Goal: Task Accomplishment & Management: Complete application form

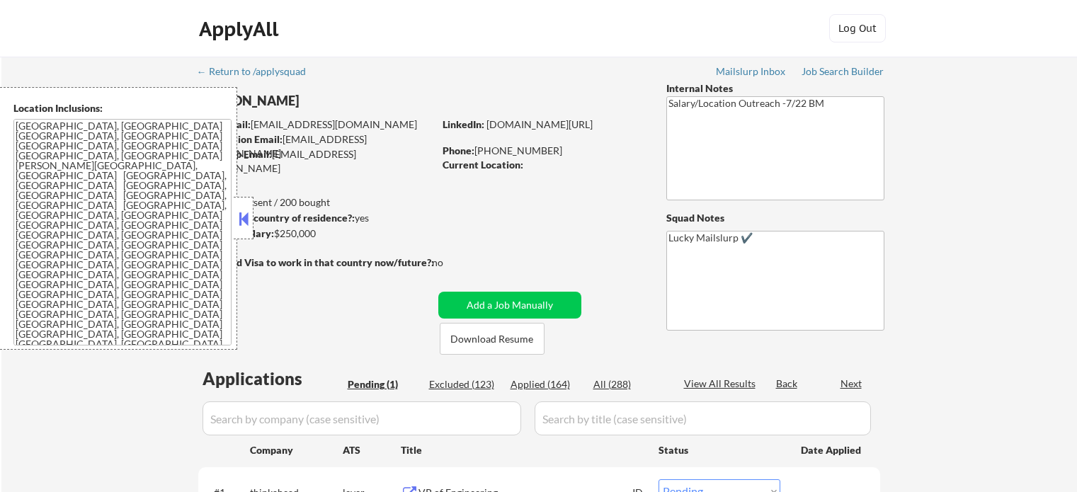
select select ""pending""
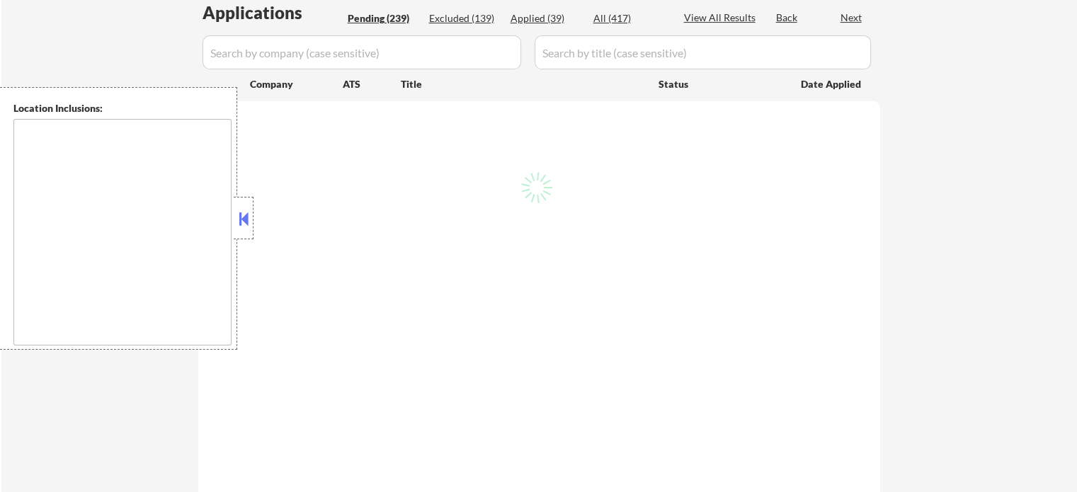
scroll to position [354, 0]
type textarea "[GEOGRAPHIC_DATA], [GEOGRAPHIC_DATA] [GEOGRAPHIC_DATA], [GEOGRAPHIC_DATA] [GEOG…"
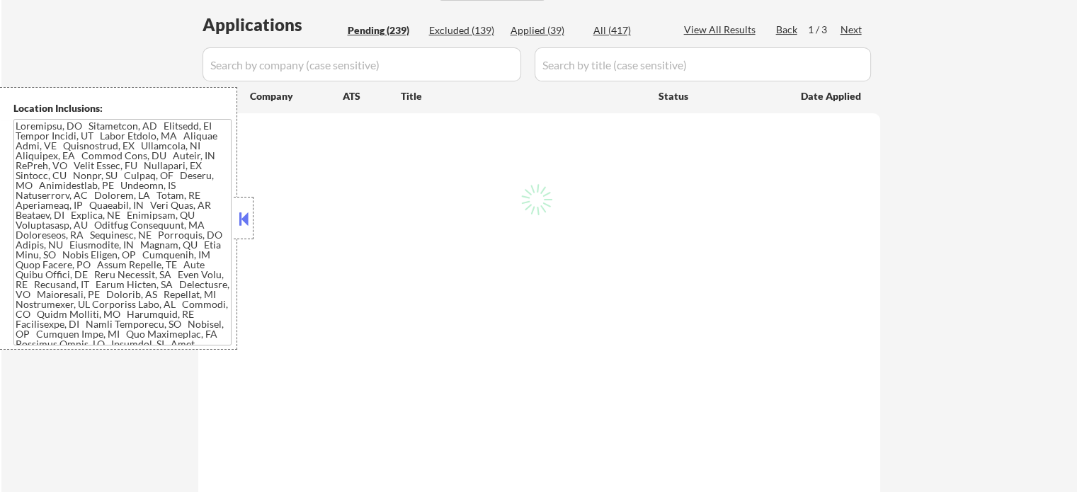
select select ""pending""
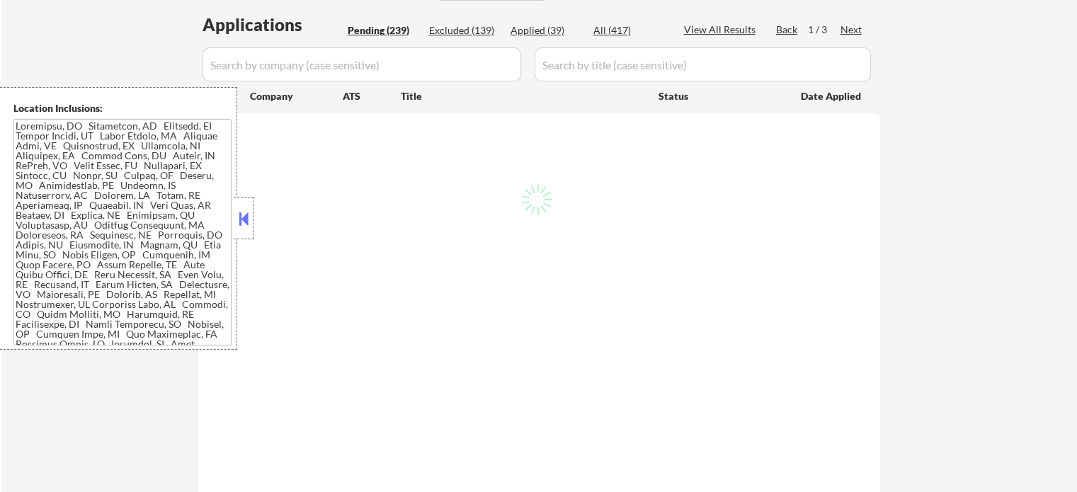
select select ""pending""
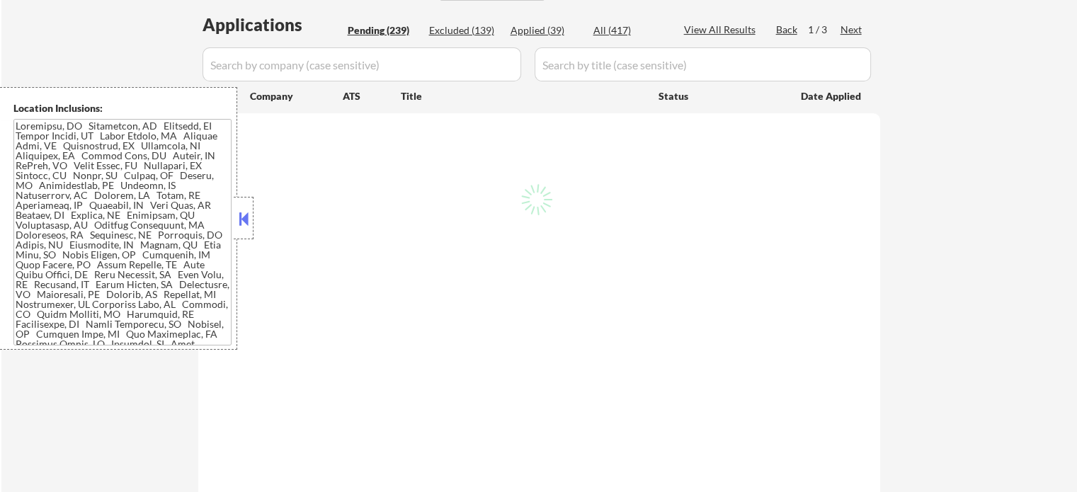
select select ""pending""
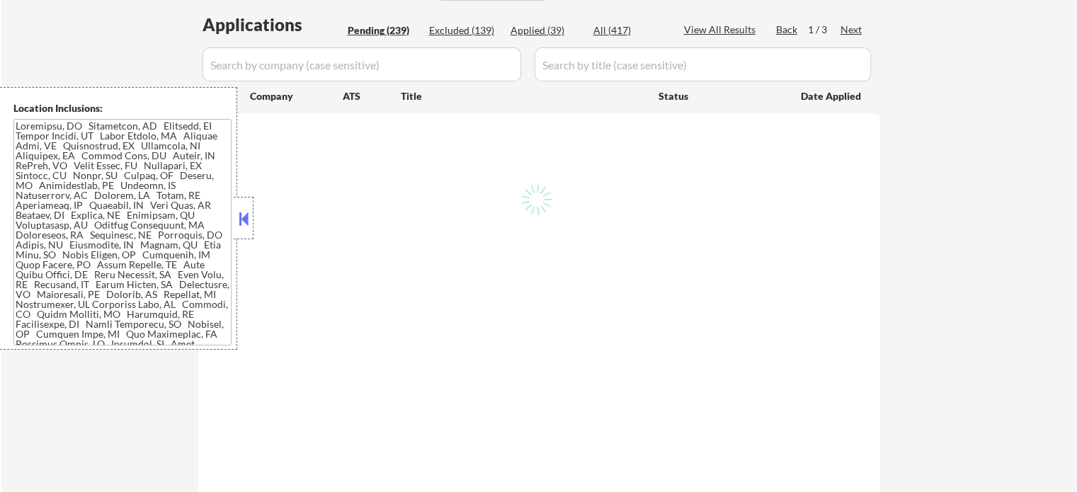
select select ""pending""
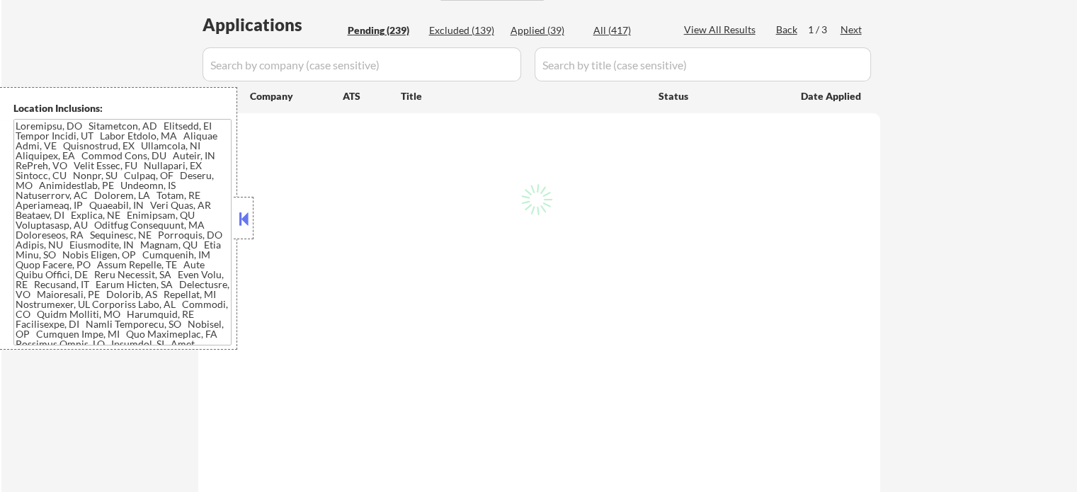
select select ""pending""
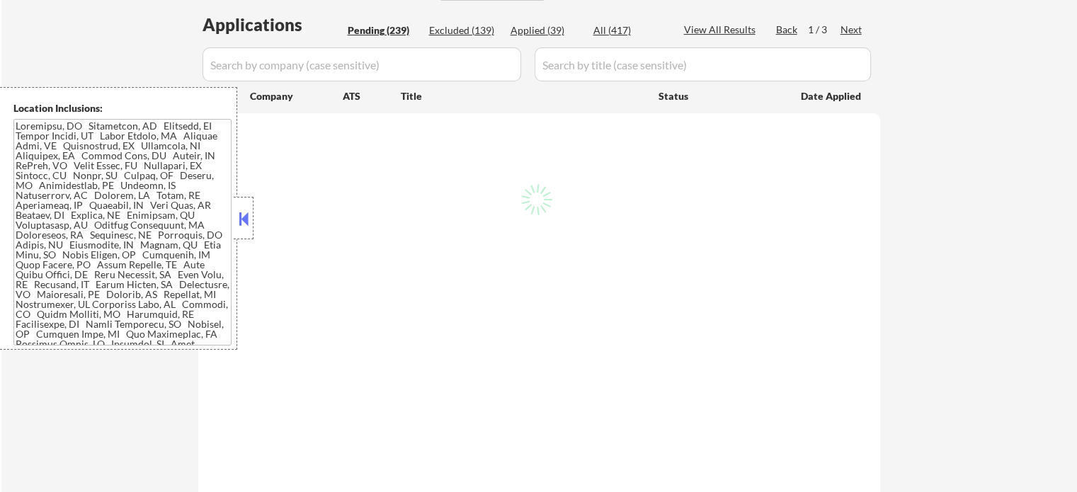
select select ""pending""
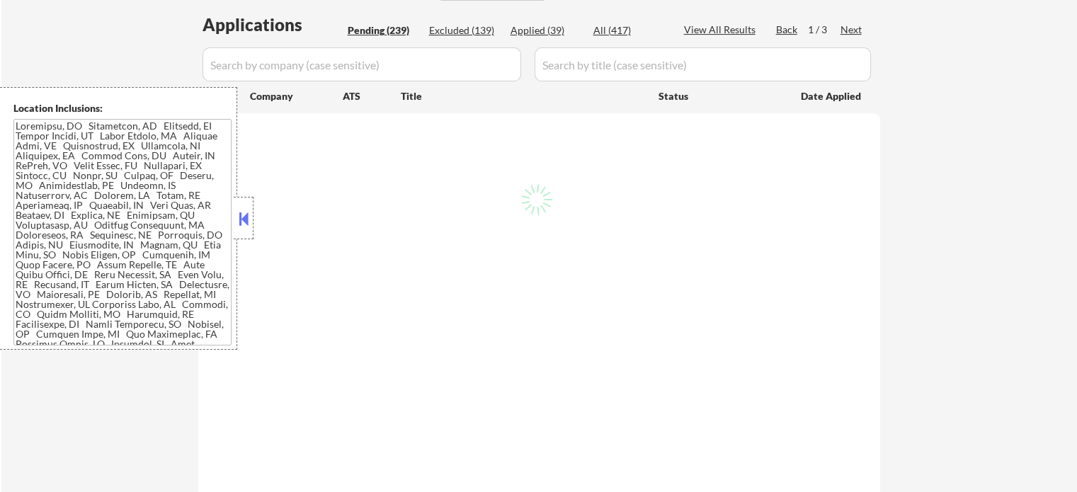
select select ""pending""
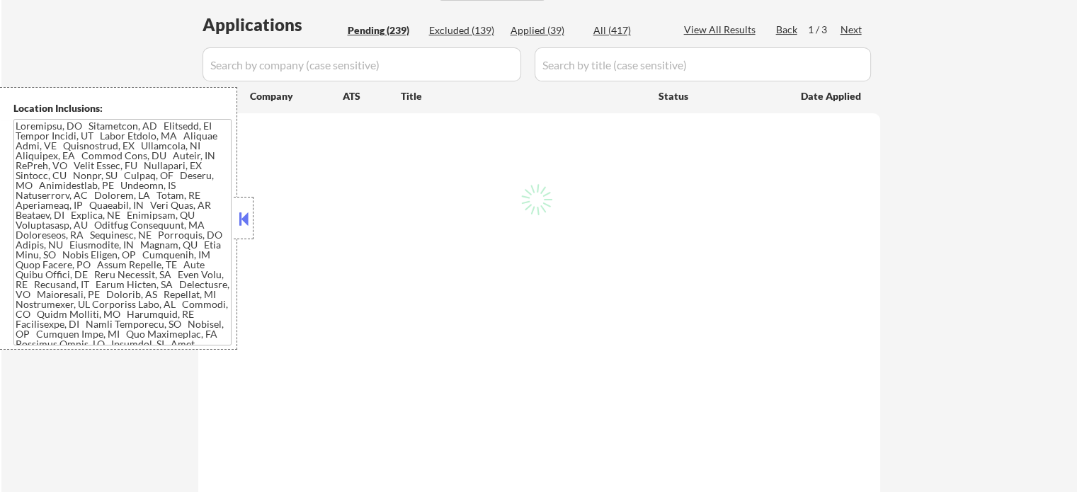
select select ""pending""
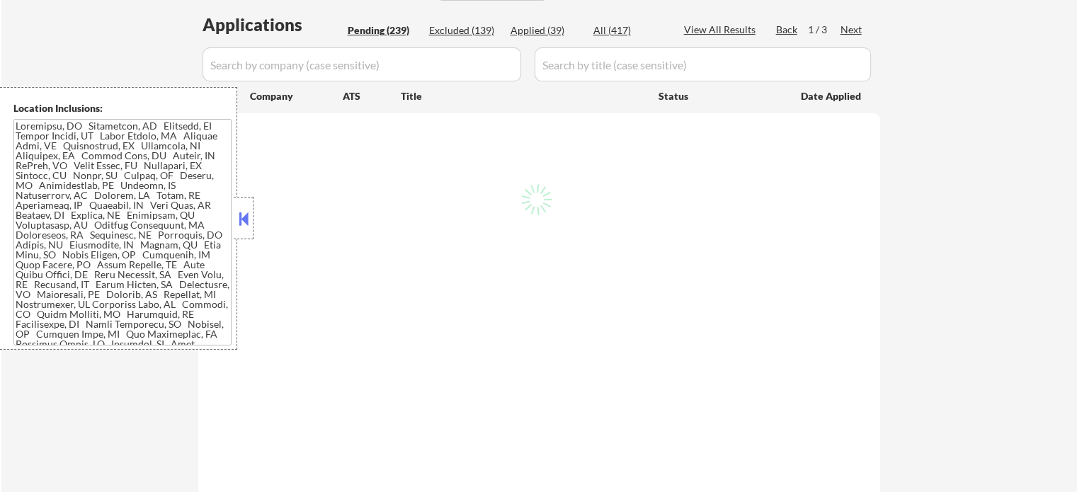
select select ""pending""
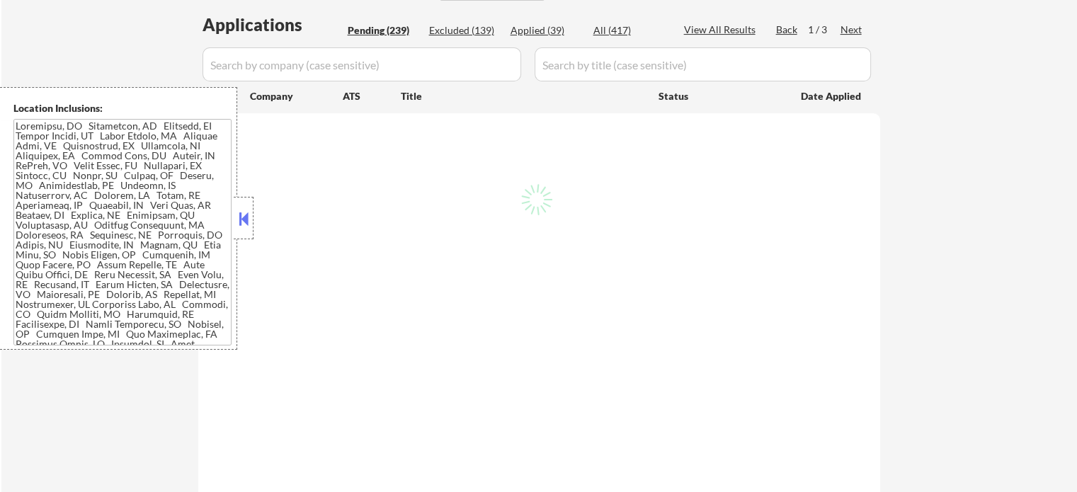
select select ""pending""
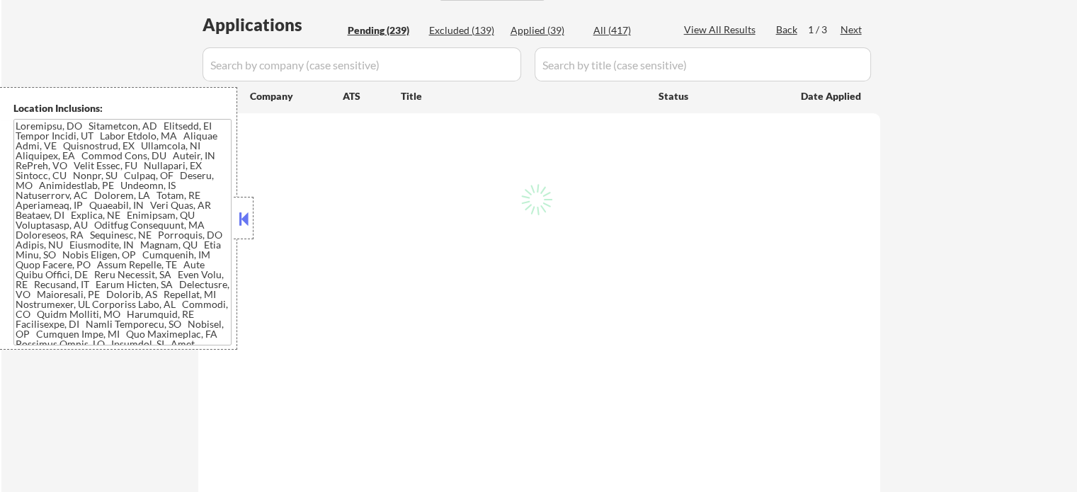
select select ""pending""
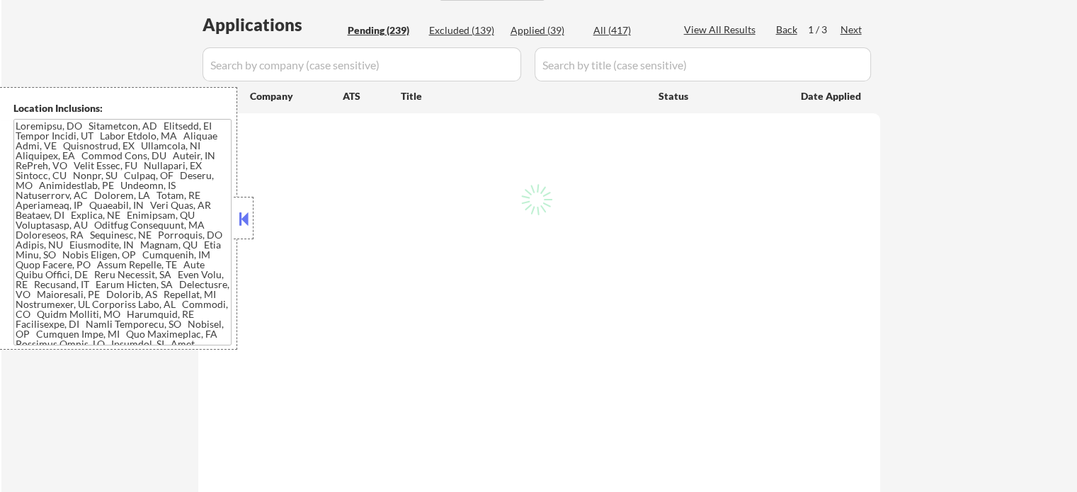
select select ""pending""
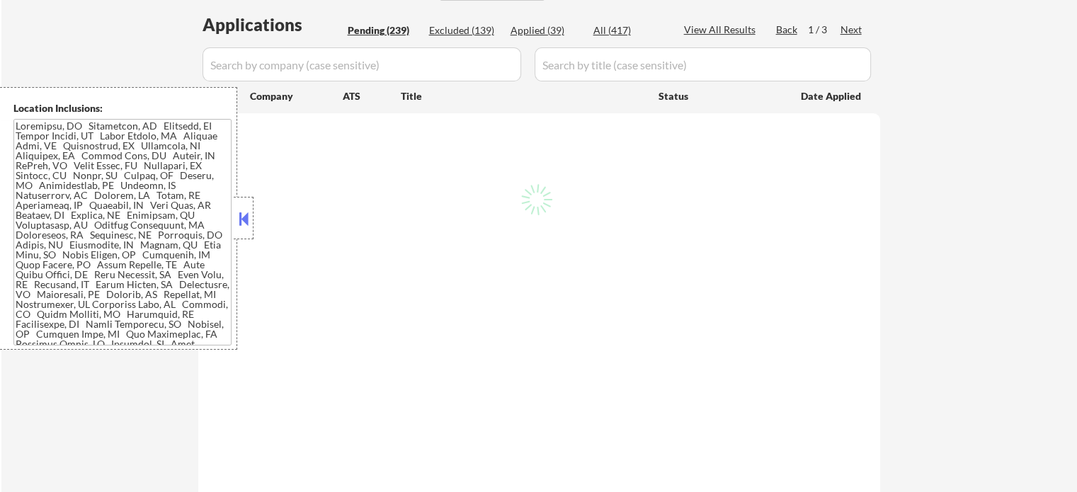
select select ""pending""
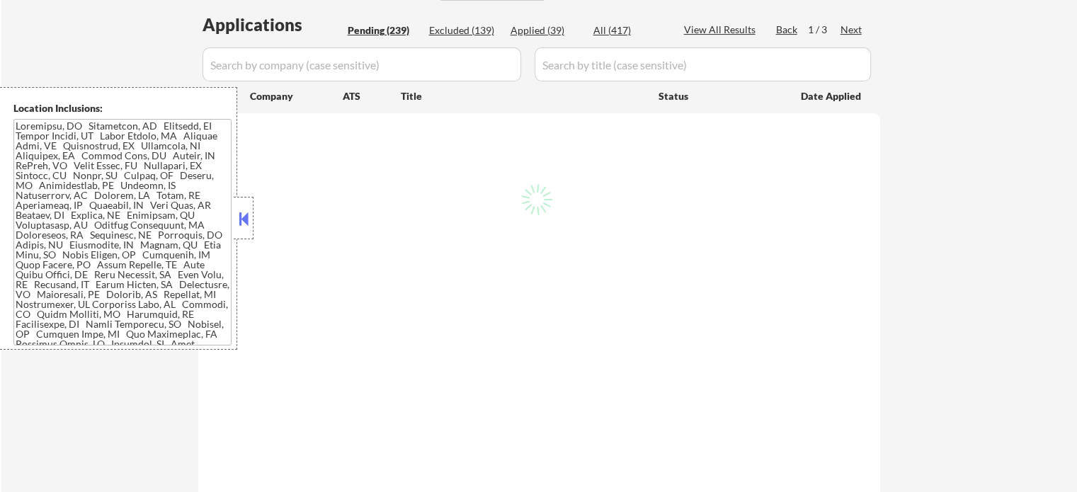
select select ""pending""
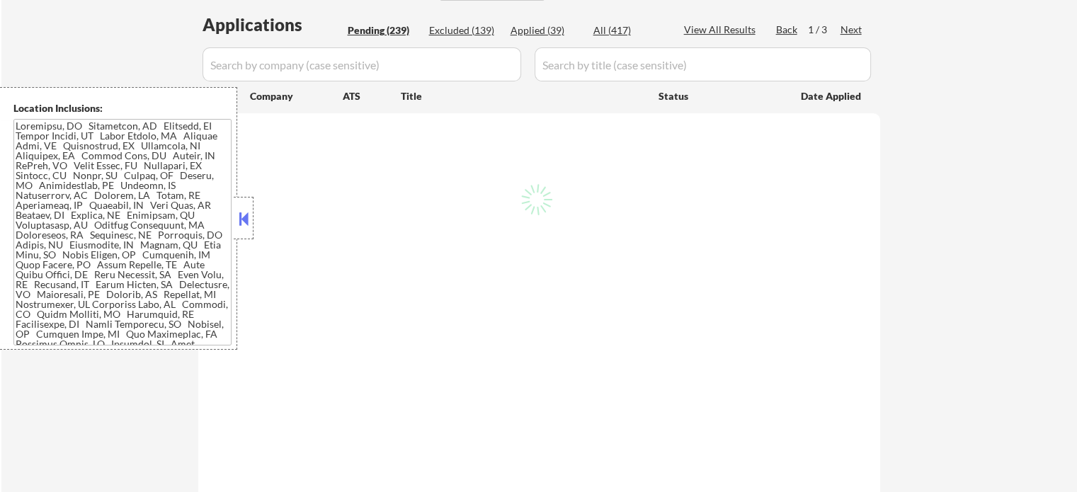
select select ""pending""
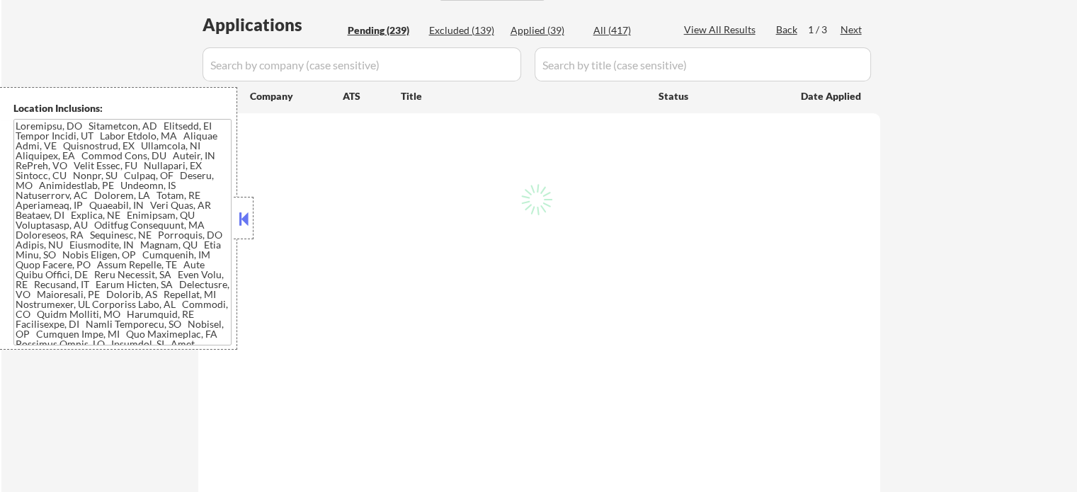
select select ""pending""
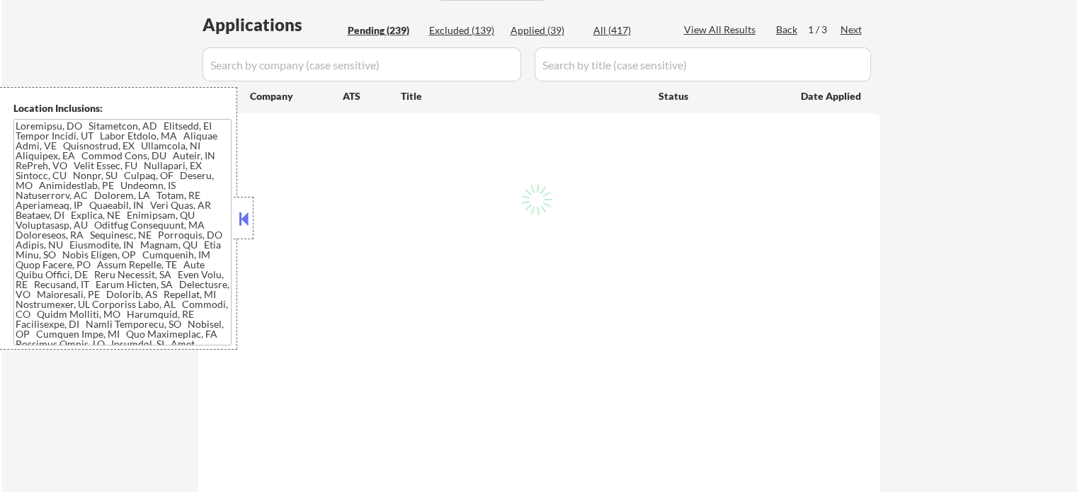
select select ""pending""
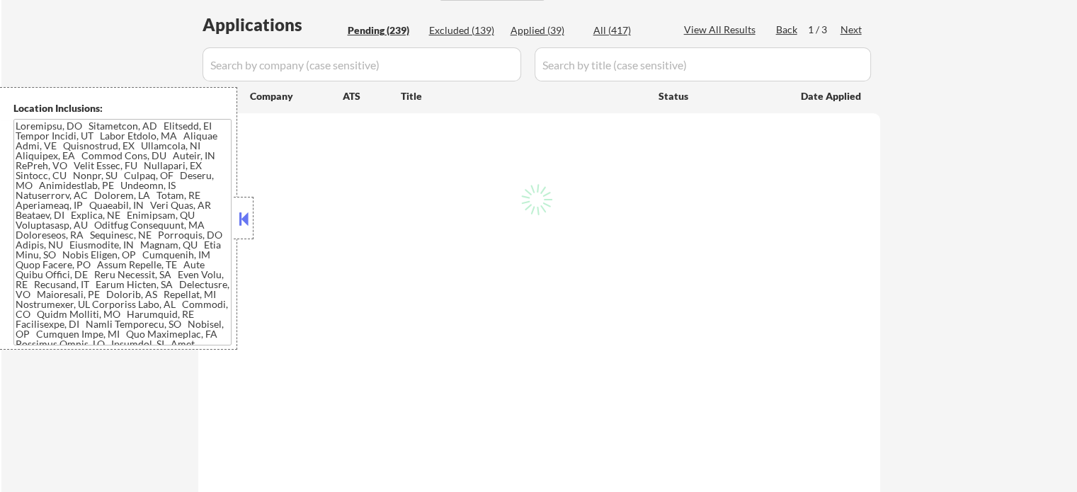
select select ""pending""
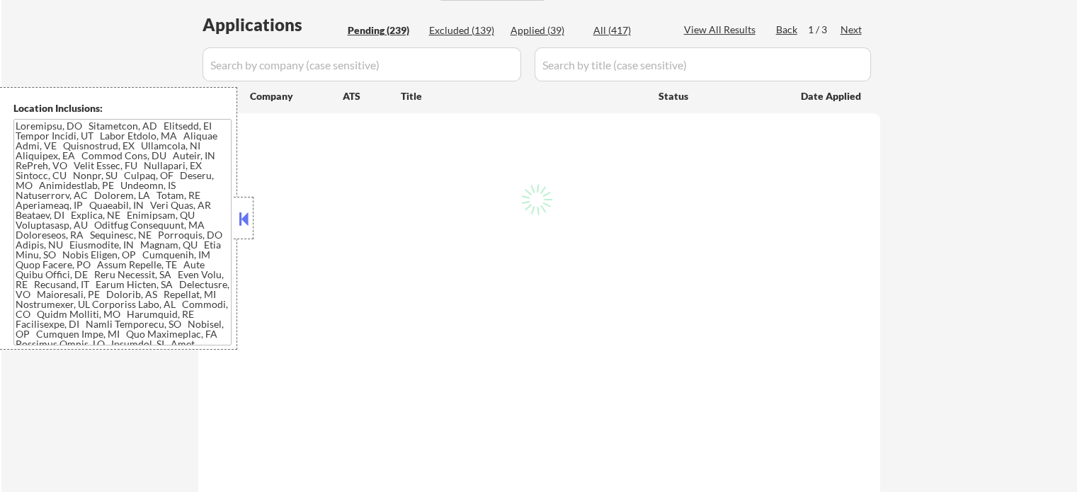
select select ""pending""
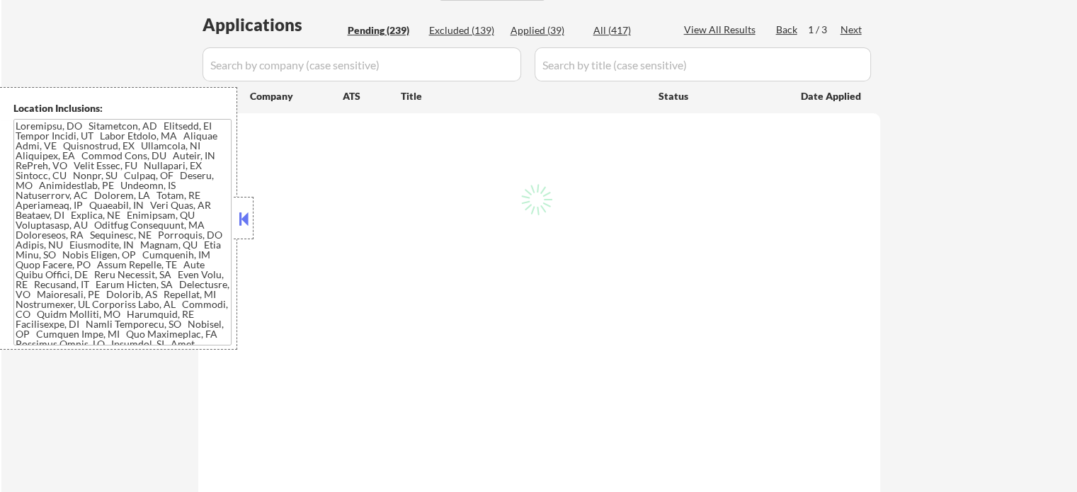
select select ""pending""
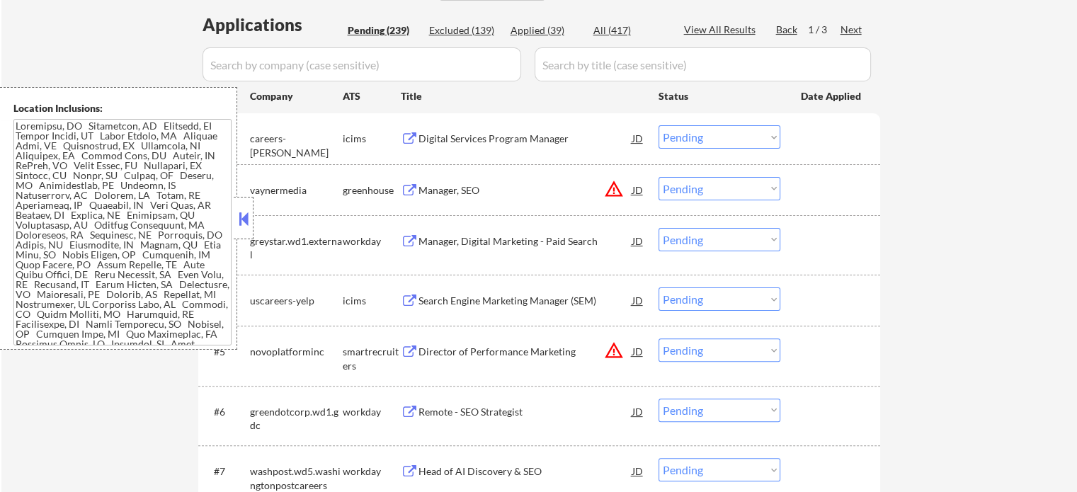
click at [467, 139] on div "Digital Services Program Manager" at bounding box center [525, 139] width 214 height 14
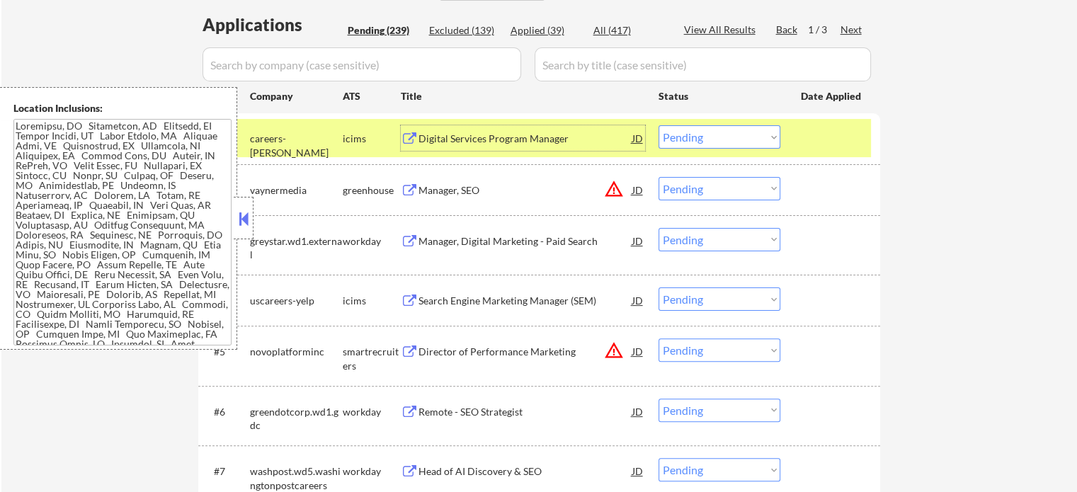
click at [814, 144] on div at bounding box center [832, 137] width 62 height 25
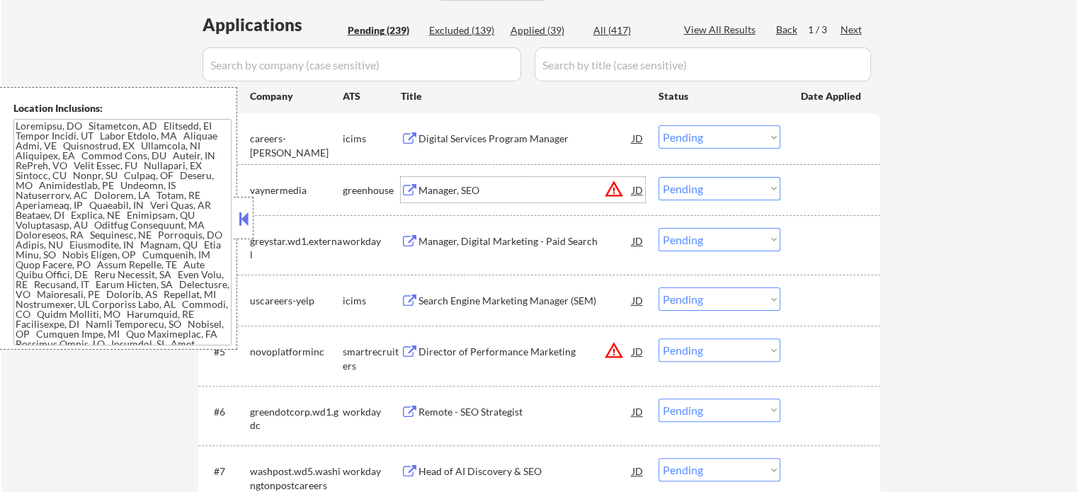
click at [464, 192] on div "Manager, SEO" at bounding box center [525, 190] width 214 height 14
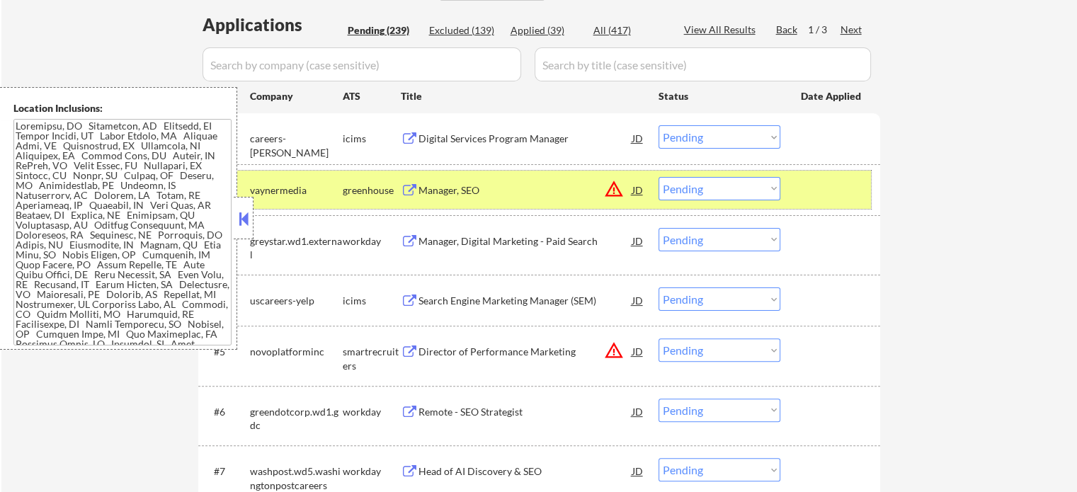
drag, startPoint x: 802, startPoint y: 195, endPoint x: 605, endPoint y: 203, distance: 196.3
click at [801, 196] on div at bounding box center [832, 189] width 62 height 25
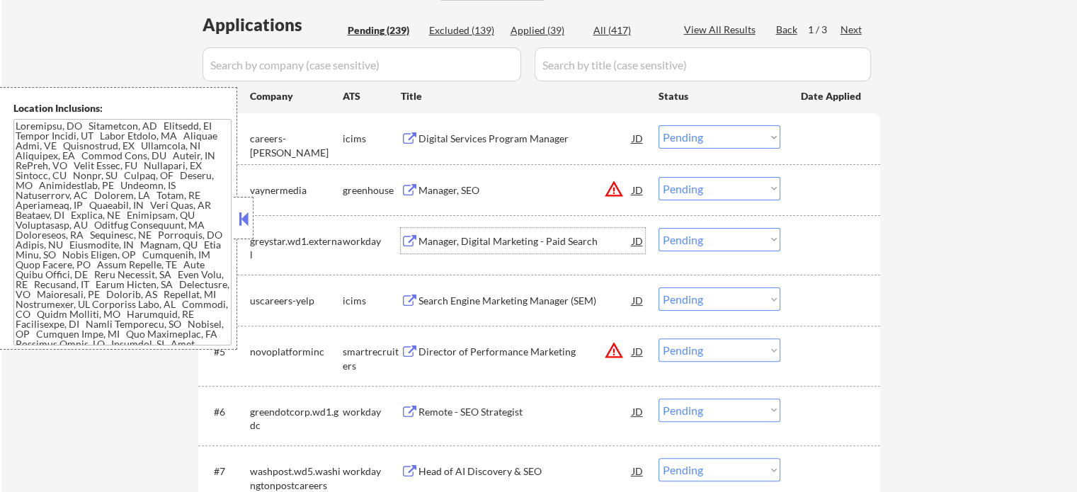
click at [554, 242] on div "Manager, Digital Marketing - Paid Search" at bounding box center [525, 241] width 214 height 14
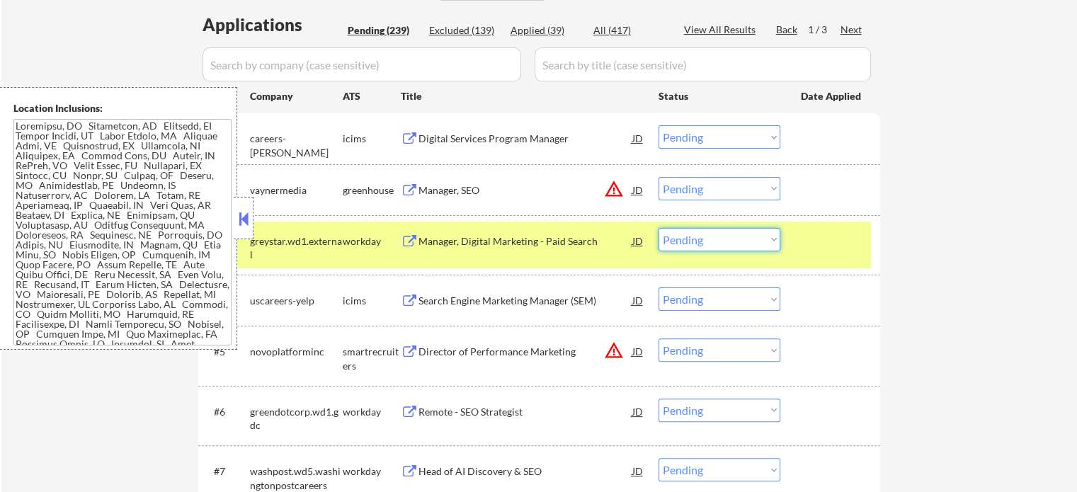
click at [719, 244] on select "Choose an option... Pending Applied Excluded (Questions) Excluded (Expired) Exc…" at bounding box center [720, 239] width 122 height 23
click at [815, 244] on div at bounding box center [832, 240] width 62 height 25
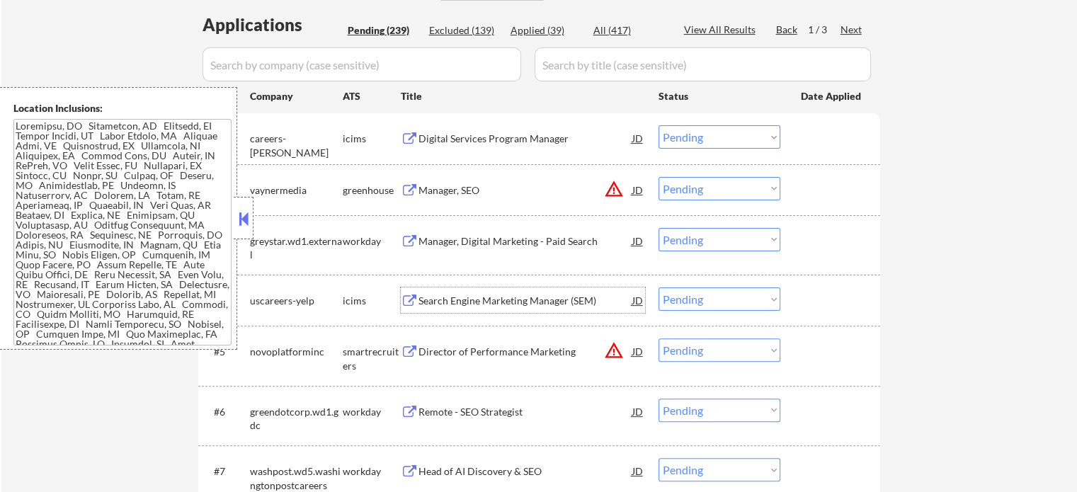
click at [574, 299] on div "Search Engine Marketing Manager (SEM)" at bounding box center [525, 301] width 214 height 14
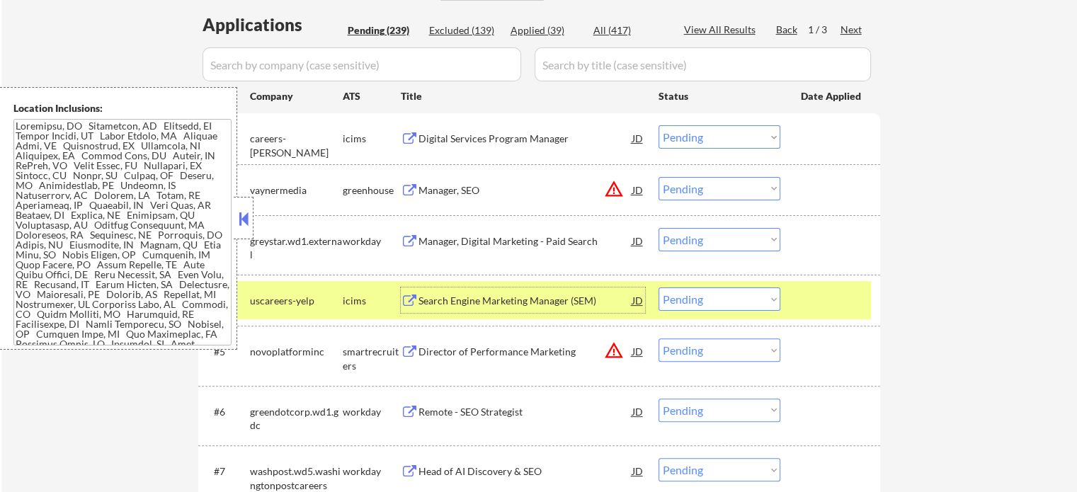
click at [828, 317] on div "#4 uscareers-yelp icims Search Engine Marketing Manager (SEM) JD Choose an opti…" at bounding box center [537, 300] width 668 height 38
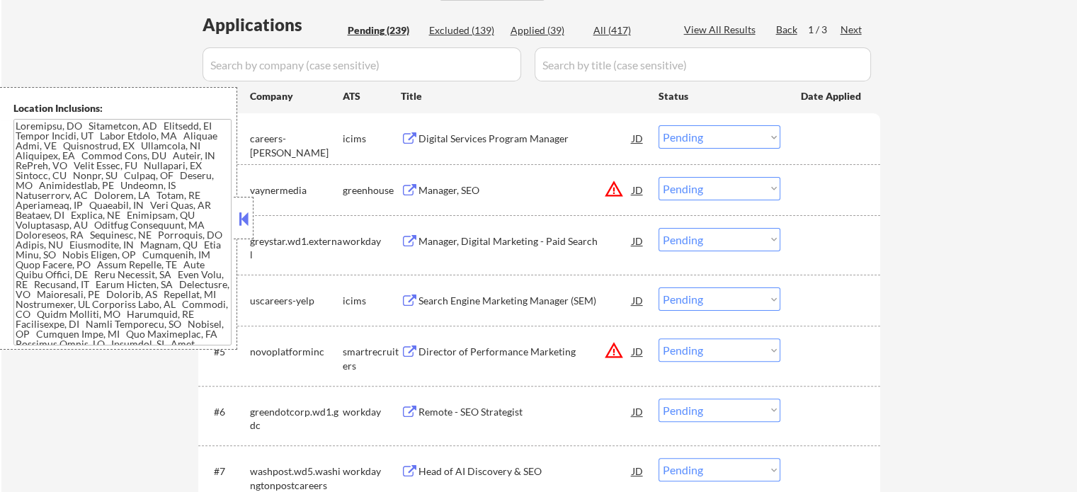
click at [550, 356] on div "Director of Performance Marketing" at bounding box center [525, 352] width 214 height 14
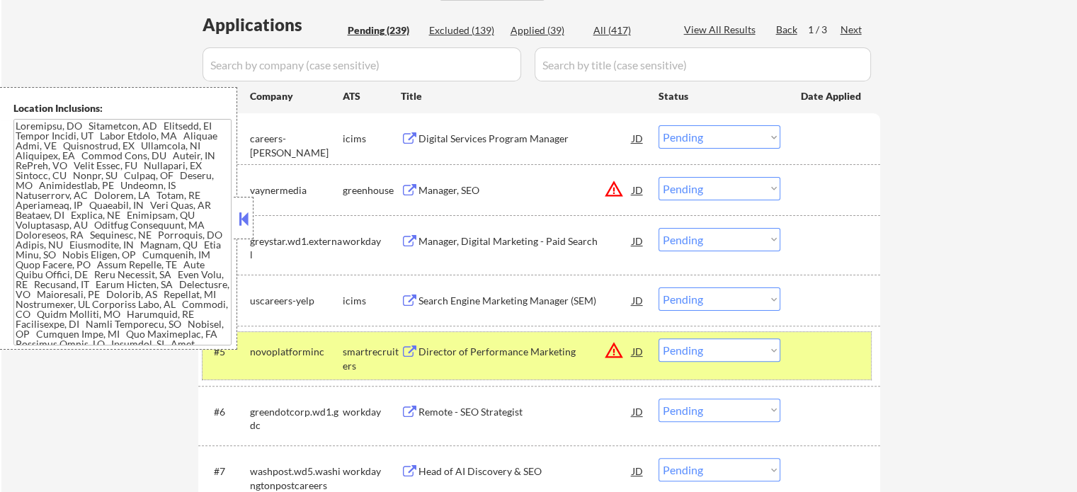
drag, startPoint x: 813, startPoint y: 356, endPoint x: 666, endPoint y: 368, distance: 147.8
click at [813, 356] on div at bounding box center [832, 350] width 62 height 25
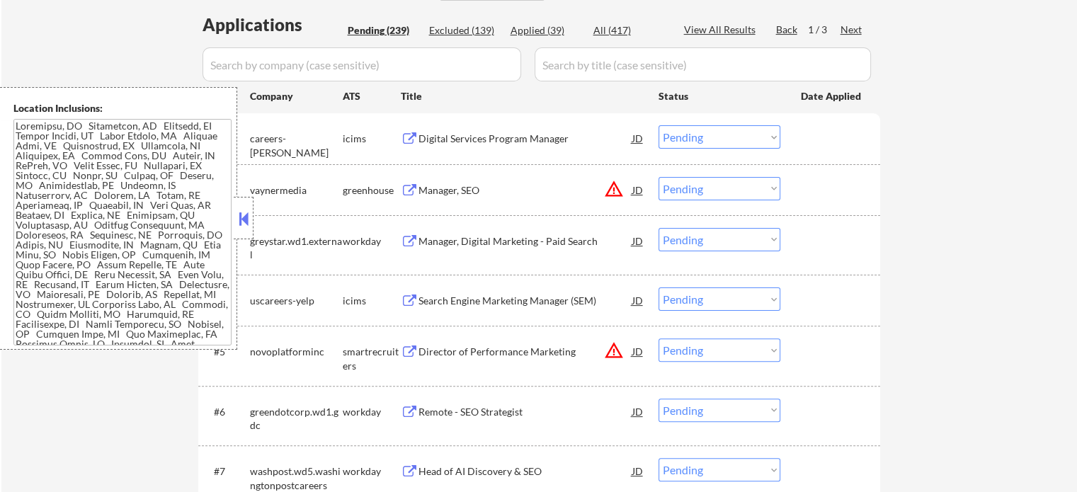
click at [504, 407] on div "Remote - SEO Strategist" at bounding box center [525, 412] width 214 height 14
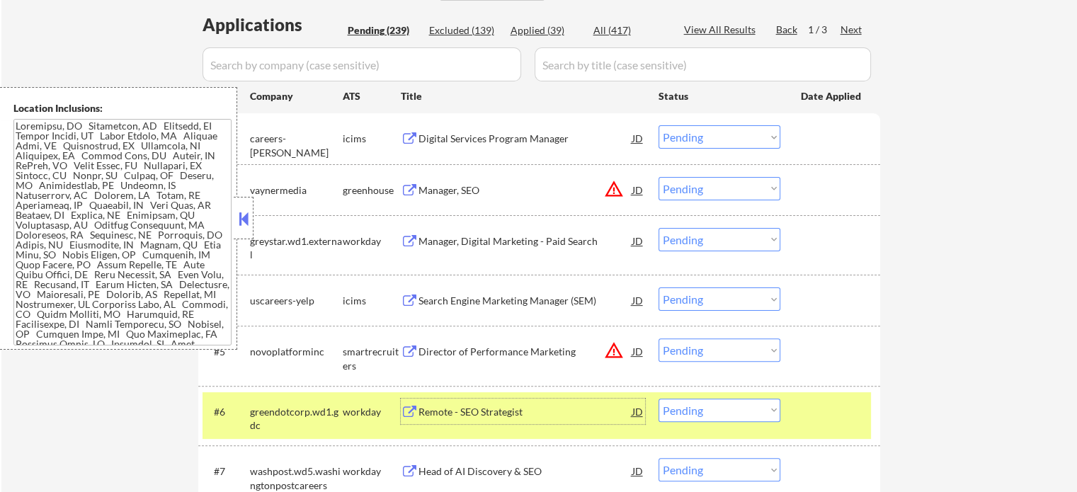
click at [852, 414] on div at bounding box center [832, 411] width 62 height 25
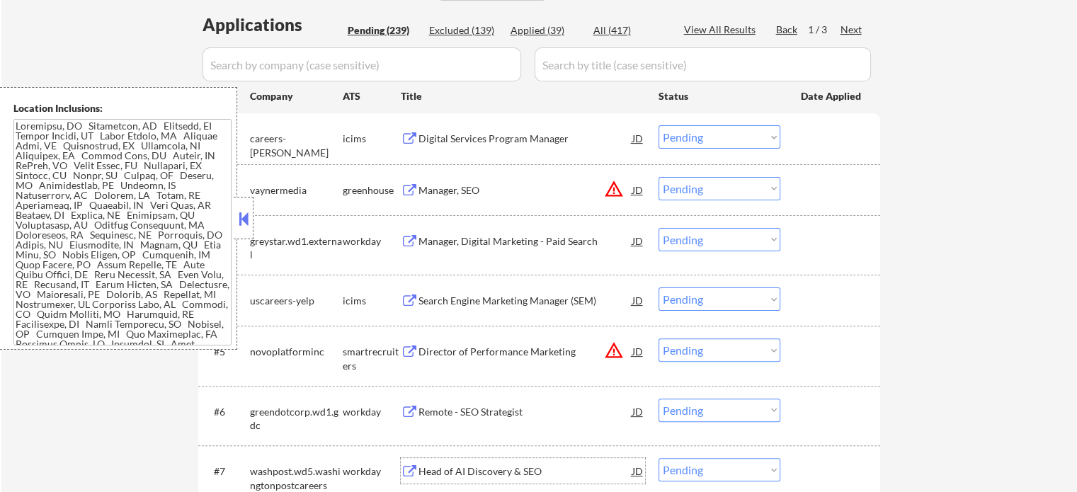
click at [541, 472] on div "Head of AI Discovery & SEO" at bounding box center [525, 471] width 214 height 14
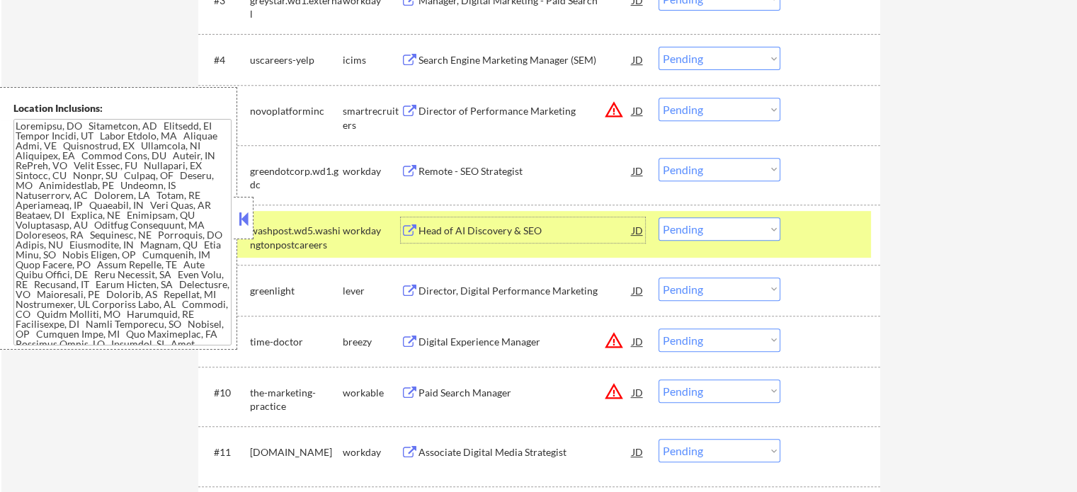
scroll to position [708, 0]
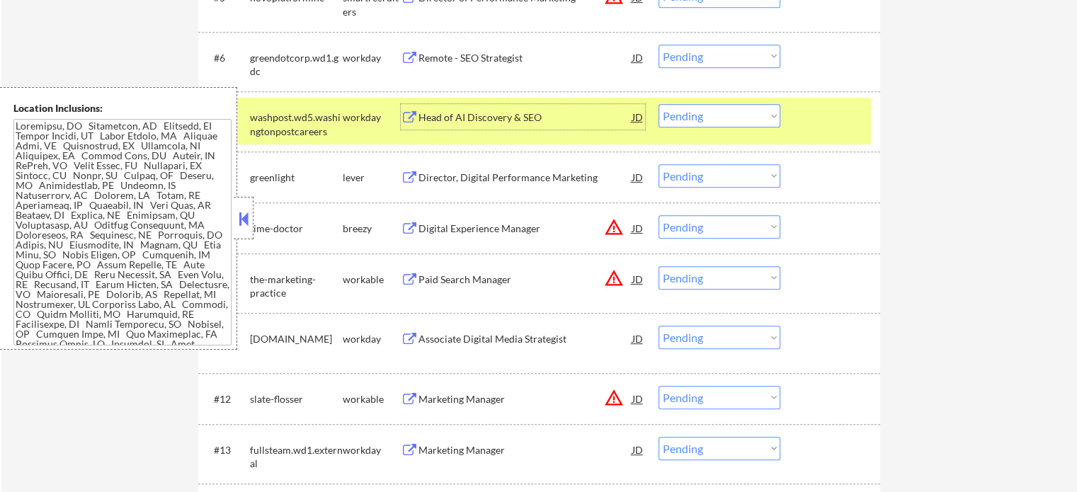
click at [847, 108] on div at bounding box center [832, 116] width 62 height 25
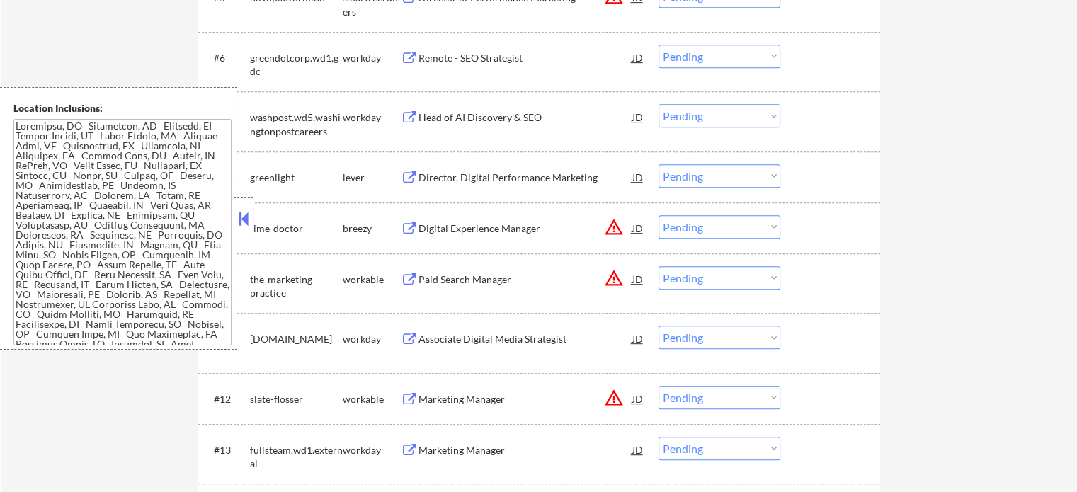
click at [552, 185] on div "Director, Digital Performance Marketing" at bounding box center [525, 176] width 214 height 25
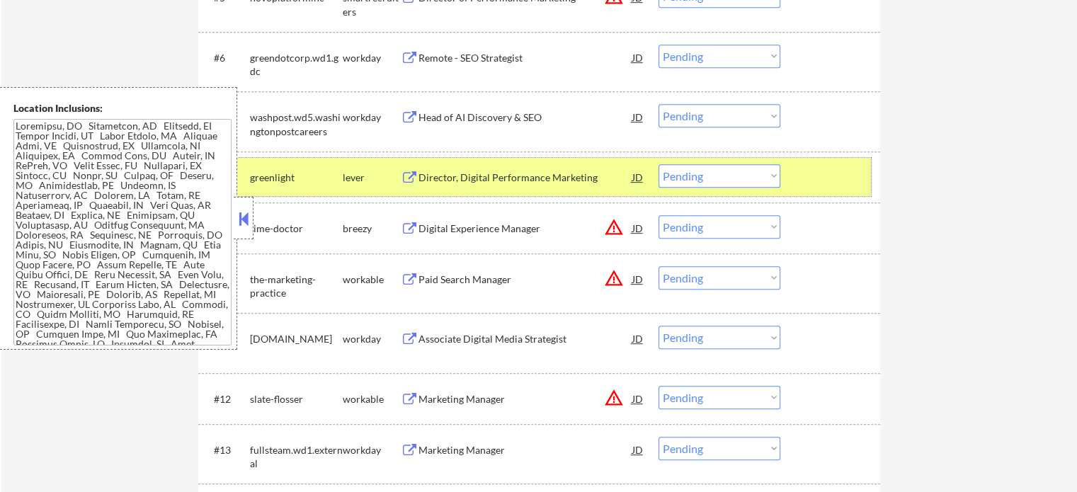
click at [788, 186] on div "#8 greenlight lever Director, Digital Performance Marketing JD Choose an option…" at bounding box center [537, 177] width 668 height 38
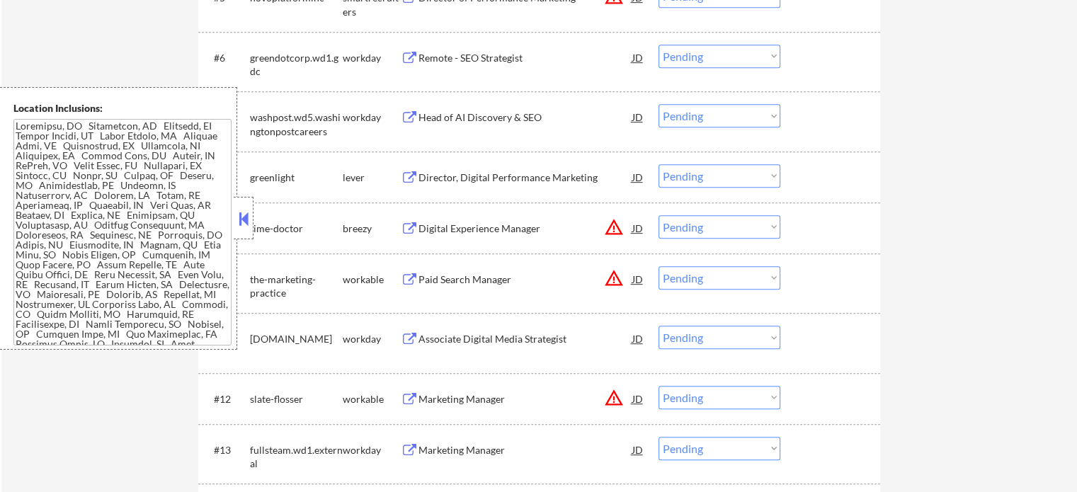
click at [513, 230] on div "Digital Experience Manager" at bounding box center [525, 229] width 214 height 14
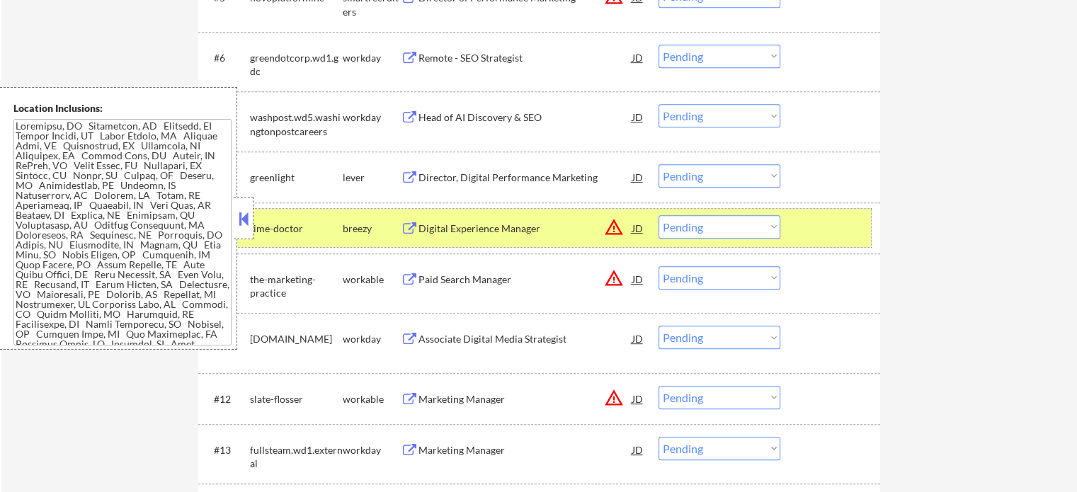
drag, startPoint x: 851, startPoint y: 225, endPoint x: 522, endPoint y: 186, distance: 331.5
click at [845, 226] on div at bounding box center [832, 227] width 62 height 25
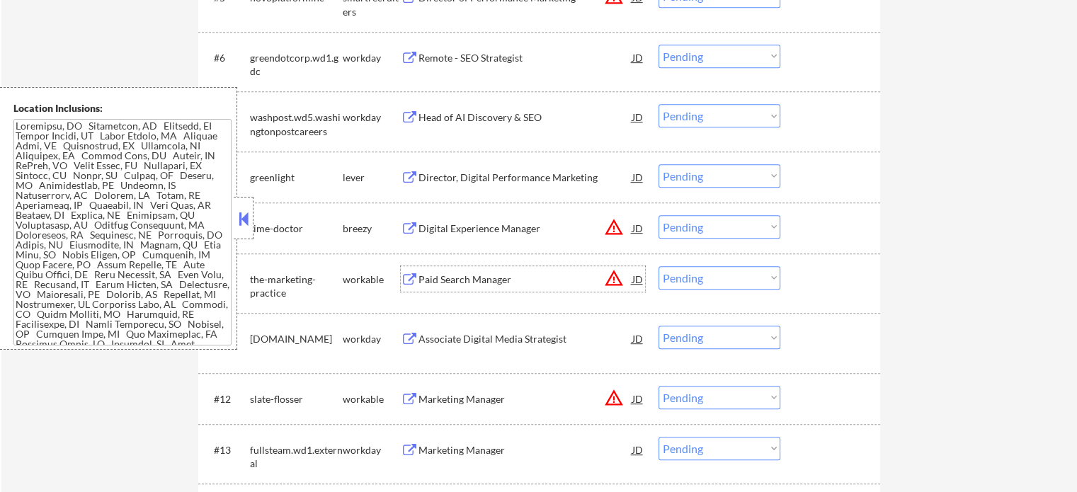
click at [491, 280] on div "Paid Search Manager" at bounding box center [525, 280] width 214 height 14
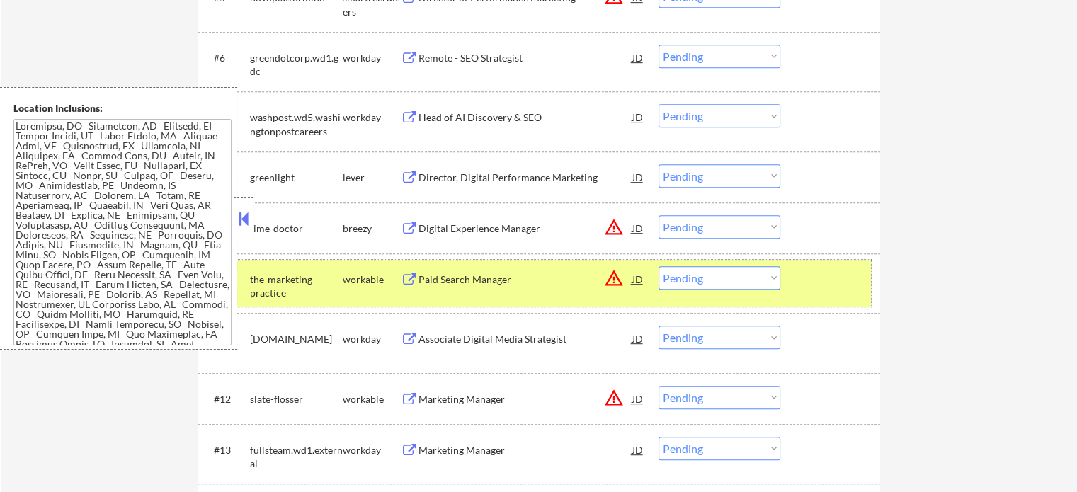
click at [809, 283] on div at bounding box center [832, 278] width 62 height 25
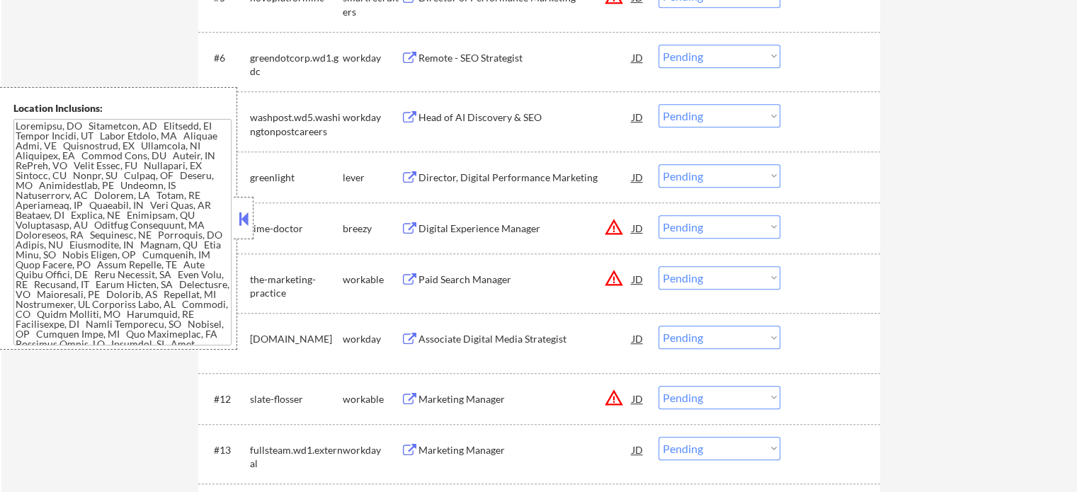
click at [554, 339] on div "Associate Digital Media Strategist" at bounding box center [525, 339] width 214 height 14
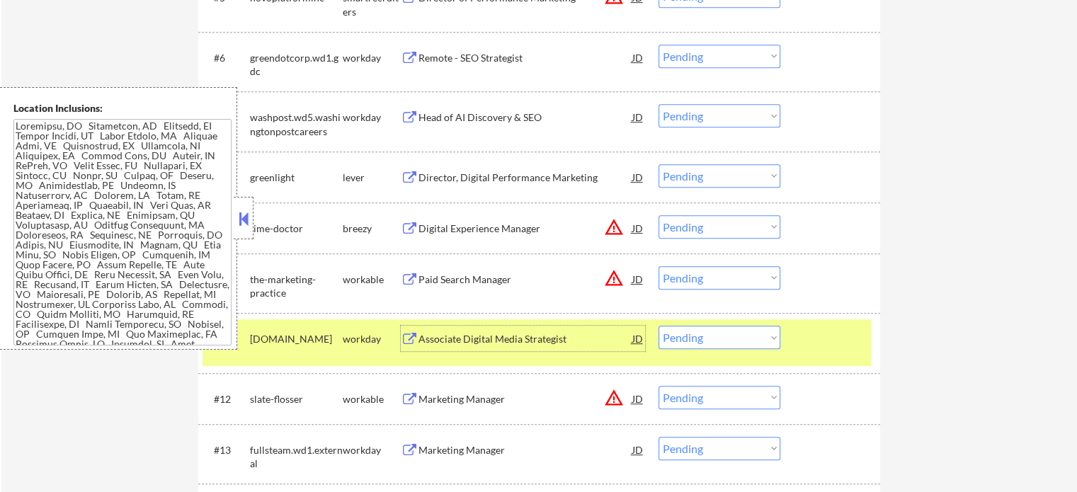
click at [838, 338] on div at bounding box center [832, 338] width 62 height 25
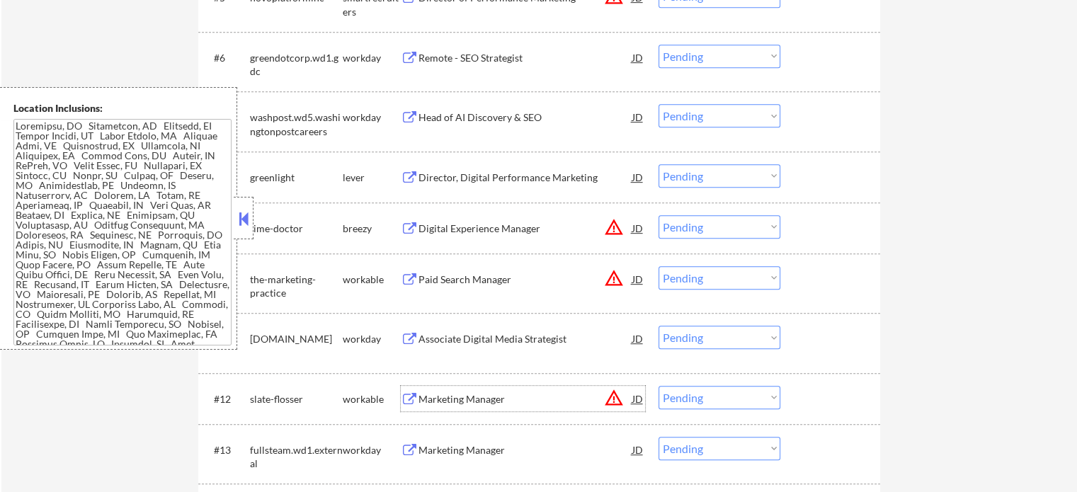
click at [474, 399] on div "Marketing Manager" at bounding box center [525, 399] width 214 height 14
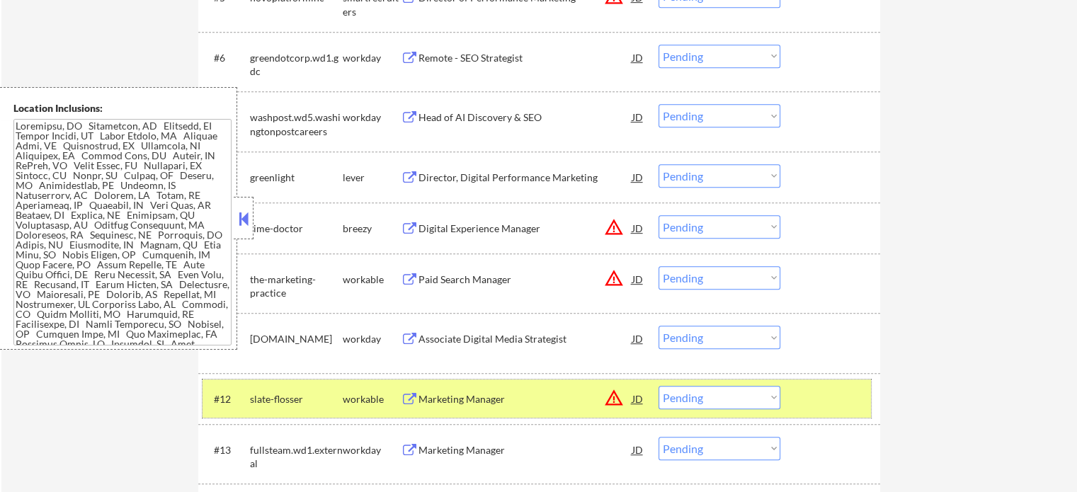
drag, startPoint x: 793, startPoint y: 404, endPoint x: 541, endPoint y: 422, distance: 252.7
click at [787, 404] on div "#12 slate-flosser workable Marketing Manager JD warning_amber Choose an option.…" at bounding box center [537, 399] width 668 height 38
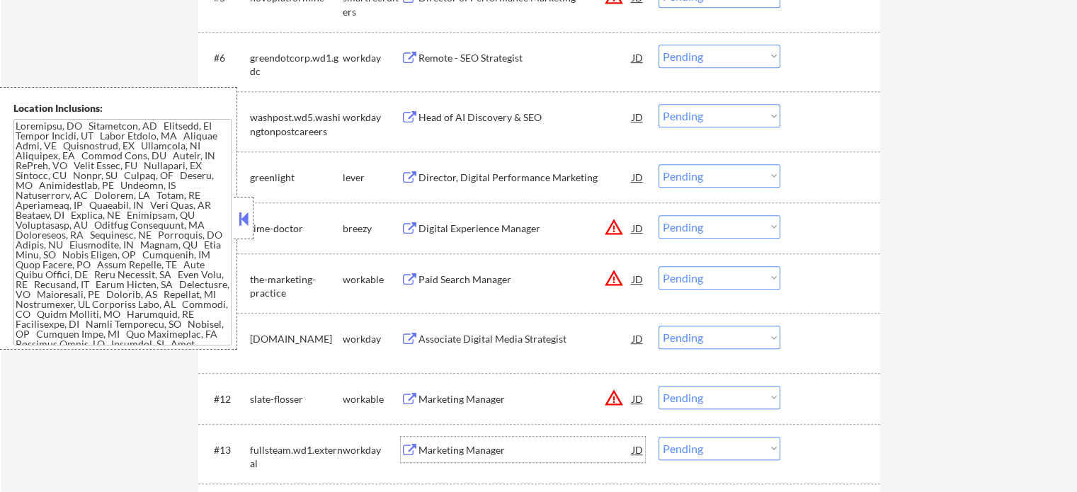
click at [498, 446] on div "Marketing Manager" at bounding box center [525, 450] width 214 height 14
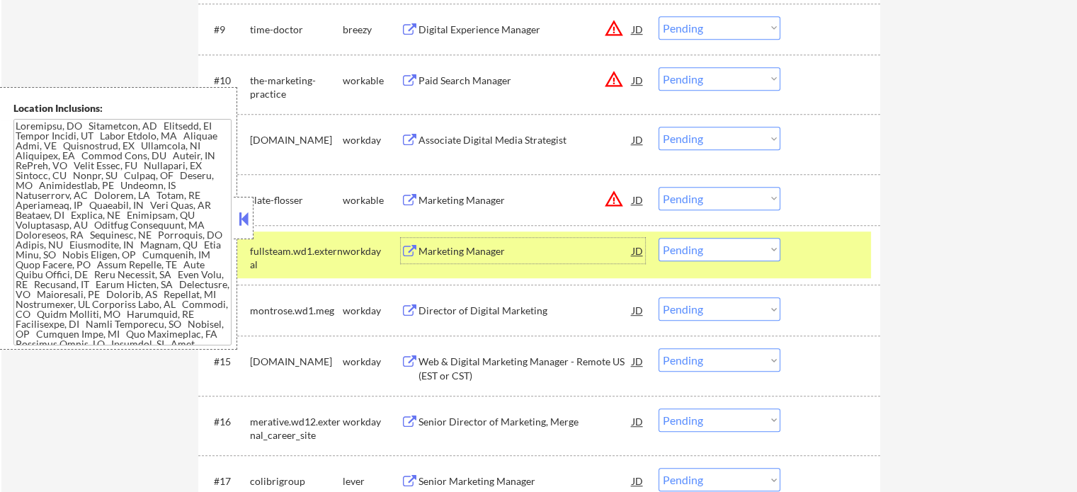
scroll to position [991, 0]
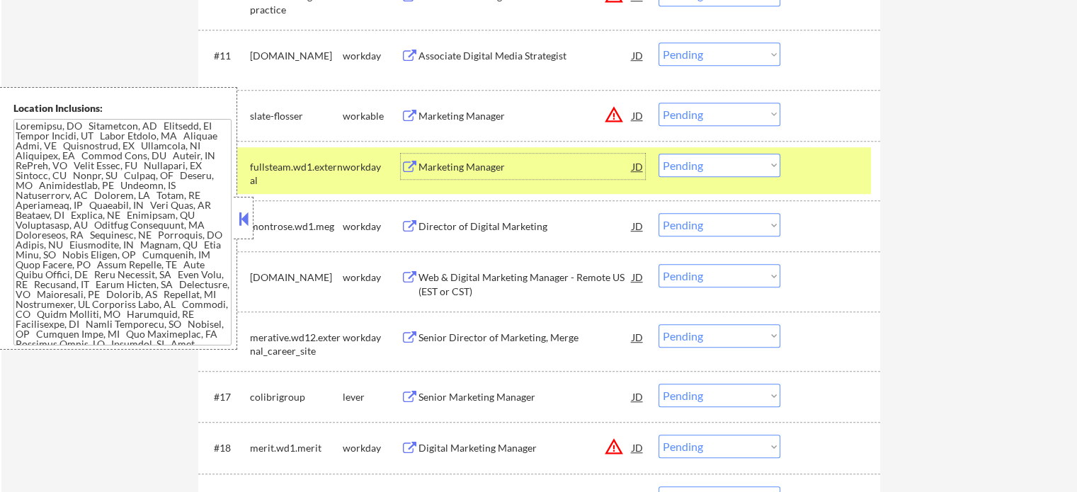
click at [817, 161] on div at bounding box center [832, 166] width 62 height 25
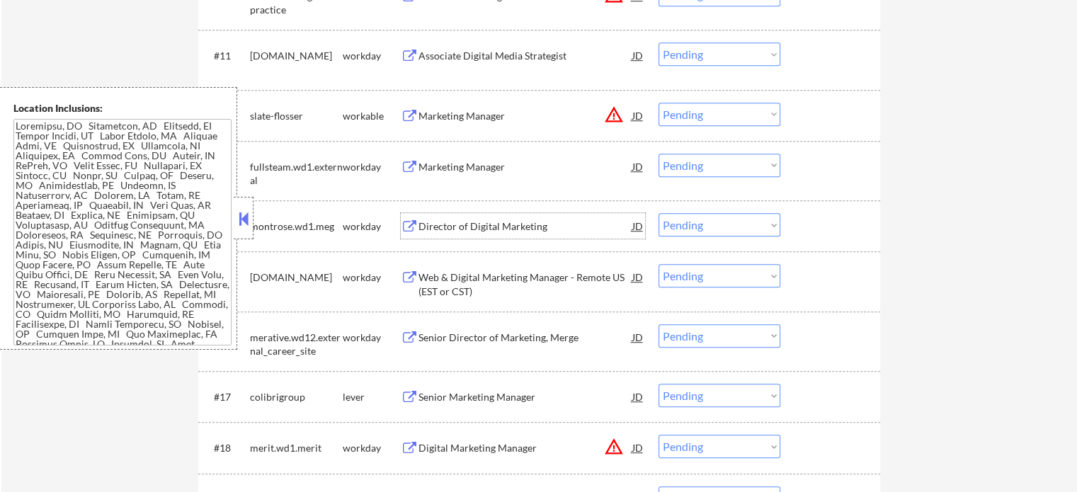
click at [516, 234] on div "Director of Digital Marketing" at bounding box center [525, 225] width 214 height 25
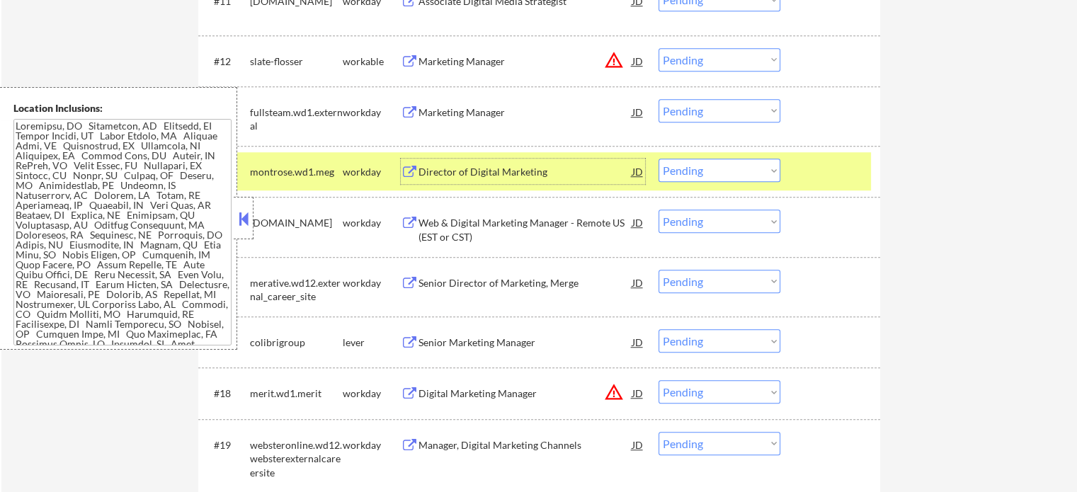
scroll to position [1133, 0]
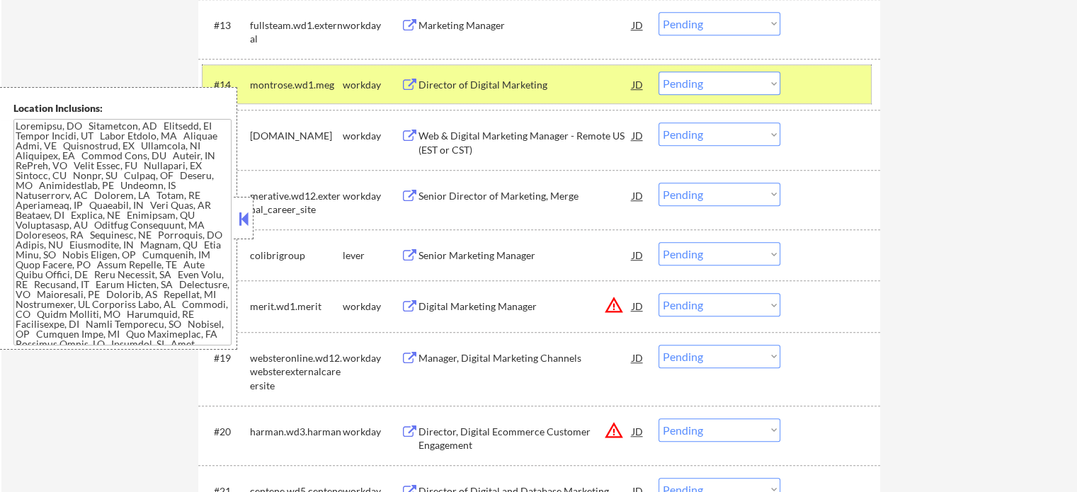
click at [838, 89] on div at bounding box center [832, 84] width 62 height 25
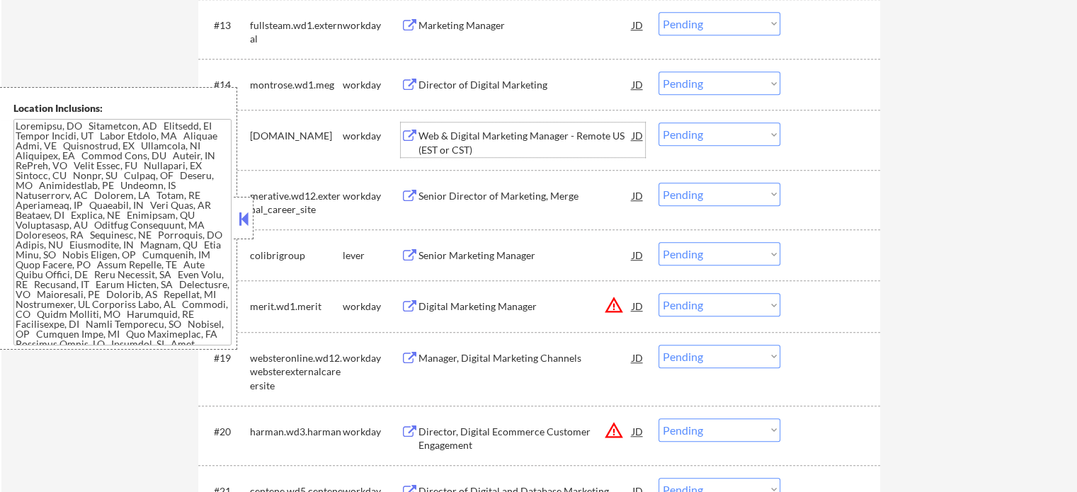
click at [540, 137] on div "Web & Digital Marketing Manager - Remote US (EST or CST)" at bounding box center [525, 143] width 214 height 28
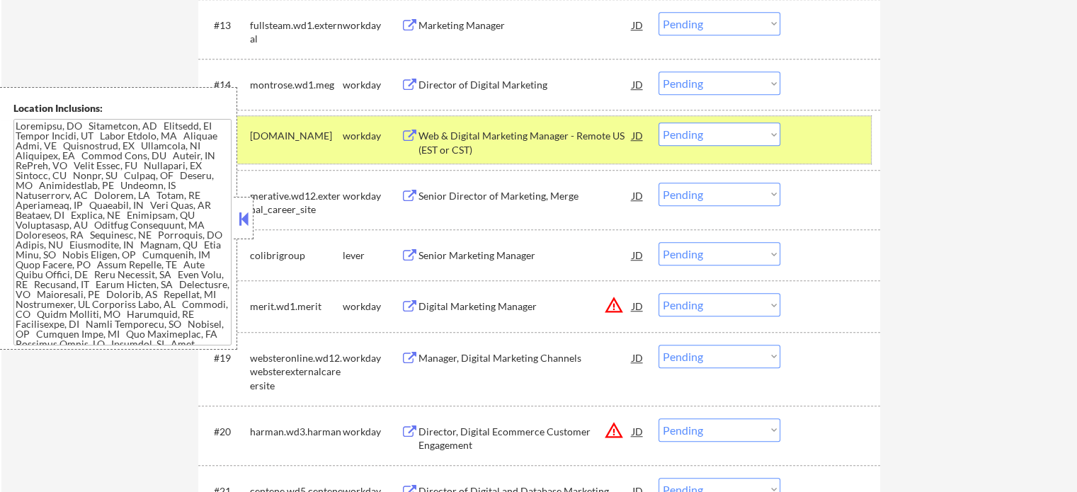
drag, startPoint x: 826, startPoint y: 147, endPoint x: 636, endPoint y: 134, distance: 190.2
click at [817, 147] on div at bounding box center [832, 134] width 62 height 25
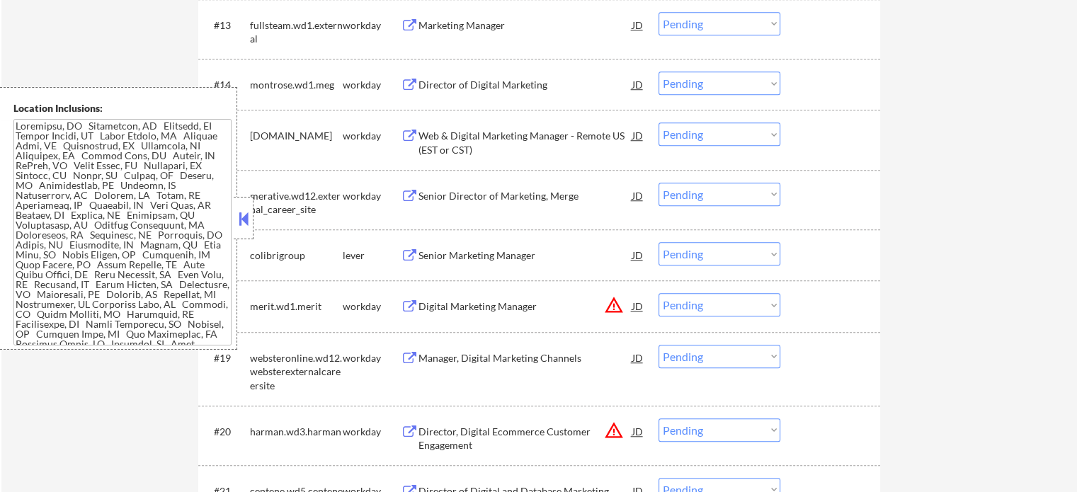
click at [543, 194] on div "Senior Director of Marketing, Merge" at bounding box center [525, 196] width 214 height 14
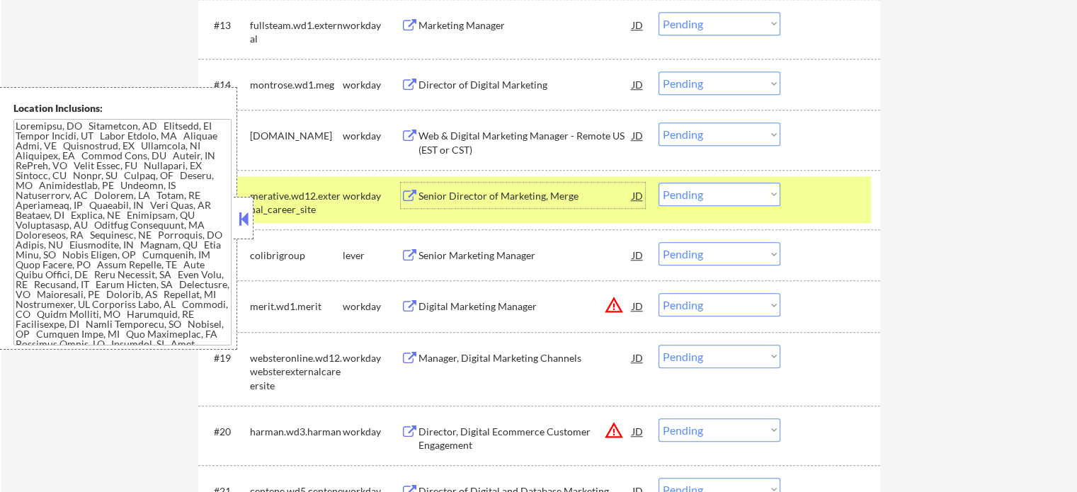
drag, startPoint x: 837, startPoint y: 213, endPoint x: 688, endPoint y: 213, distance: 148.7
click at [824, 213] on div "#16 merative.wd12.external_career_site workday Senior Director of Marketing, Me…" at bounding box center [537, 199] width 668 height 47
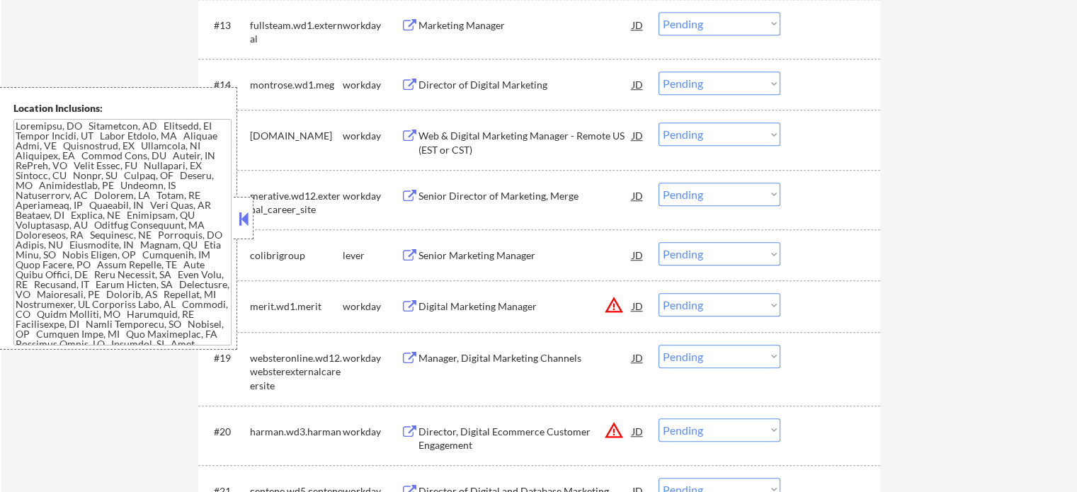
click at [525, 259] on div "Senior Marketing Manager" at bounding box center [525, 256] width 214 height 14
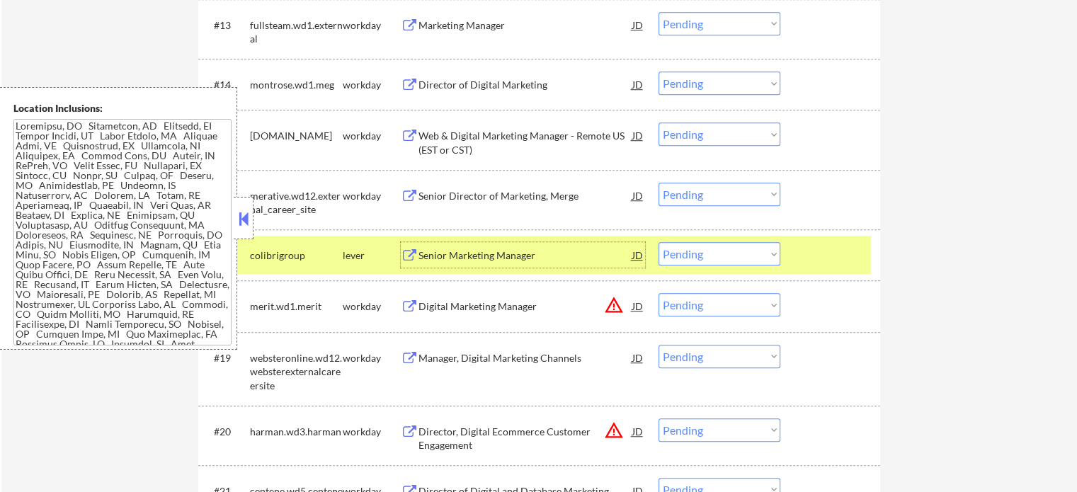
click at [804, 260] on div at bounding box center [832, 254] width 62 height 25
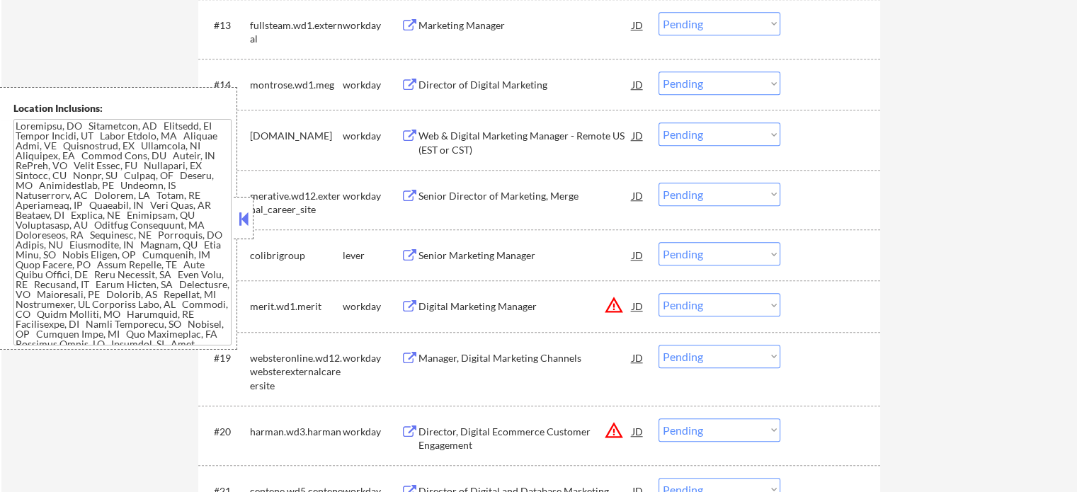
click at [509, 308] on div "Digital Marketing Manager" at bounding box center [525, 307] width 214 height 14
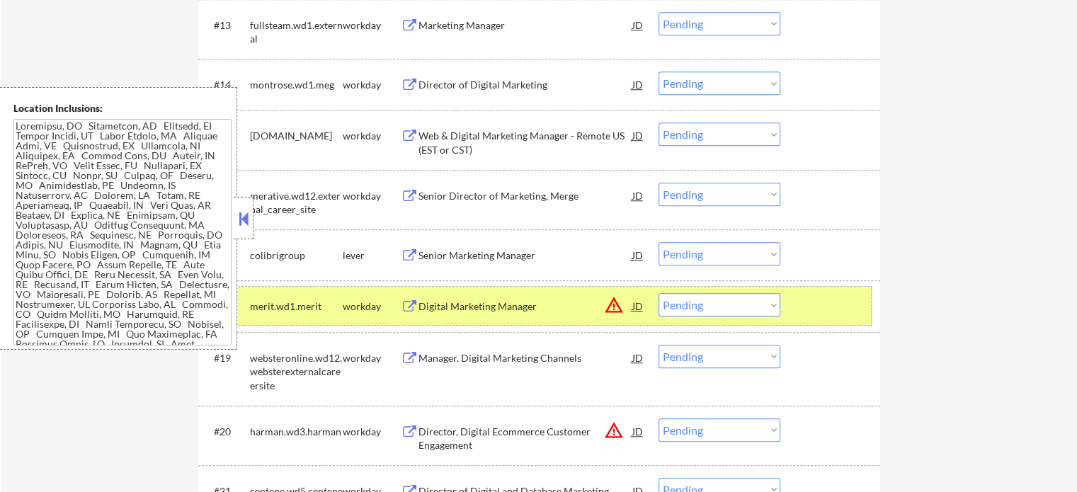
drag, startPoint x: 847, startPoint y: 305, endPoint x: 671, endPoint y: 328, distance: 177.1
click at [846, 305] on div at bounding box center [832, 305] width 62 height 25
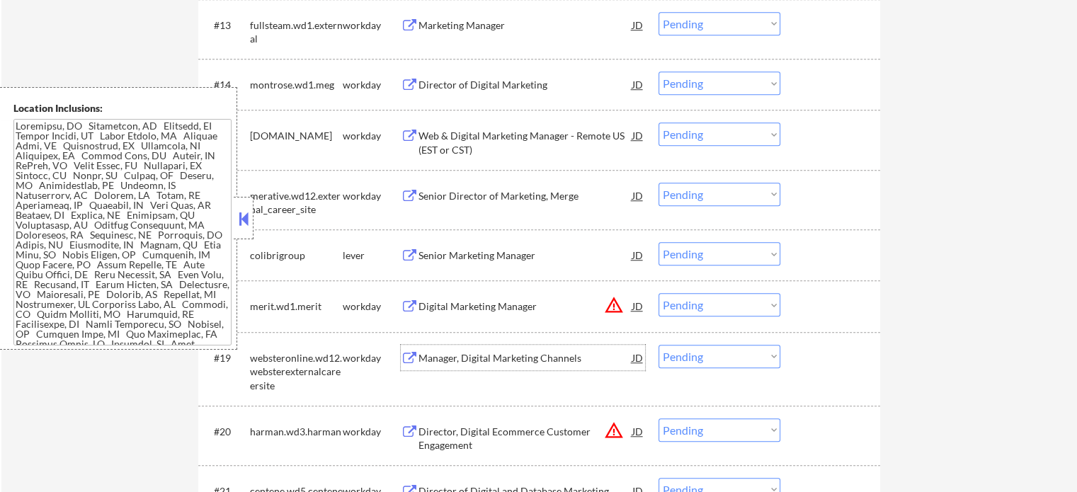
click at [562, 355] on div "Manager, Digital Marketing Channels" at bounding box center [525, 358] width 214 height 14
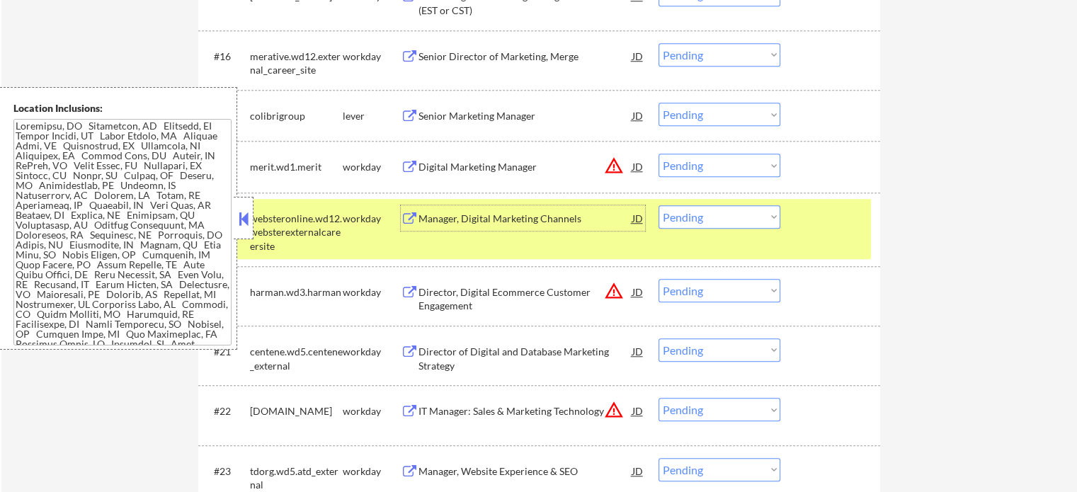
scroll to position [1345, 0]
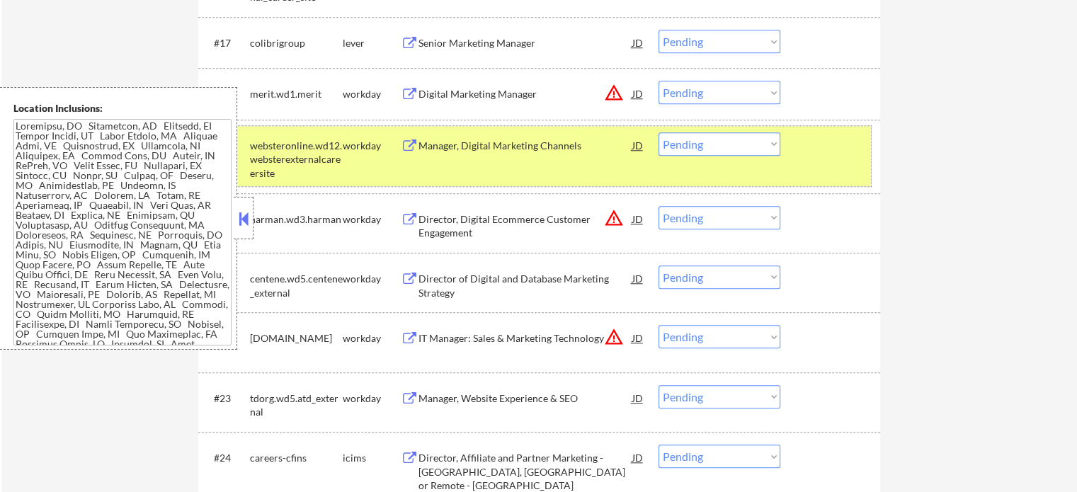
drag, startPoint x: 799, startPoint y: 164, endPoint x: 787, endPoint y: 171, distance: 13.4
click at [799, 166] on div "#19 websteronline.wd12.websterexternalcareersite workday Manager, Digital Marke…" at bounding box center [537, 156] width 668 height 61
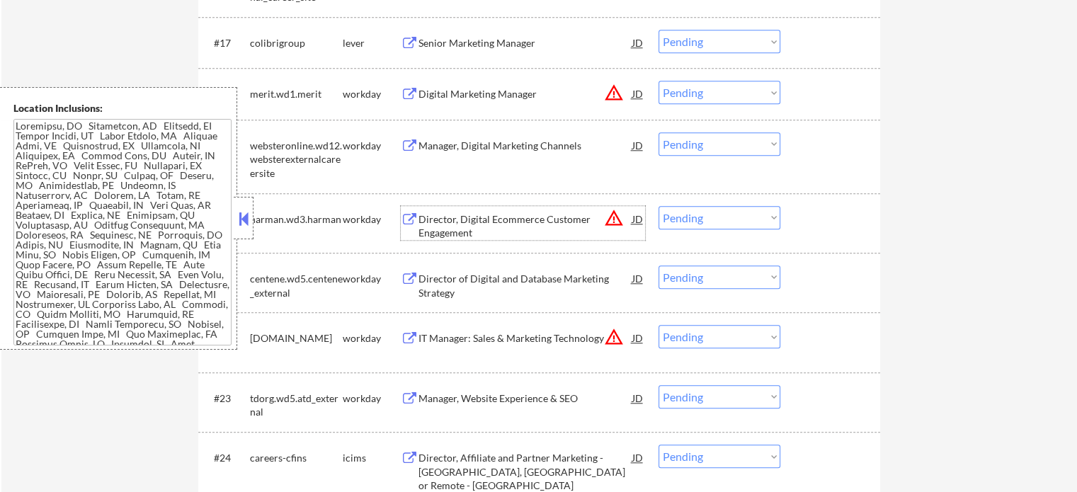
click at [491, 222] on div "Director, Digital Ecommerce Customer Engagement" at bounding box center [525, 226] width 214 height 28
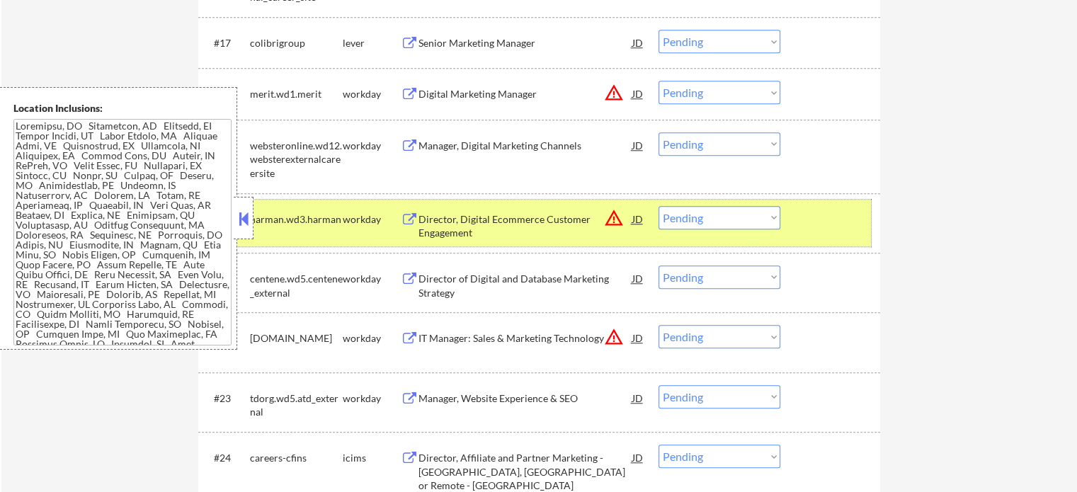
drag, startPoint x: 820, startPoint y: 223, endPoint x: 667, endPoint y: 258, distance: 156.8
click at [807, 231] on div at bounding box center [832, 218] width 62 height 25
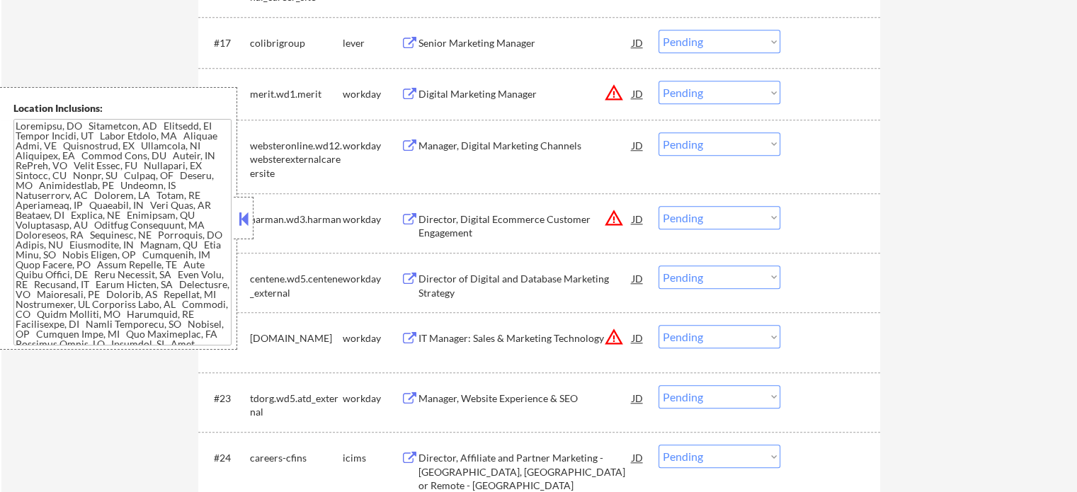
click at [557, 277] on div "Director of Digital and Database Marketing Strategy" at bounding box center [525, 286] width 214 height 28
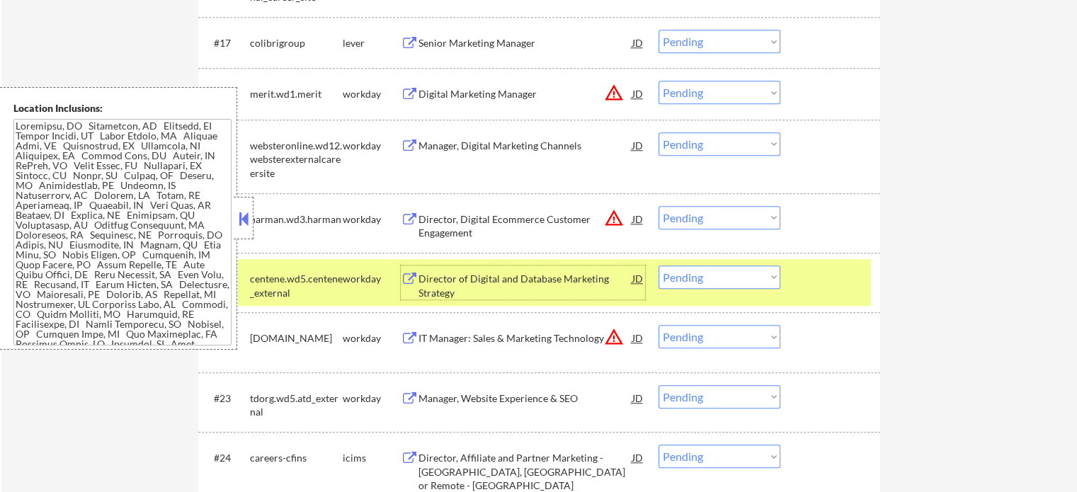
click at [796, 300] on div "#21 centene.wd5.centene_external workday Director of Digital and Database Marke…" at bounding box center [537, 282] width 668 height 47
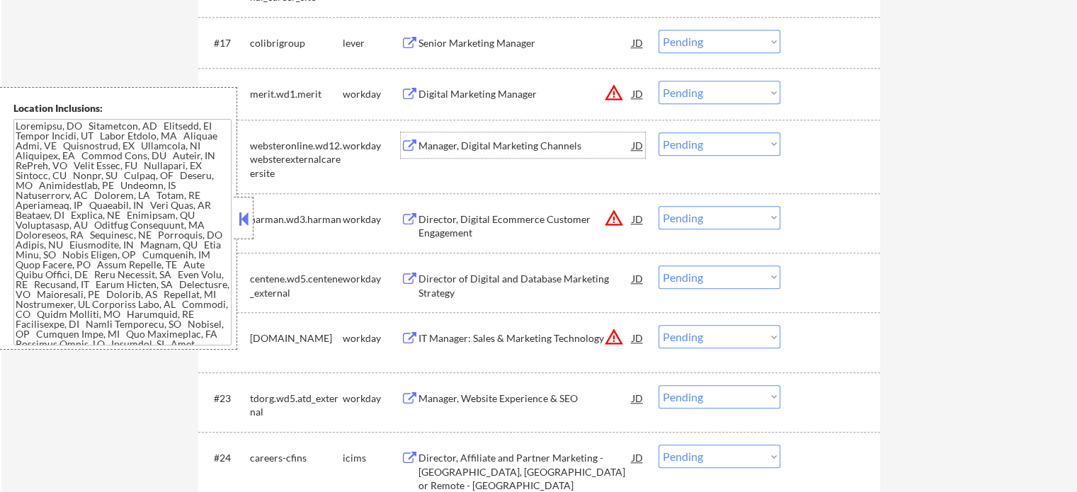
click at [551, 140] on div "Manager, Digital Marketing Channels" at bounding box center [525, 146] width 214 height 14
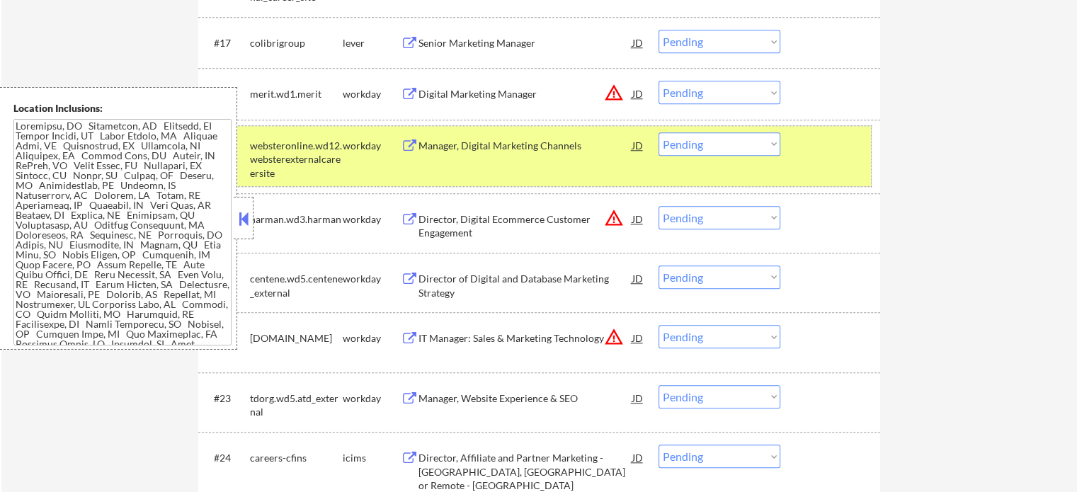
click at [793, 153] on div "#19 websteronline.wd12.websterexternalcareersite workday Manager, Digital Marke…" at bounding box center [537, 156] width 668 height 61
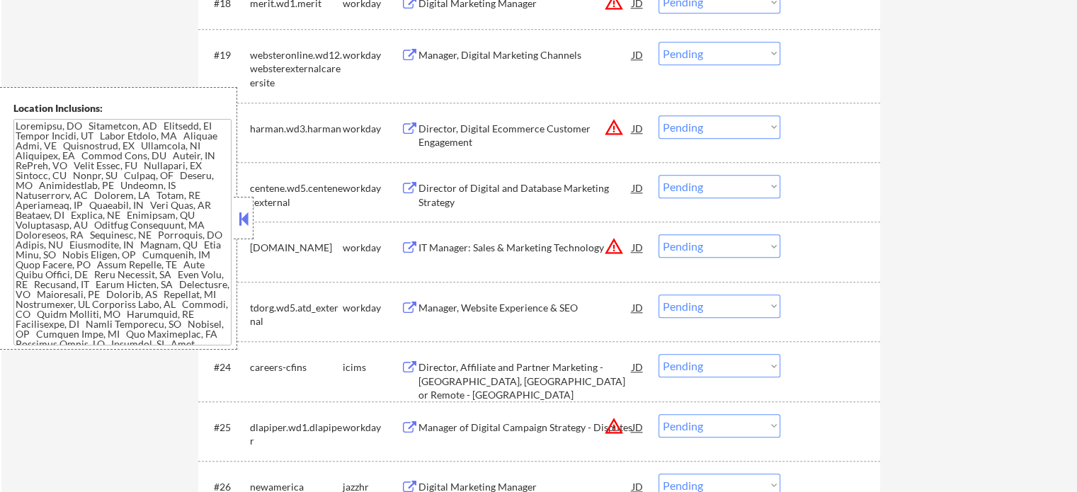
scroll to position [1558, 0]
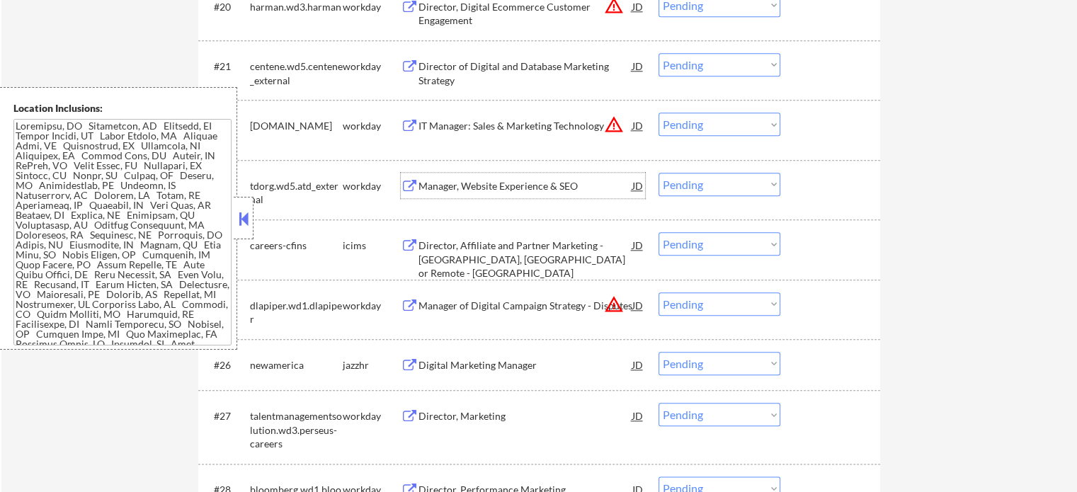
click at [538, 183] on div "Manager, Website Experience & SEO" at bounding box center [525, 186] width 214 height 14
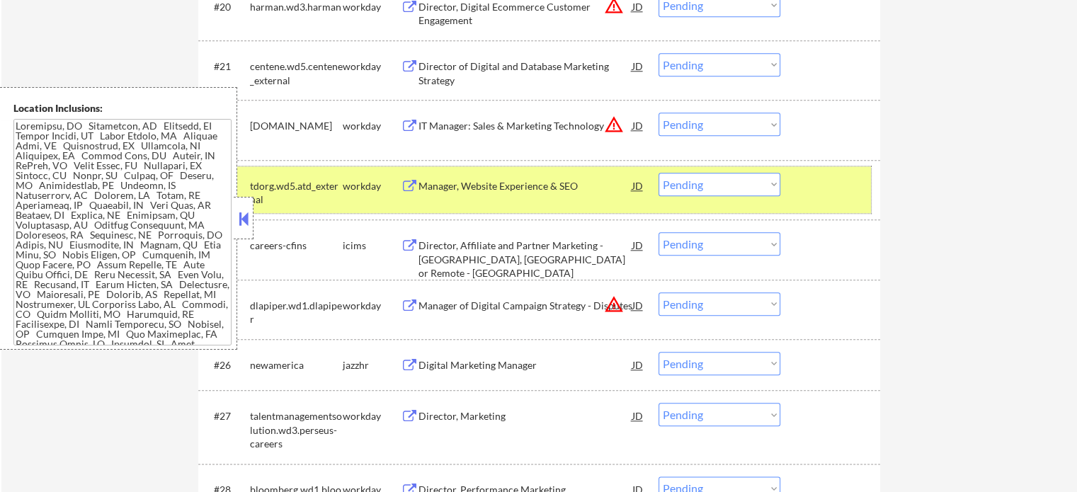
click at [791, 205] on div "#23 tdorg.wd5.atd_external workday Manager, Website Experience & SEO JD Choose …" at bounding box center [537, 189] width 668 height 47
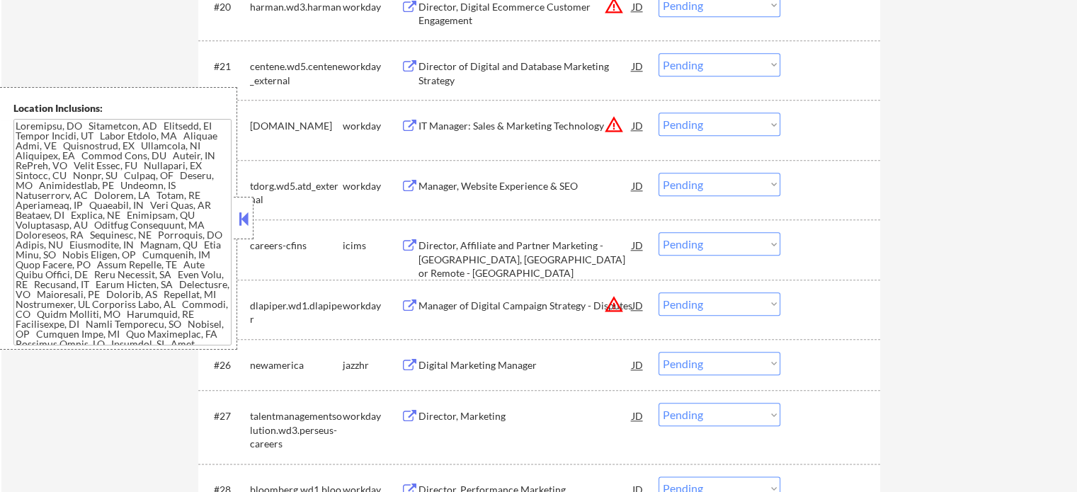
scroll to position [1699, 0]
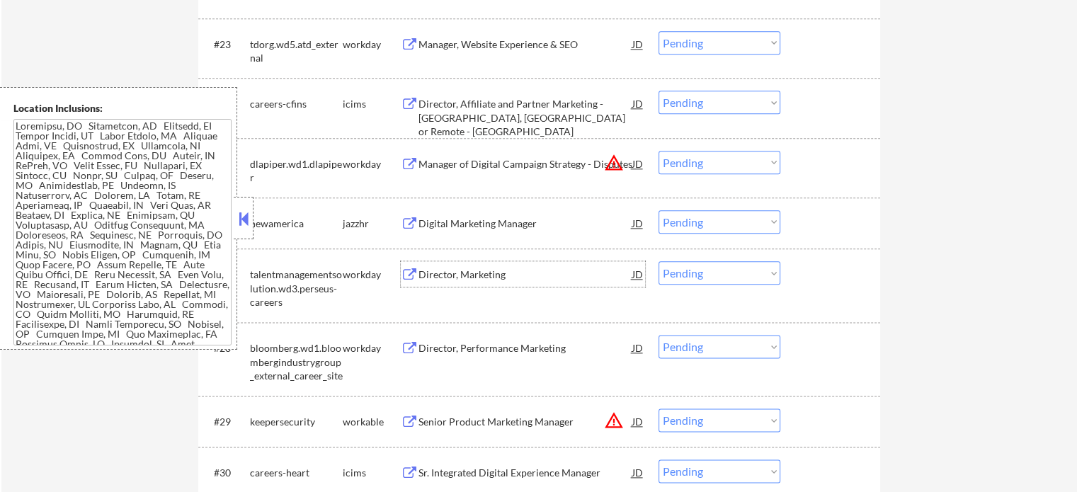
click at [493, 286] on div "Director, Marketing" at bounding box center [525, 273] width 214 height 25
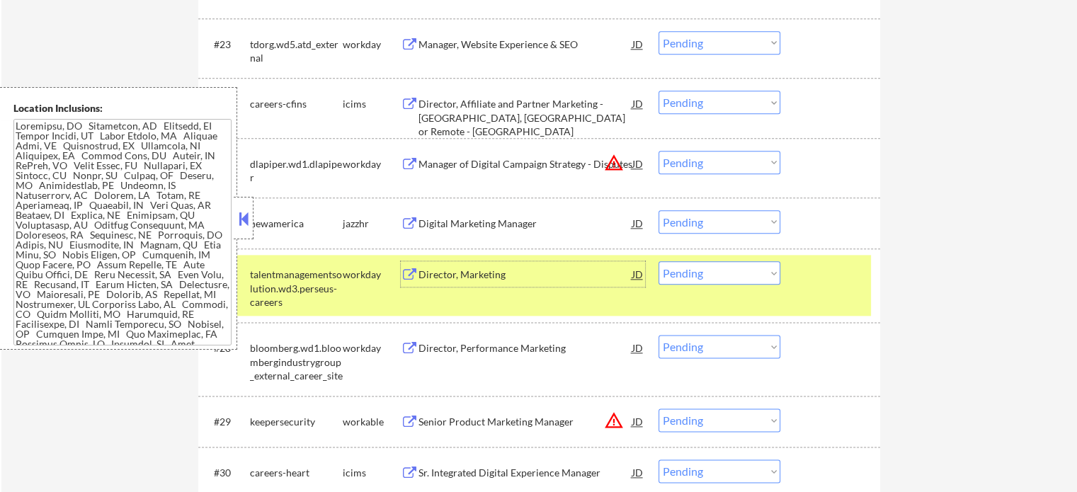
click at [840, 291] on div "#27 talentmanagementsolution.wd3.perseus-careers workday Director, Marketing JD…" at bounding box center [537, 285] width 668 height 61
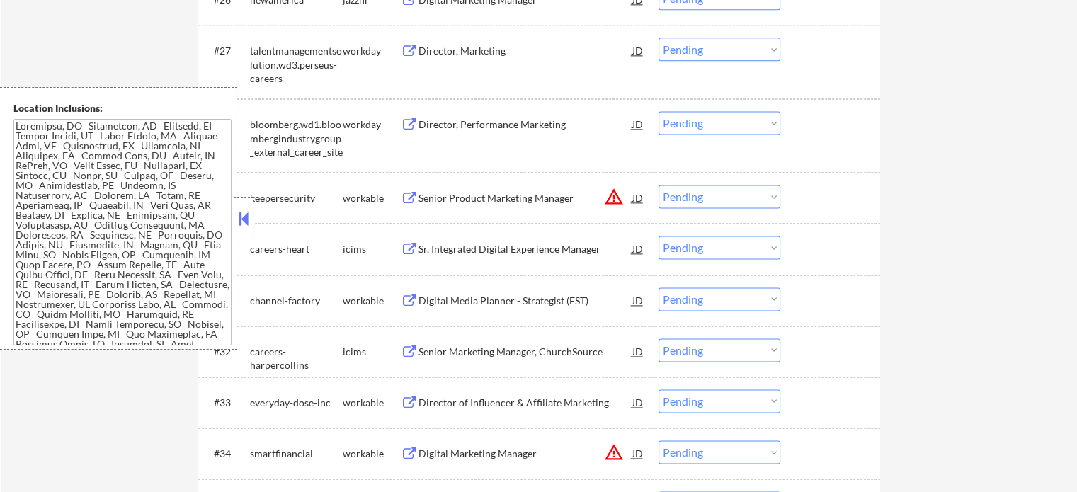
scroll to position [1983, 0]
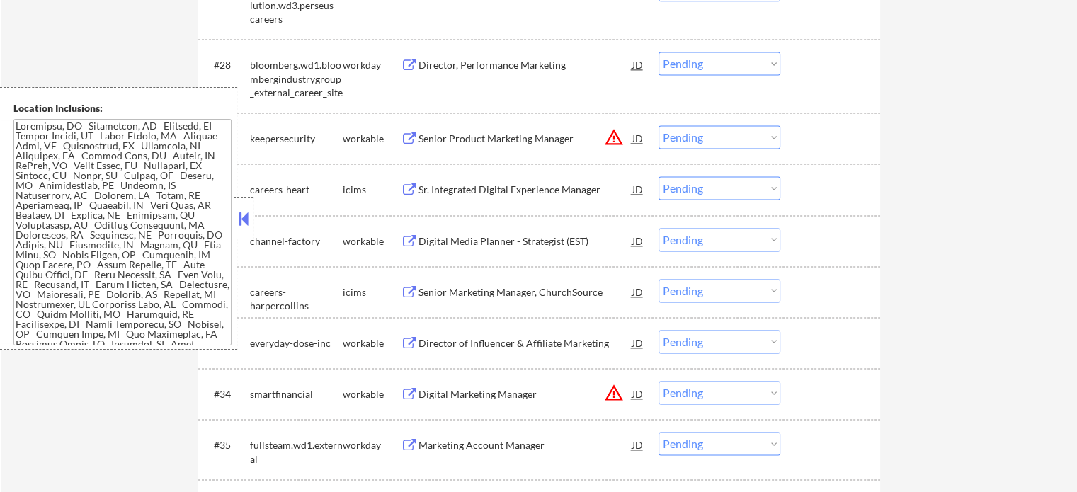
click at [481, 294] on div "Senior Marketing Manager, ChurchSource" at bounding box center [525, 292] width 214 height 14
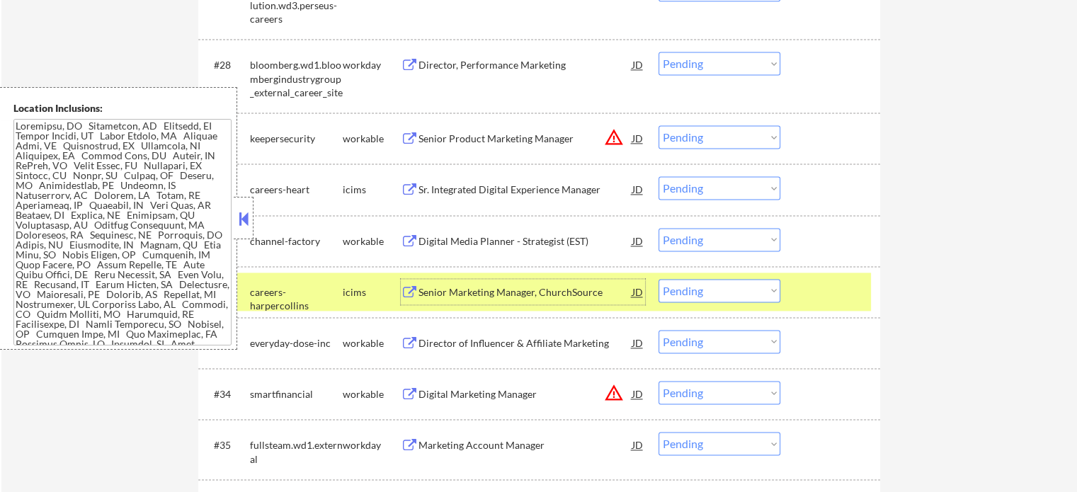
click at [824, 280] on div at bounding box center [832, 291] width 62 height 25
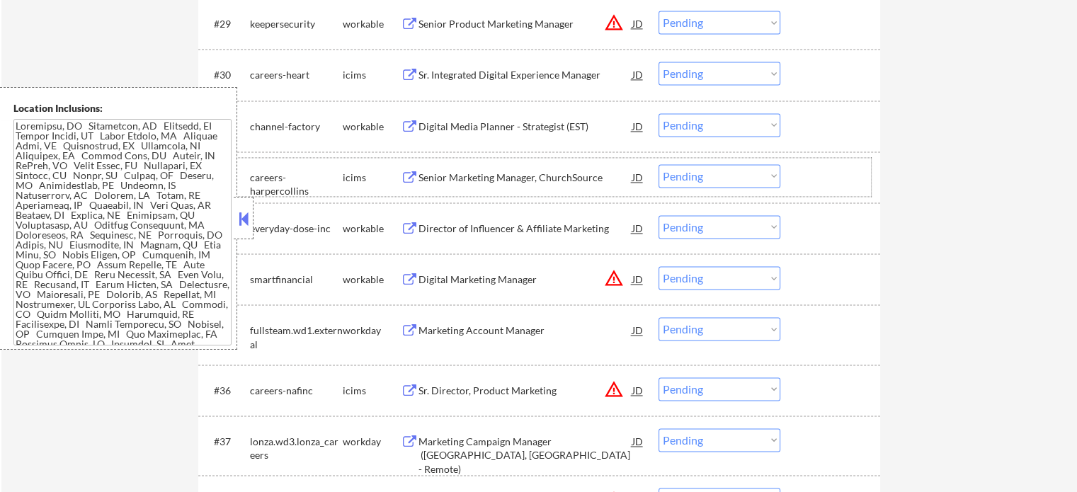
scroll to position [2266, 0]
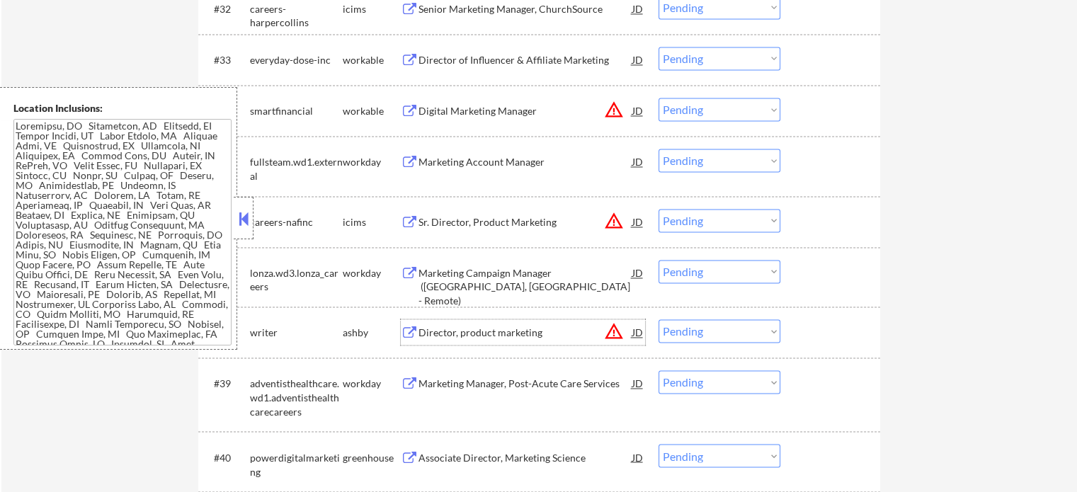
click at [484, 324] on div "Director, product marketing" at bounding box center [525, 331] width 214 height 25
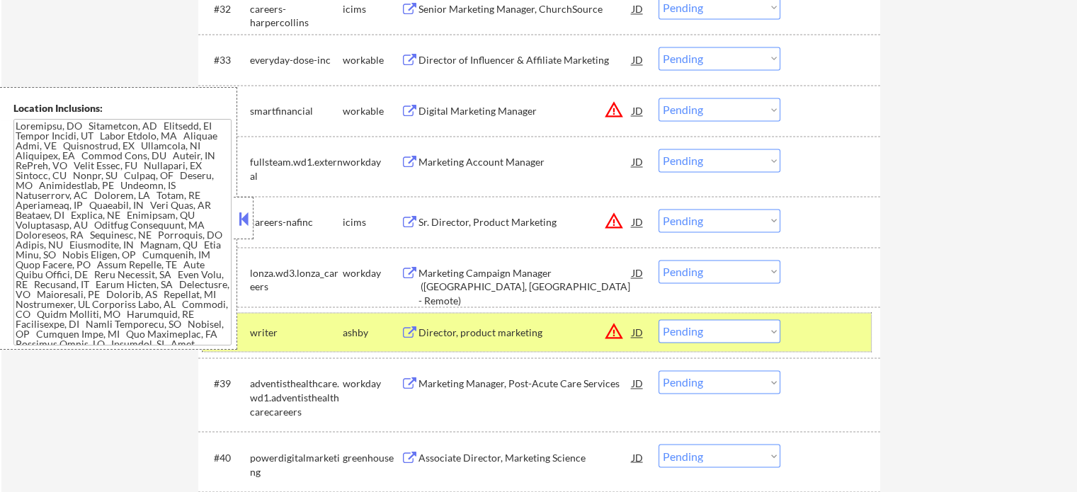
click at [821, 323] on div at bounding box center [832, 331] width 62 height 25
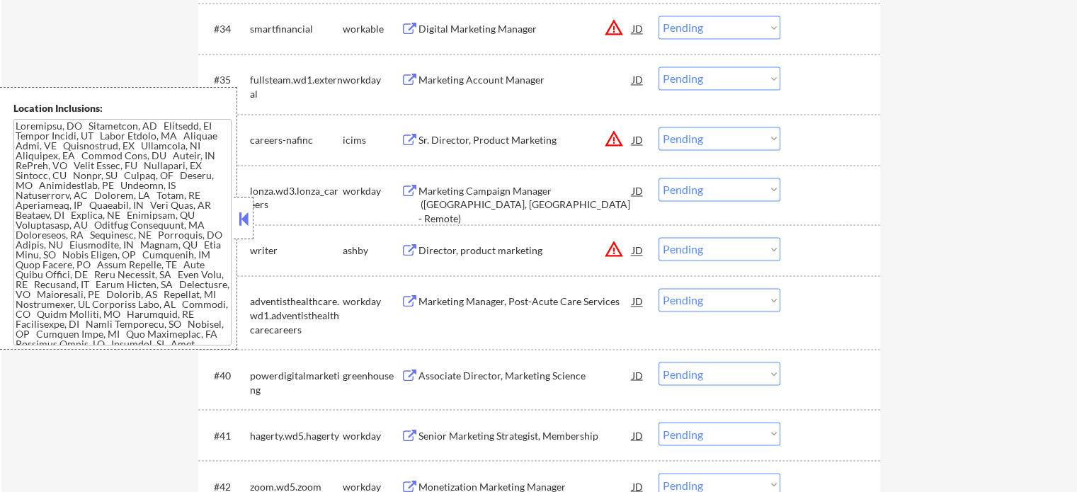
scroll to position [2407, 0]
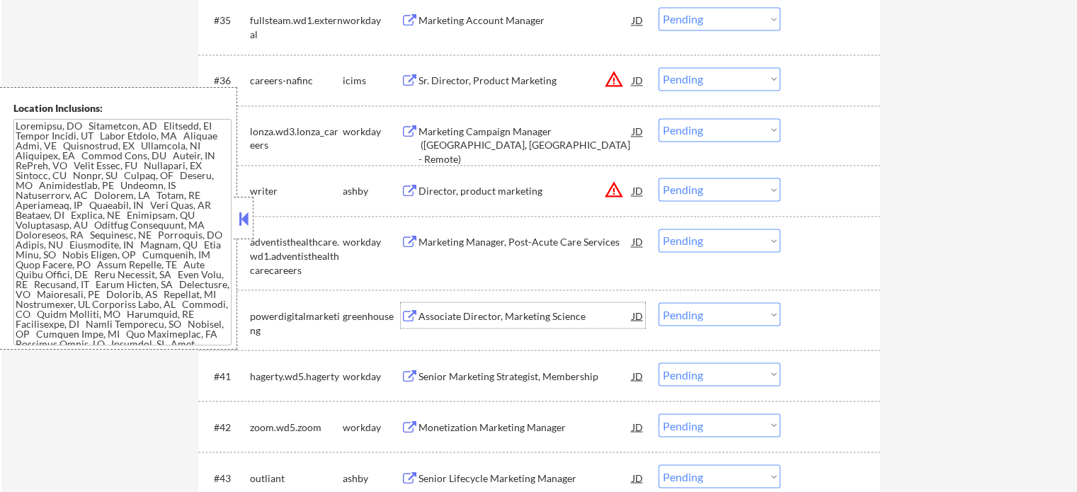
click at [559, 314] on div "Associate Director, Marketing Science" at bounding box center [525, 316] width 214 height 14
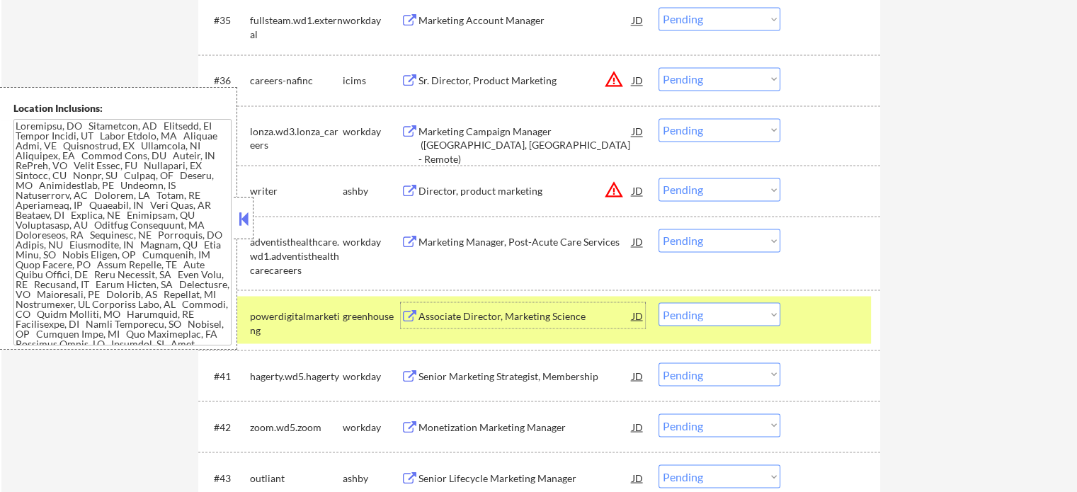
click at [865, 316] on div "#40 powerdigitalmarketing greenhouse Associate Director, Marketing Science JD C…" at bounding box center [537, 319] width 668 height 47
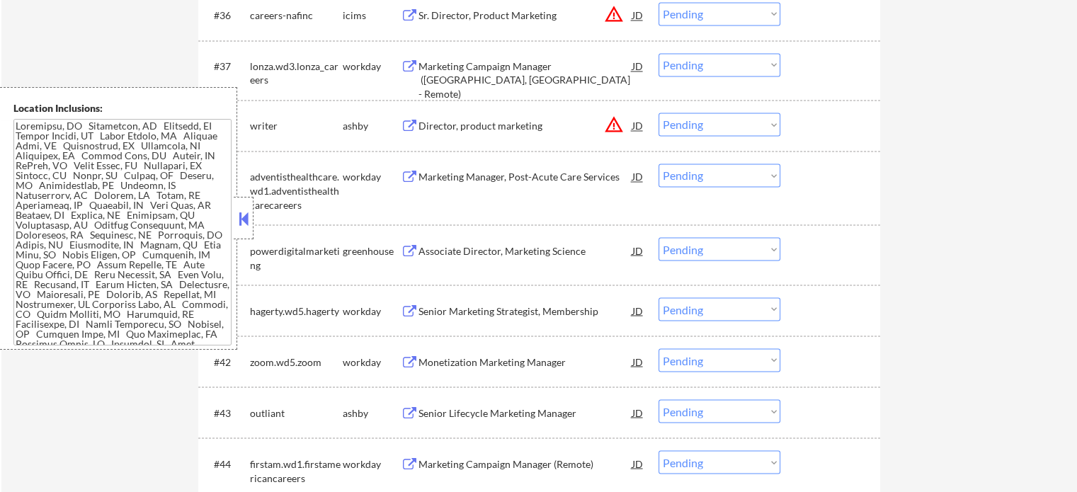
scroll to position [2549, 0]
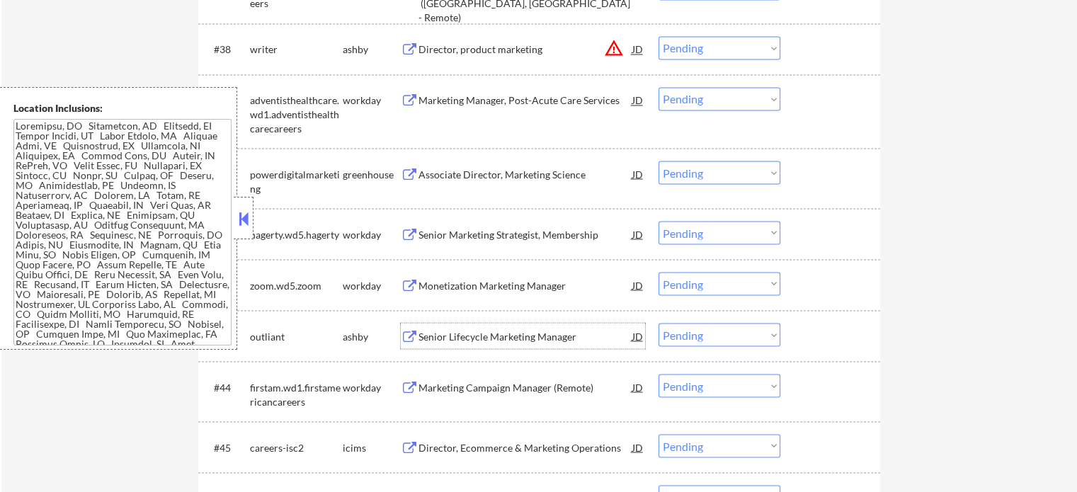
click at [479, 342] on div "Senior Lifecycle Marketing Manager" at bounding box center [525, 336] width 214 height 14
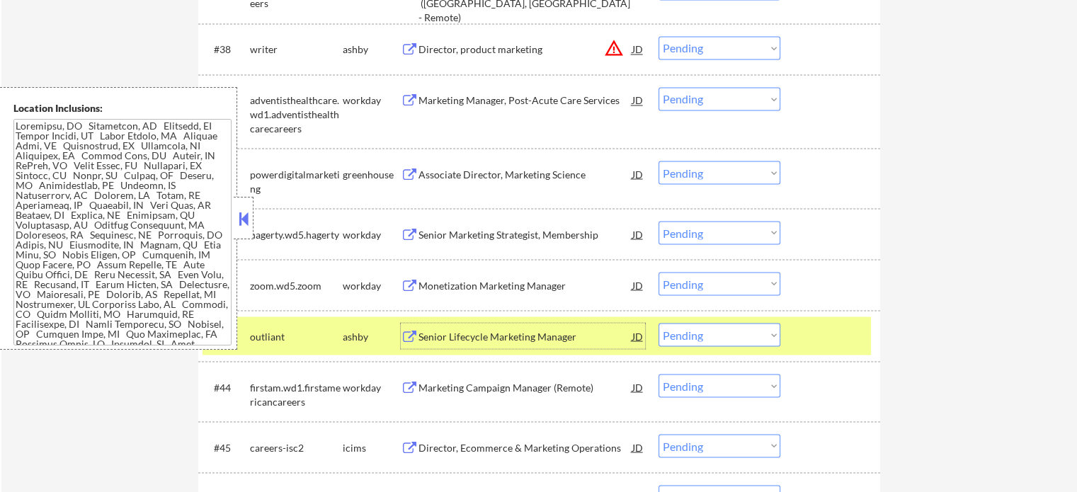
click at [837, 343] on div at bounding box center [832, 335] width 62 height 25
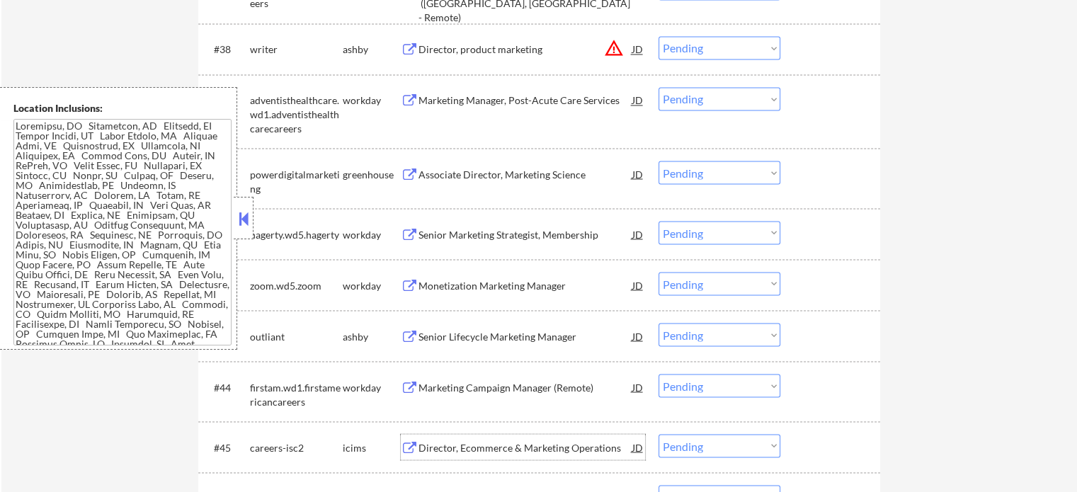
click at [554, 455] on div "Director, Ecommerce & Marketing Operations" at bounding box center [525, 446] width 214 height 25
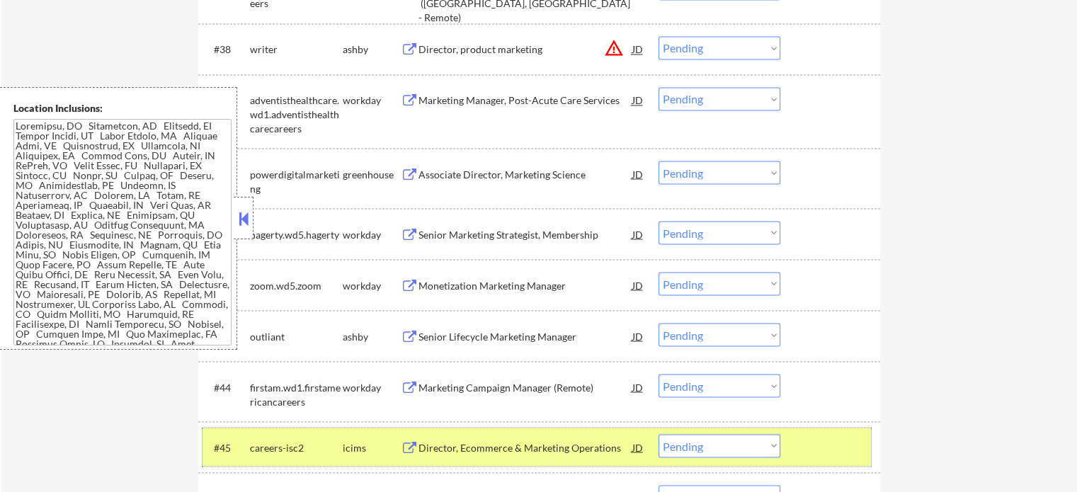
click at [823, 438] on div at bounding box center [832, 446] width 62 height 25
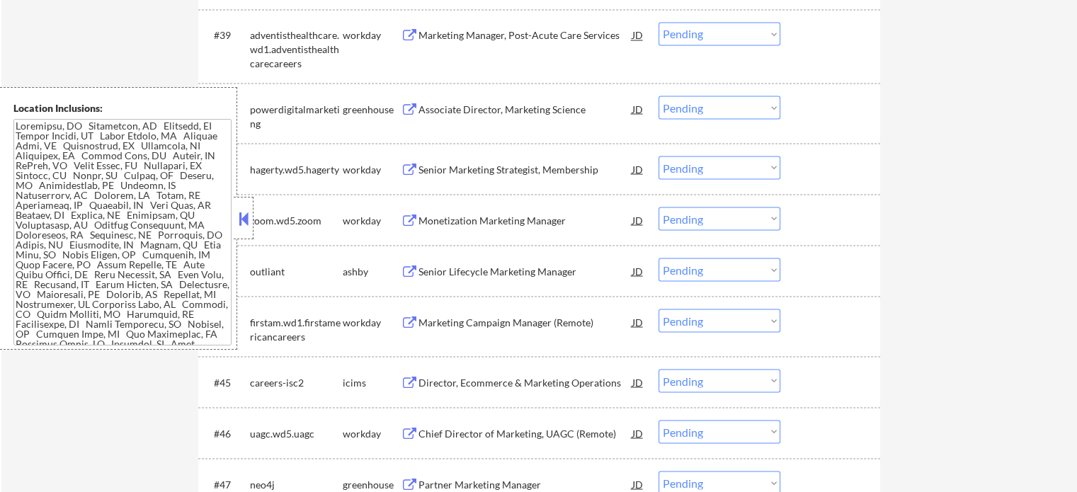
scroll to position [2691, 0]
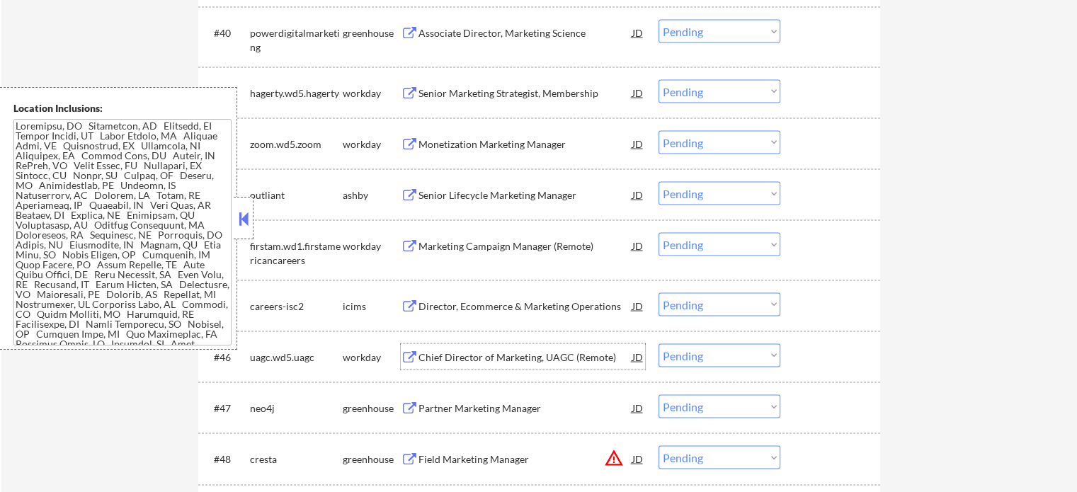
click at [496, 356] on div "Chief Director of Marketing, UAGC (Remote)" at bounding box center [525, 357] width 214 height 14
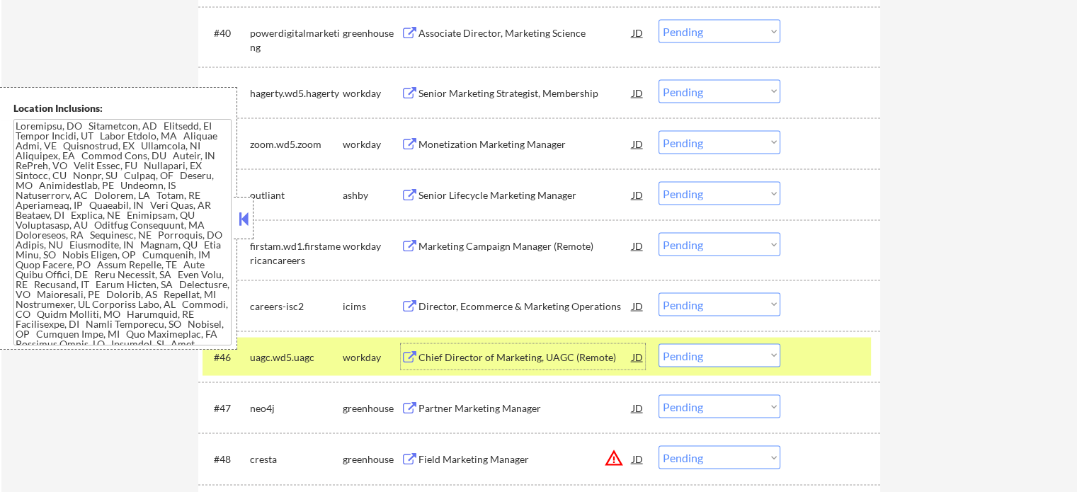
click at [805, 346] on div at bounding box center [832, 355] width 62 height 25
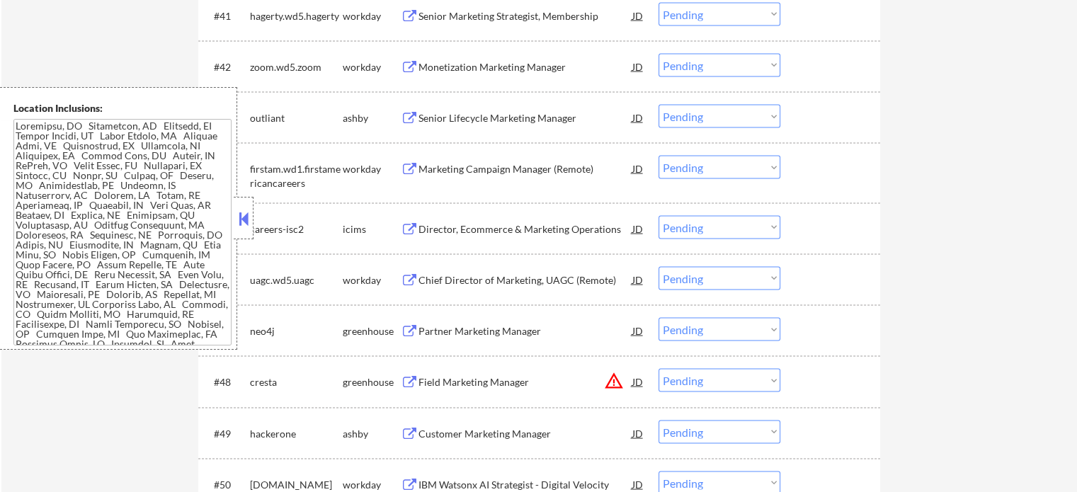
scroll to position [2903, 0]
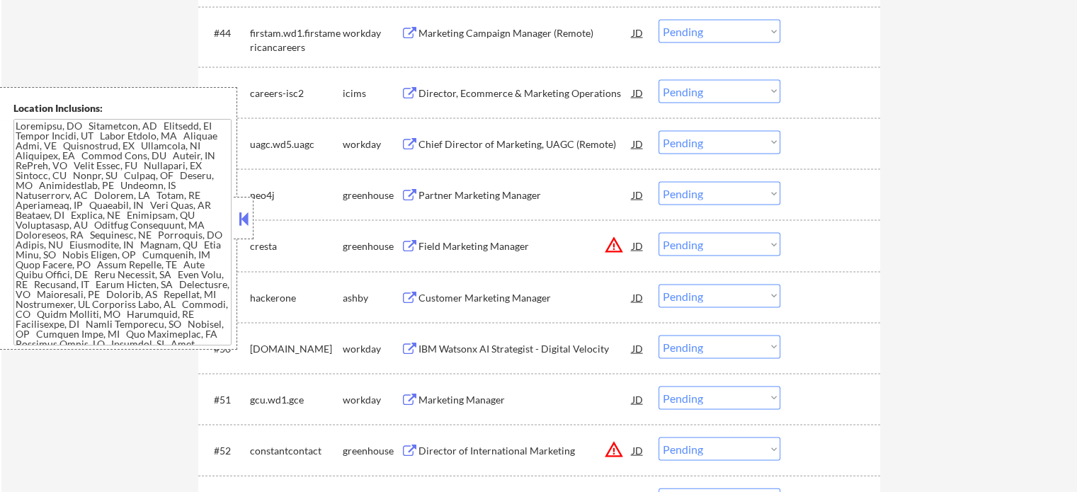
click at [502, 296] on div "Customer Marketing Manager" at bounding box center [525, 298] width 214 height 14
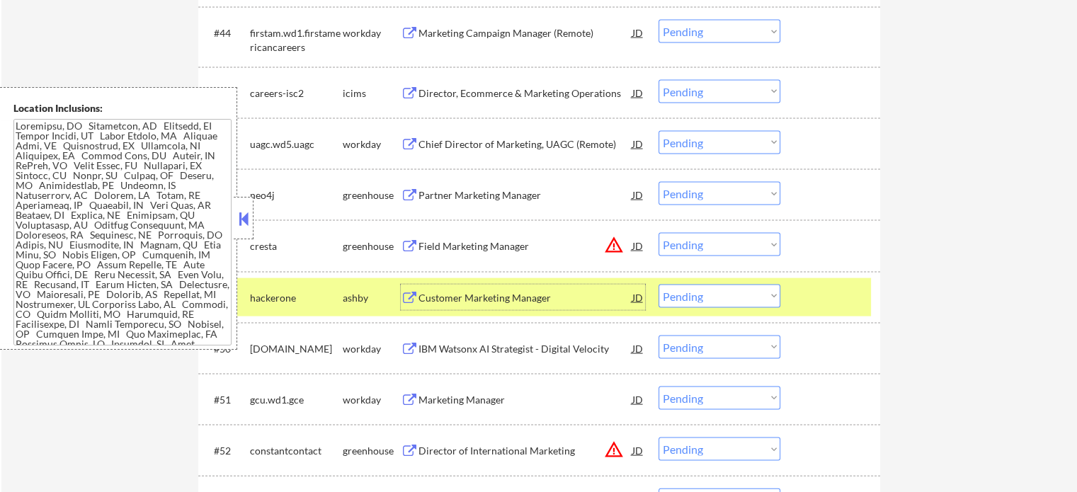
click at [810, 286] on div at bounding box center [832, 297] width 62 height 25
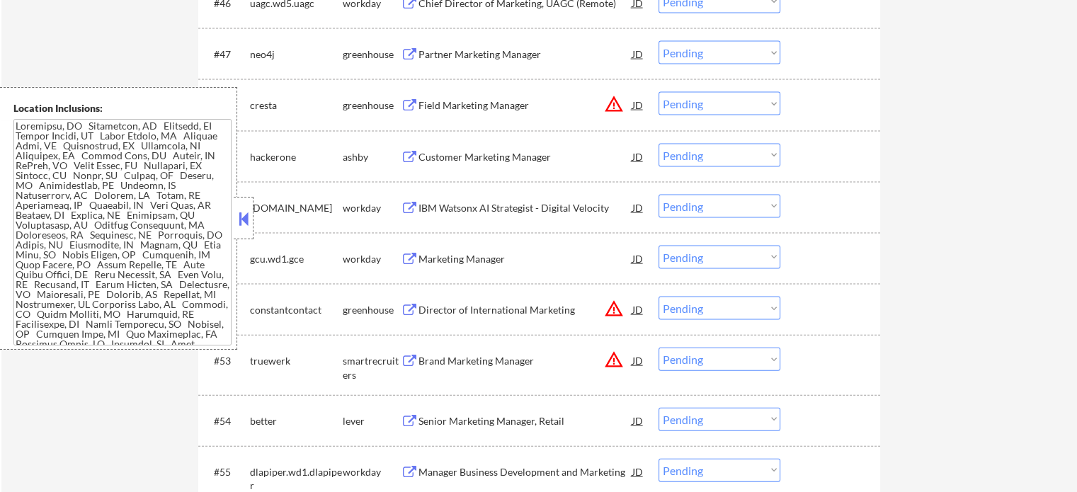
scroll to position [3116, 0]
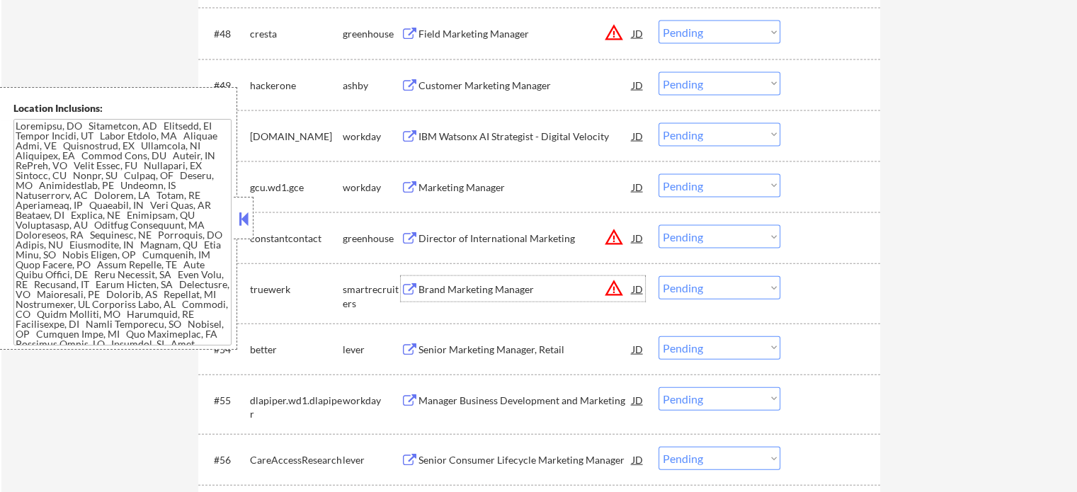
click at [515, 299] on div "Brand Marketing Manager" at bounding box center [525, 288] width 214 height 25
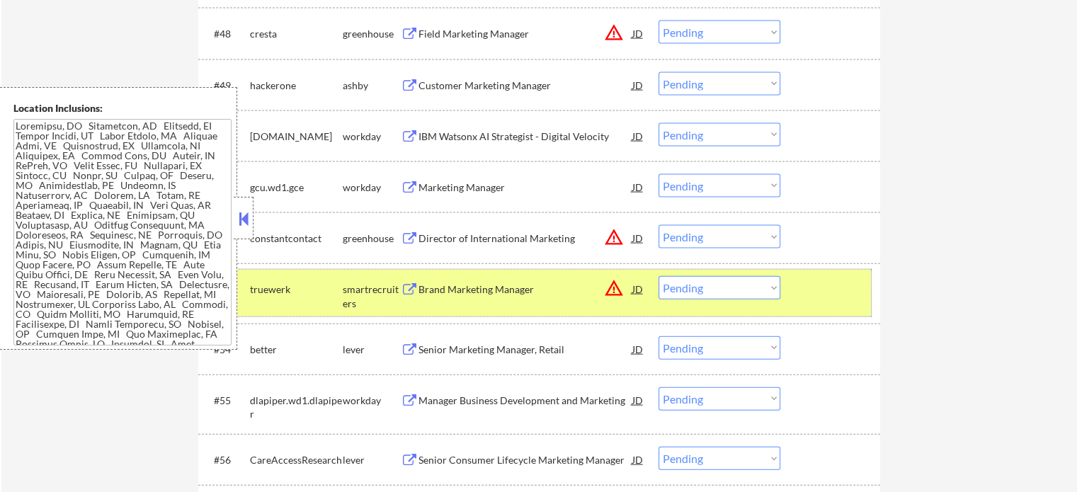
click at [867, 302] on div "#53 truewerk smartrecruiters Brand Marketing Manager JD warning_amber Choose an…" at bounding box center [537, 293] width 668 height 47
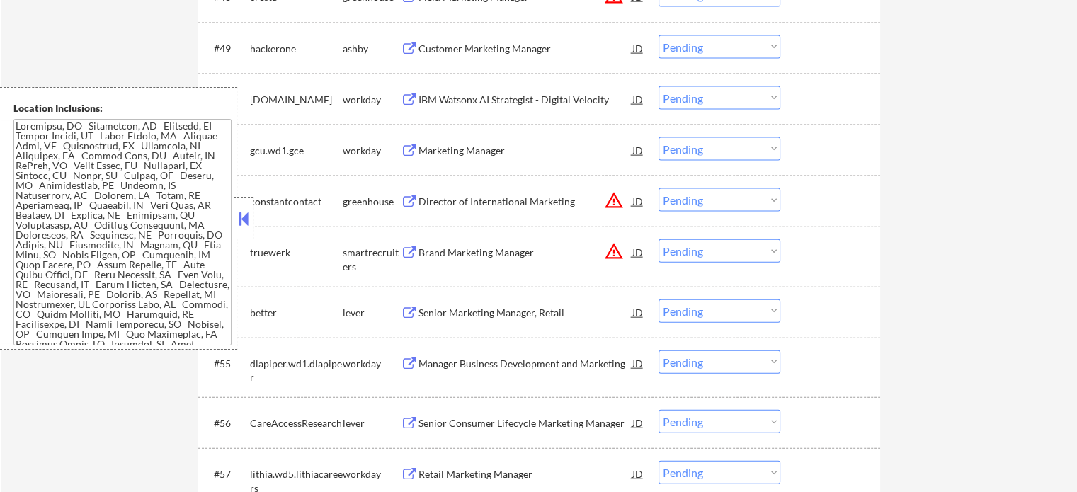
scroll to position [3186, 0]
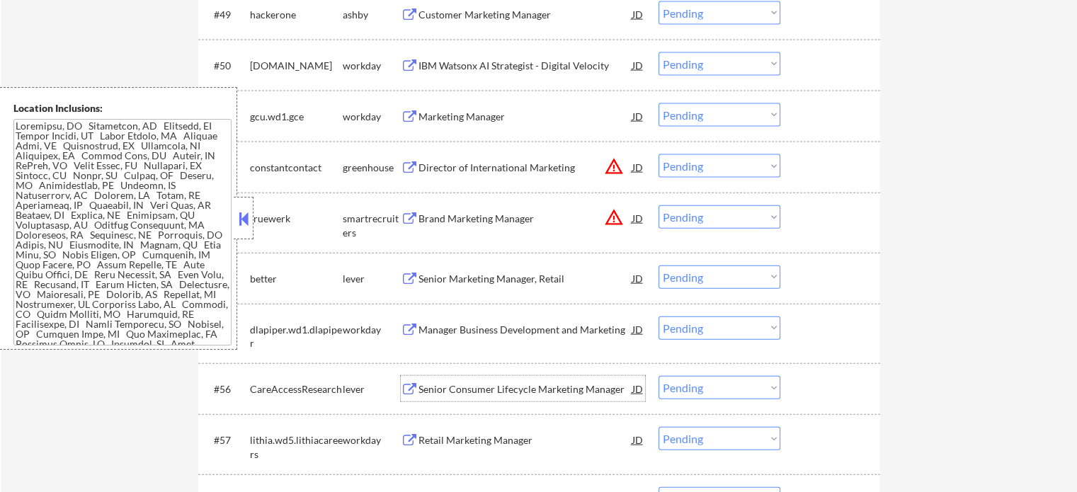
click at [479, 387] on div "Senior Consumer Lifecycle Marketing Manager" at bounding box center [525, 389] width 214 height 14
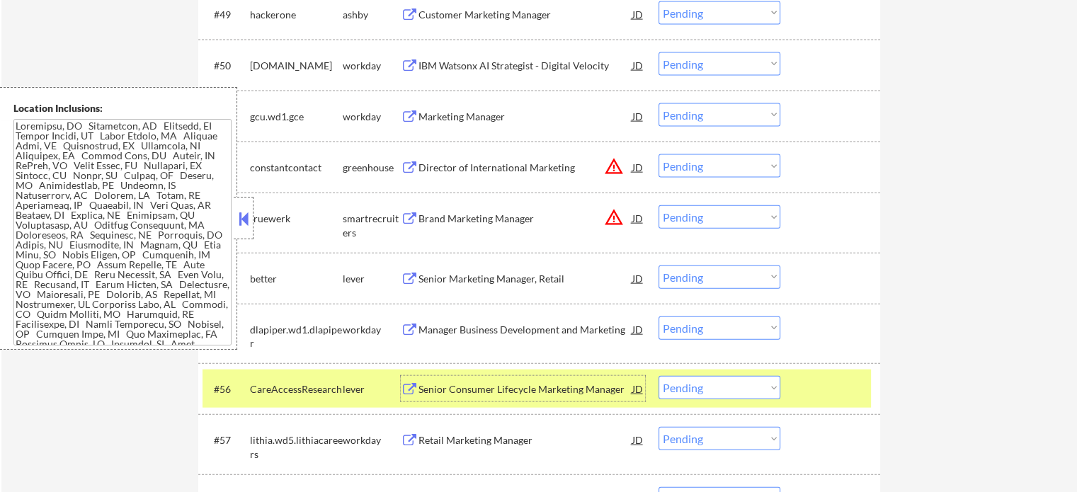
drag, startPoint x: 840, startPoint y: 407, endPoint x: 824, endPoint y: 401, distance: 17.5
click at [836, 404] on div "#56 CareAccessResearch lever Senior Consumer Lifecycle Marketing Manager JD Cho…" at bounding box center [537, 389] width 668 height 38
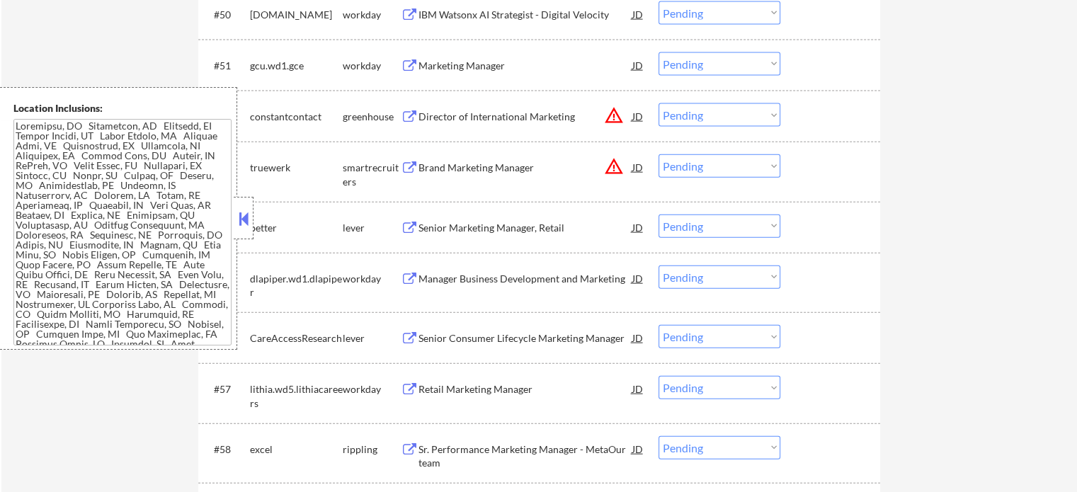
scroll to position [3257, 0]
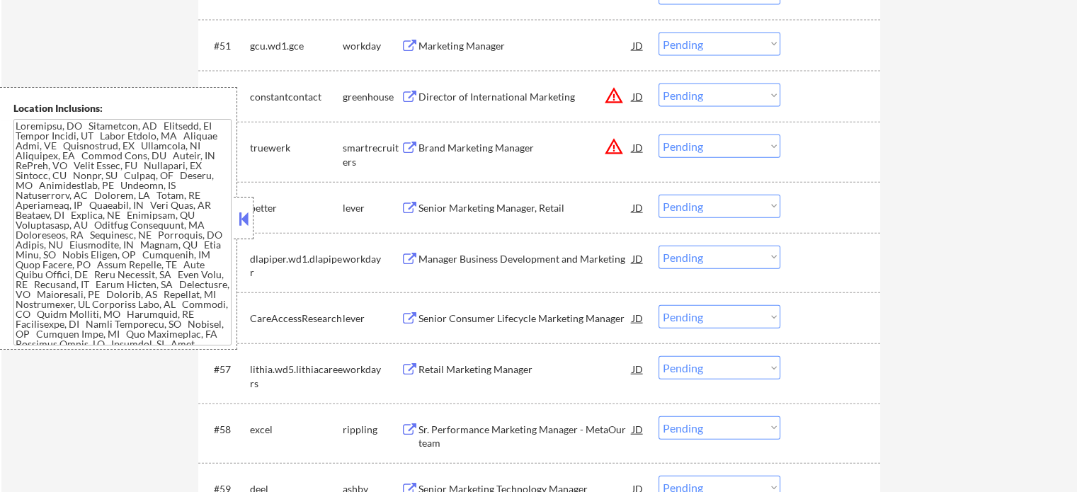
click at [465, 376] on div "Retail Marketing Manager" at bounding box center [525, 370] width 214 height 14
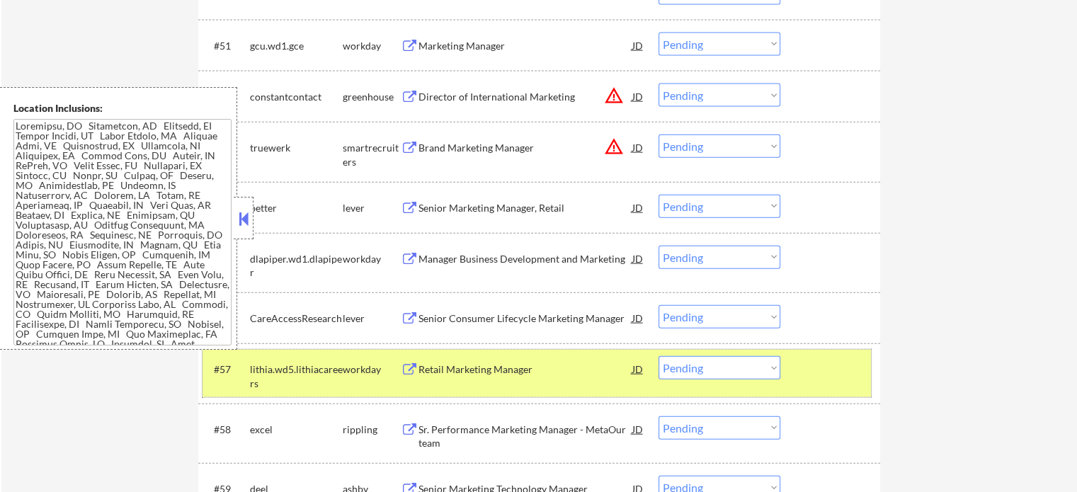
click at [807, 382] on div at bounding box center [832, 368] width 62 height 25
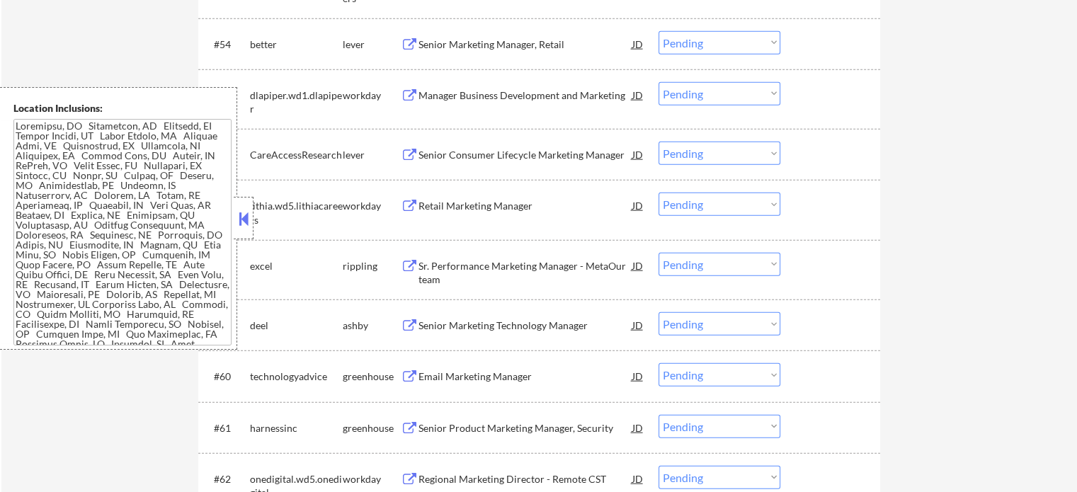
scroll to position [3470, 0]
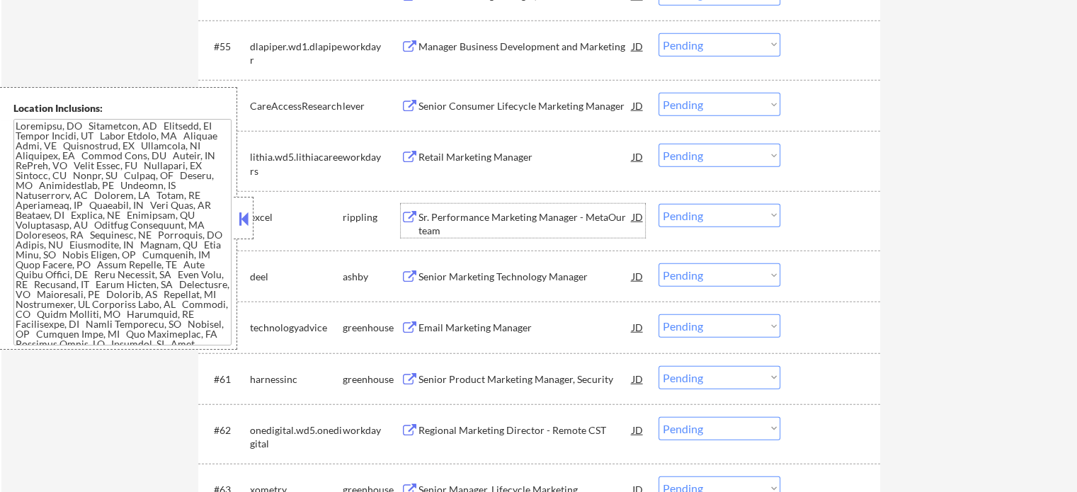
click at [484, 236] on div "Sr. Performance Marketing Manager - MetaOur team" at bounding box center [525, 224] width 214 height 28
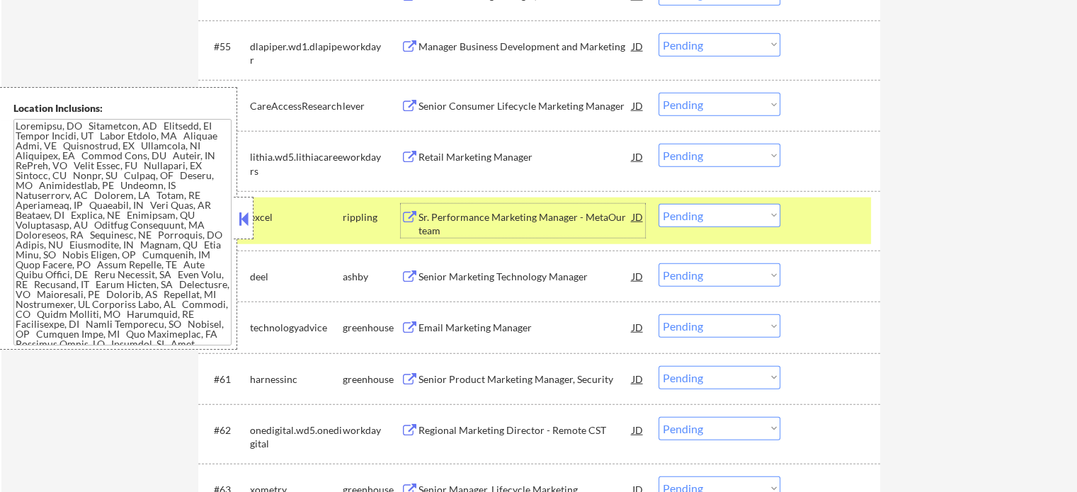
click at [857, 214] on div at bounding box center [832, 216] width 62 height 25
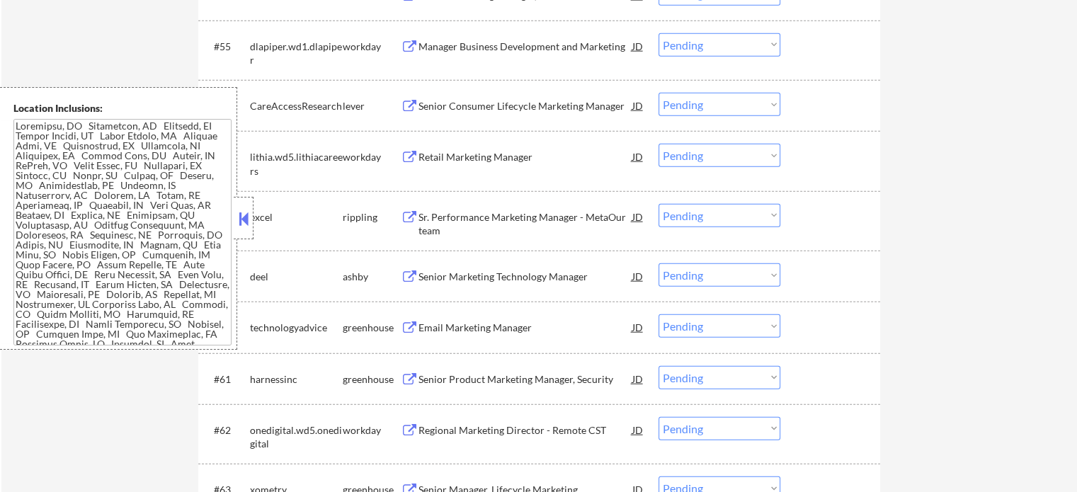
click at [557, 376] on div "Senior Product Marketing Manager, Security" at bounding box center [525, 379] width 214 height 14
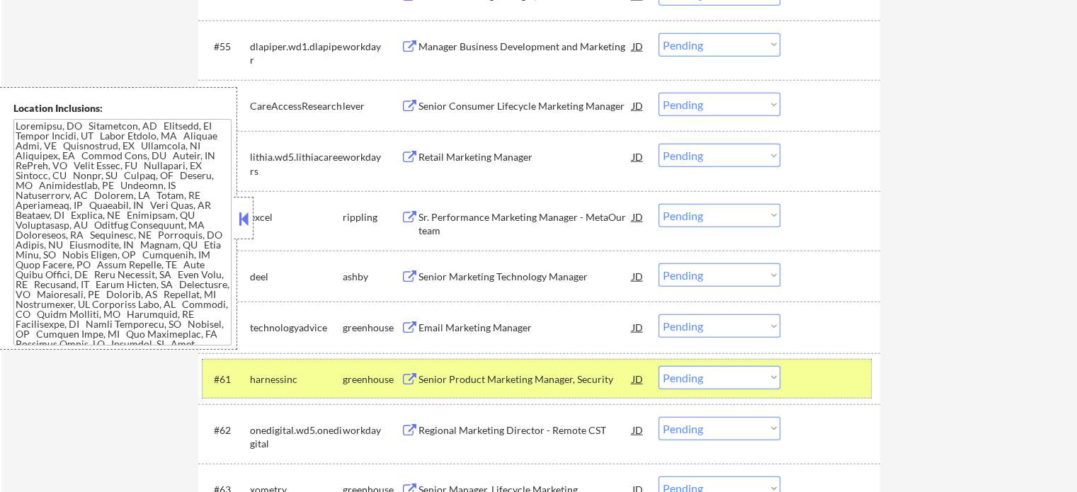
click at [827, 383] on div at bounding box center [832, 378] width 62 height 25
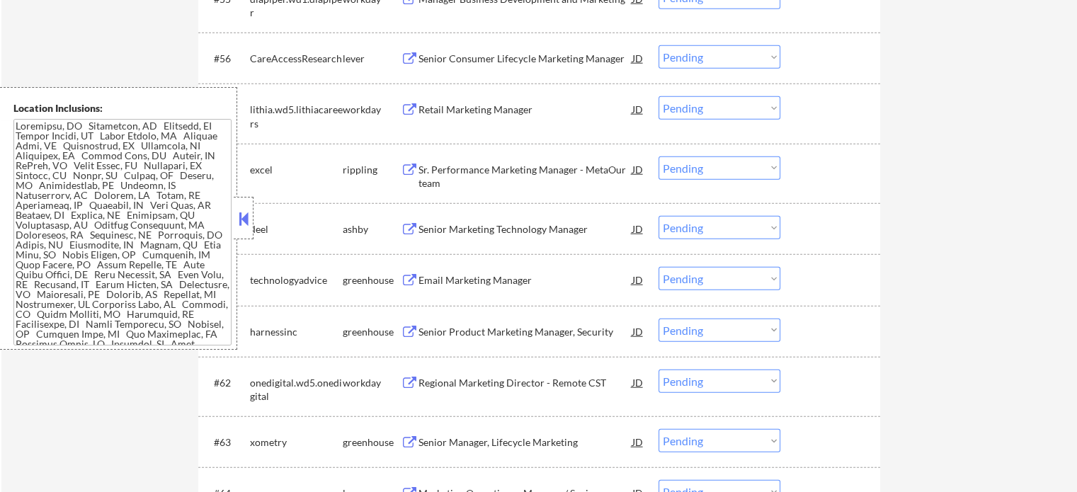
scroll to position [3540, 0]
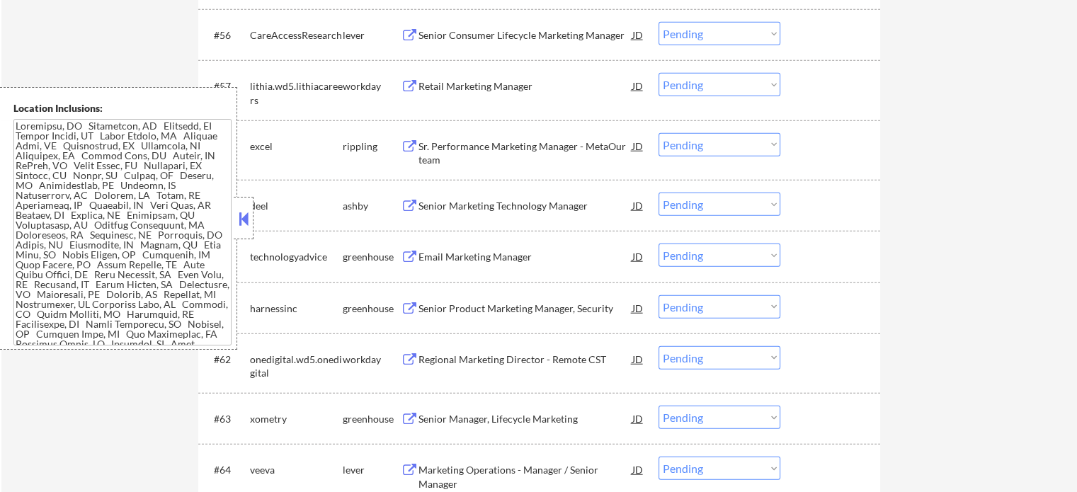
click at [552, 426] on div "Senior Manager, Lifecycle Marketing" at bounding box center [525, 419] width 214 height 14
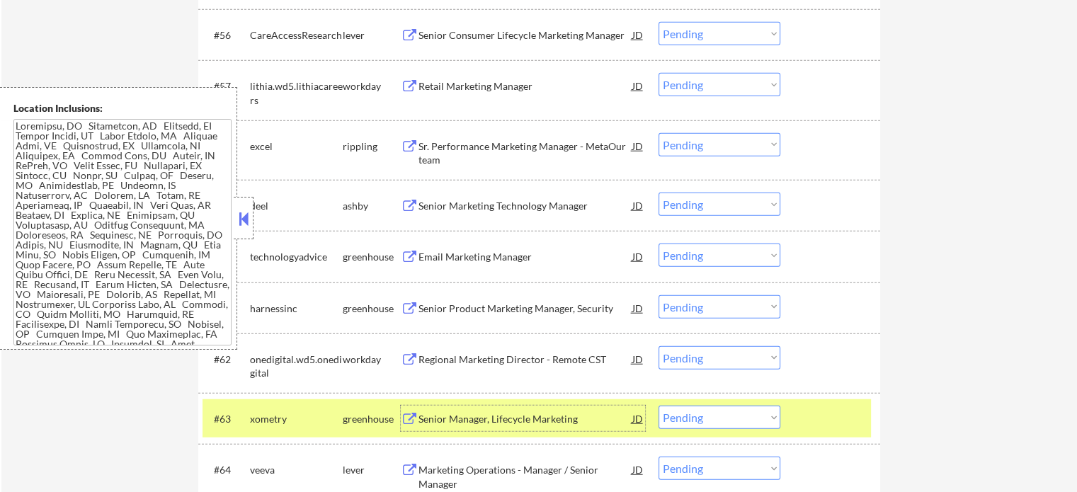
click at [816, 406] on div at bounding box center [832, 418] width 62 height 25
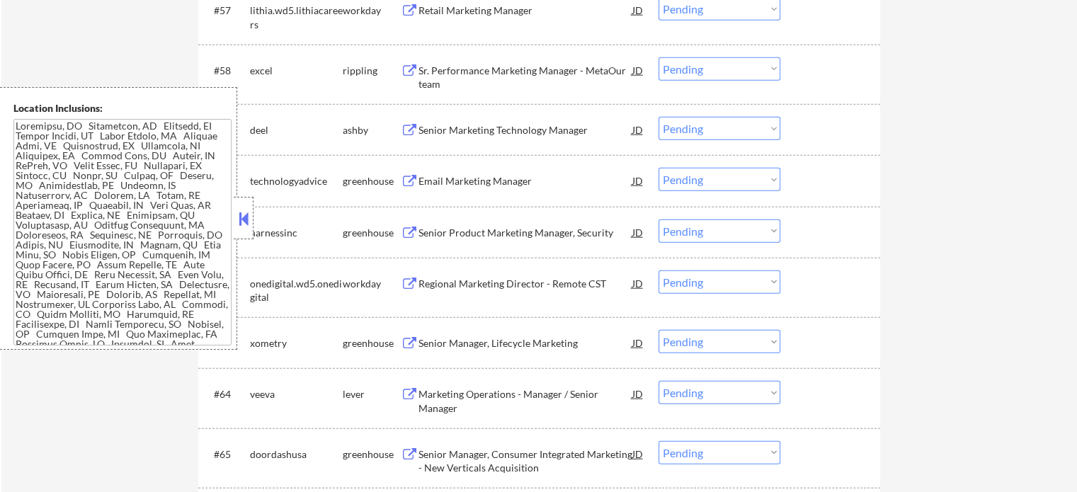
scroll to position [3753, 0]
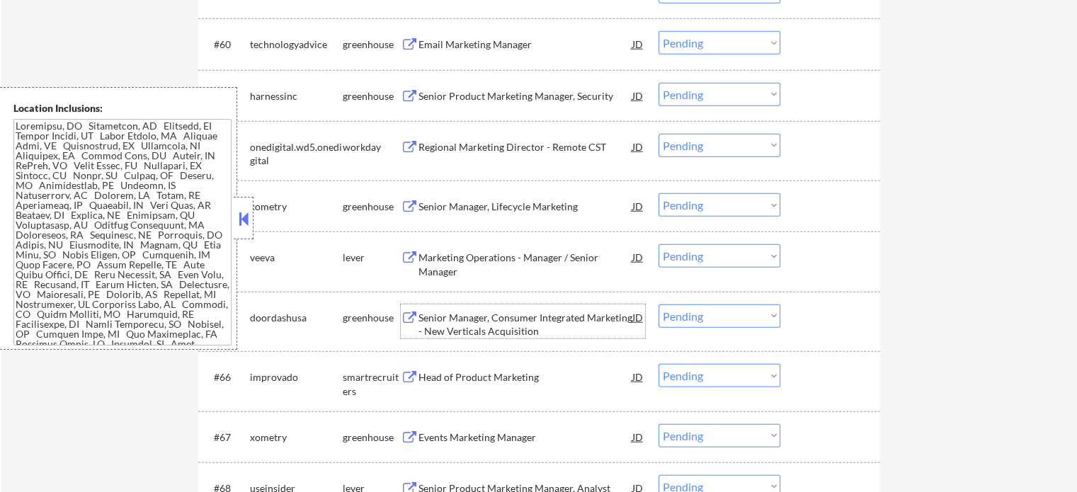
click at [617, 326] on div "Senior Manager, Consumer Integrated Marketing - New Verticals Acquisition" at bounding box center [525, 325] width 214 height 28
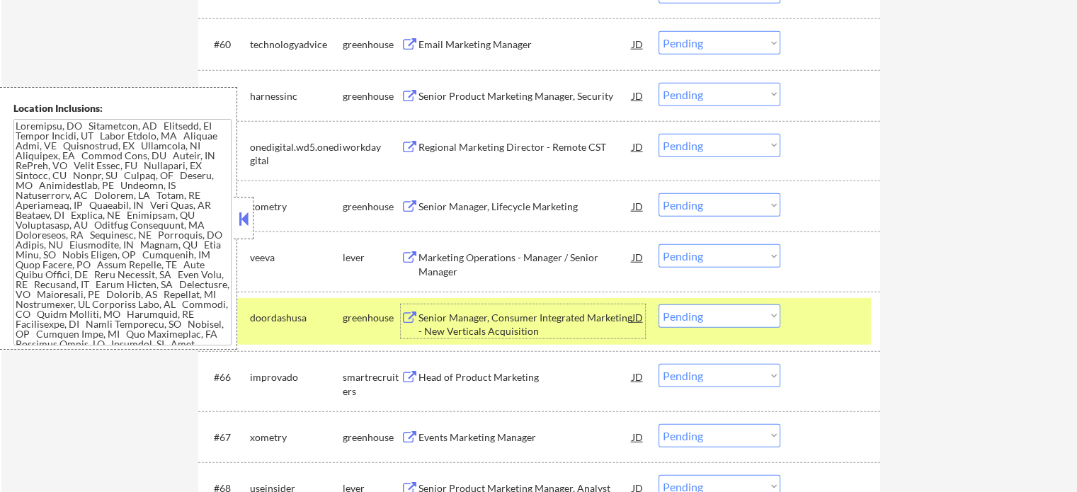
click at [855, 302] on div "#65 doordashusa greenhouse Senior Manager, Consumer Integrated Marketing - New …" at bounding box center [537, 321] width 668 height 47
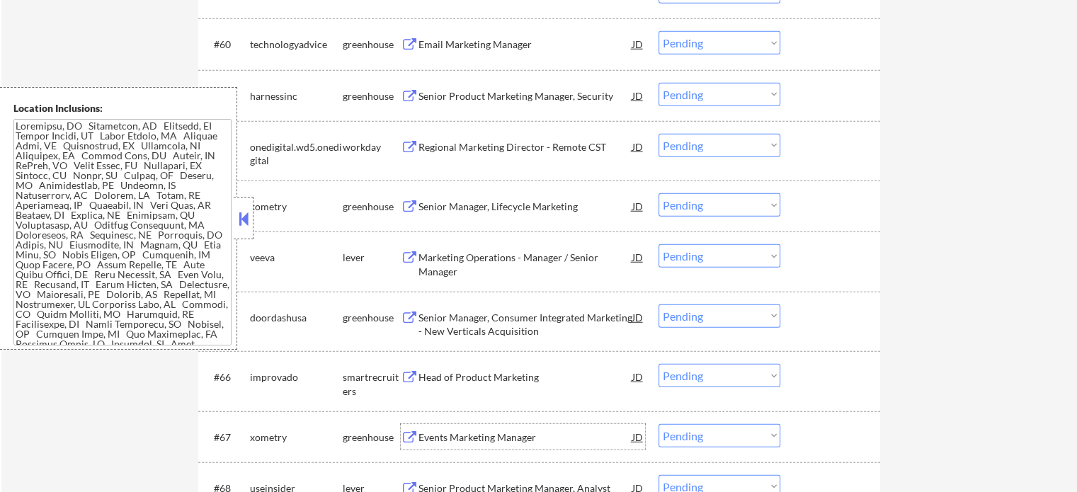
click at [524, 431] on div "Events Marketing Manager" at bounding box center [525, 438] width 214 height 14
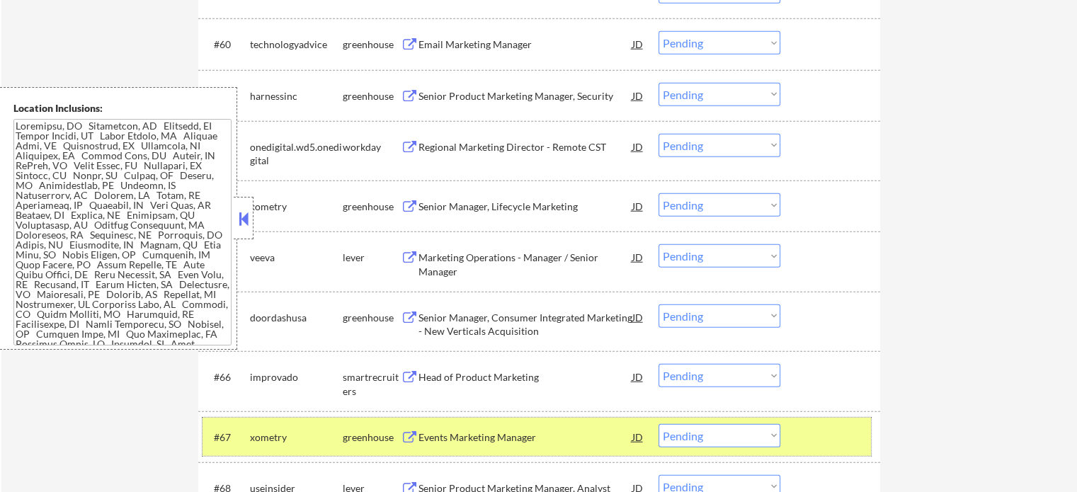
click at [853, 439] on div at bounding box center [832, 436] width 62 height 25
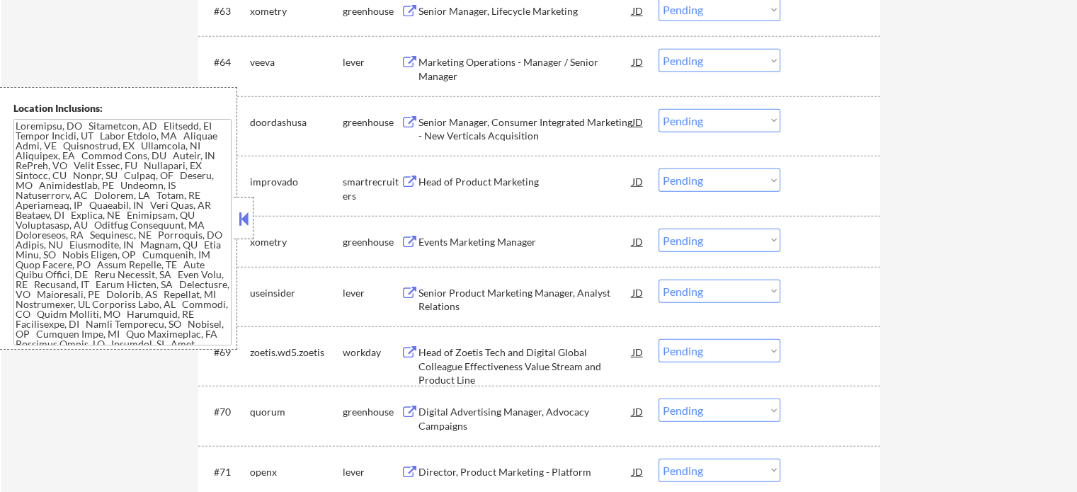
scroll to position [4107, 0]
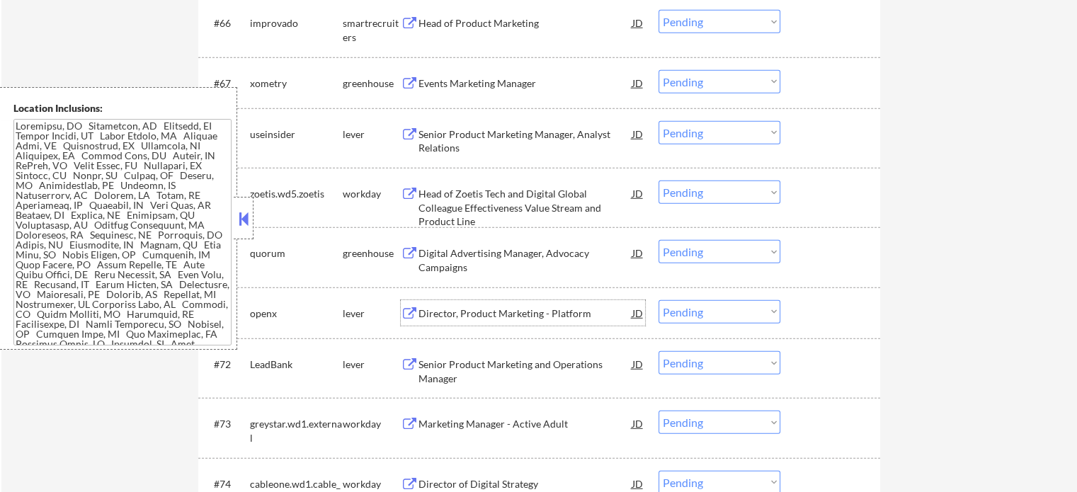
click at [498, 313] on div "Director, Product Marketing - Platform" at bounding box center [525, 314] width 214 height 14
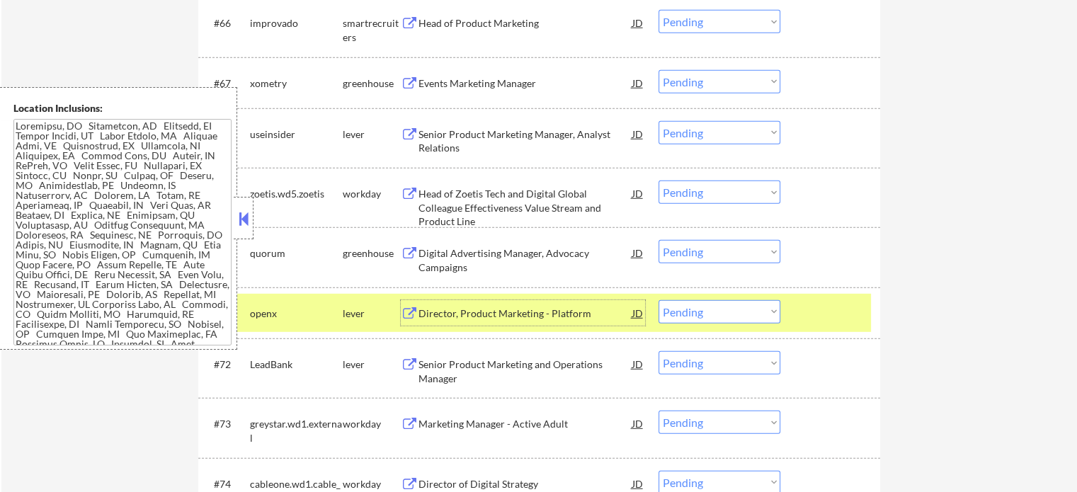
click at [845, 316] on div at bounding box center [832, 312] width 62 height 25
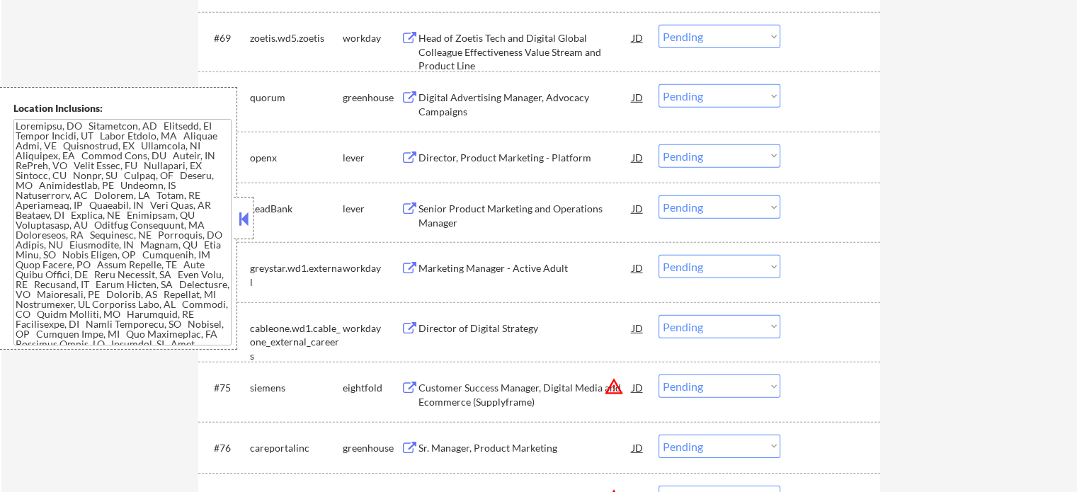
scroll to position [4461, 0]
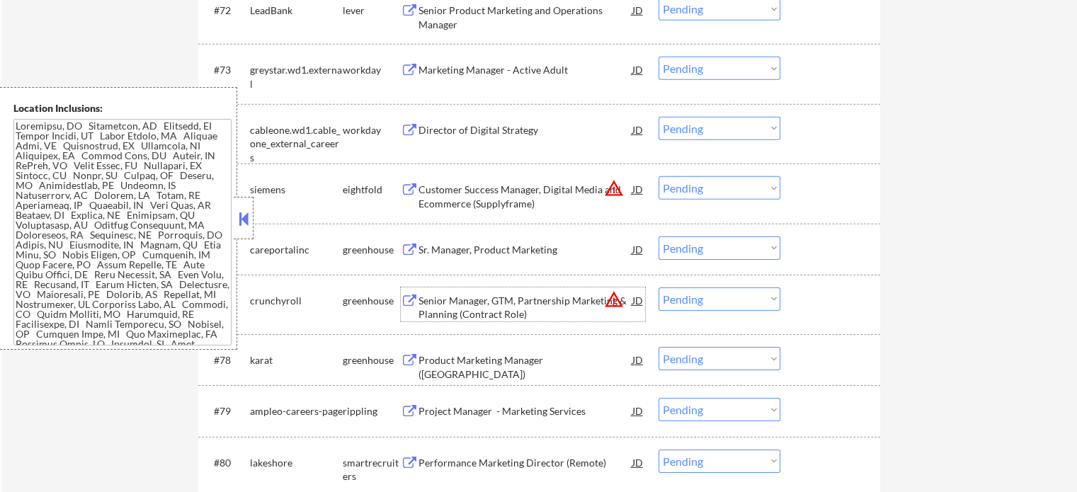
click at [473, 300] on div "Senior Manager, GTM, Partnership Marketing & Planning (Contract Role)" at bounding box center [525, 308] width 214 height 28
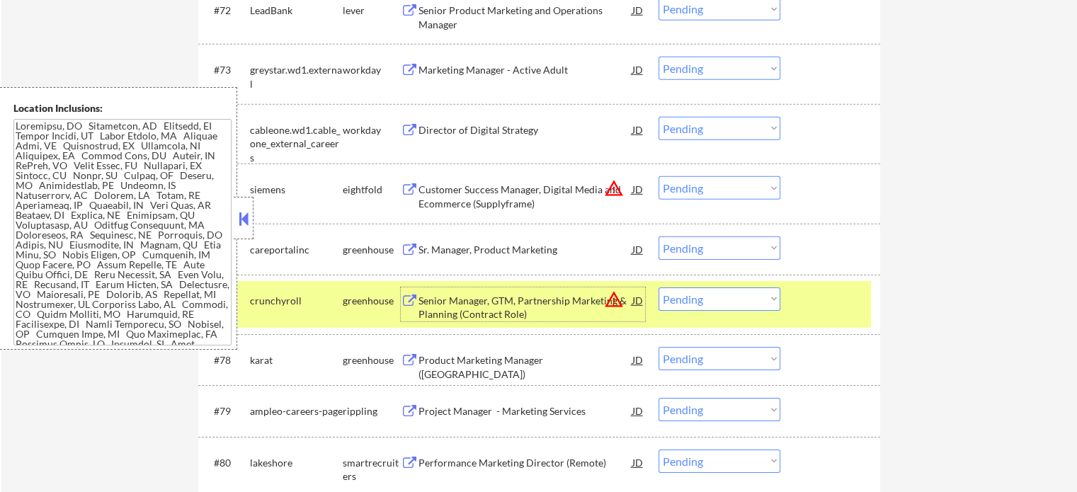
click at [862, 310] on div at bounding box center [832, 299] width 62 height 25
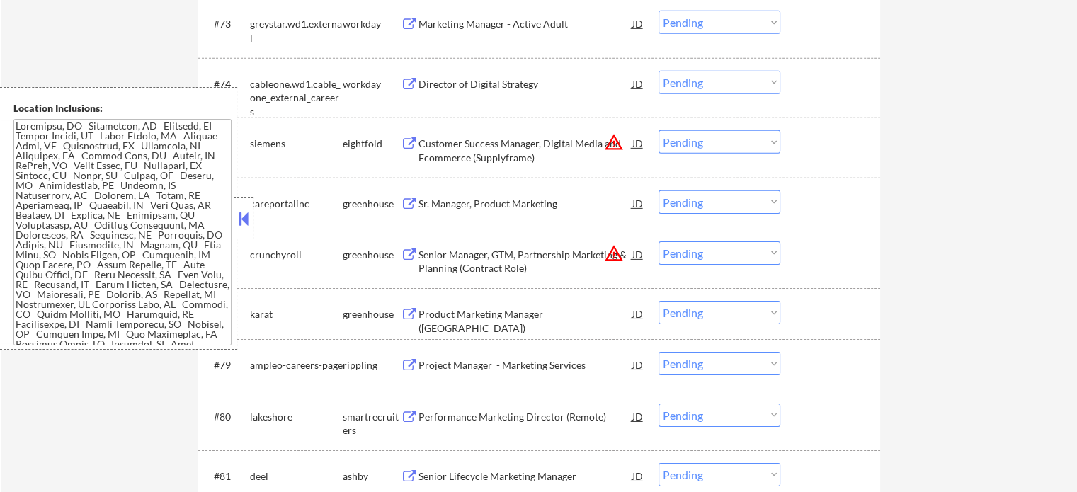
scroll to position [4532, 0]
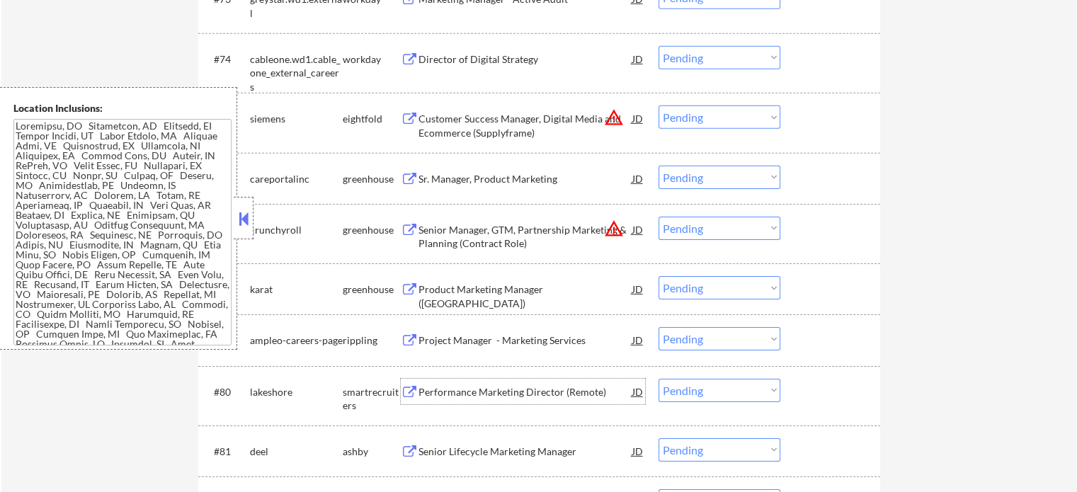
click at [571, 393] on div "Performance Marketing Director (Remote)" at bounding box center [525, 392] width 214 height 14
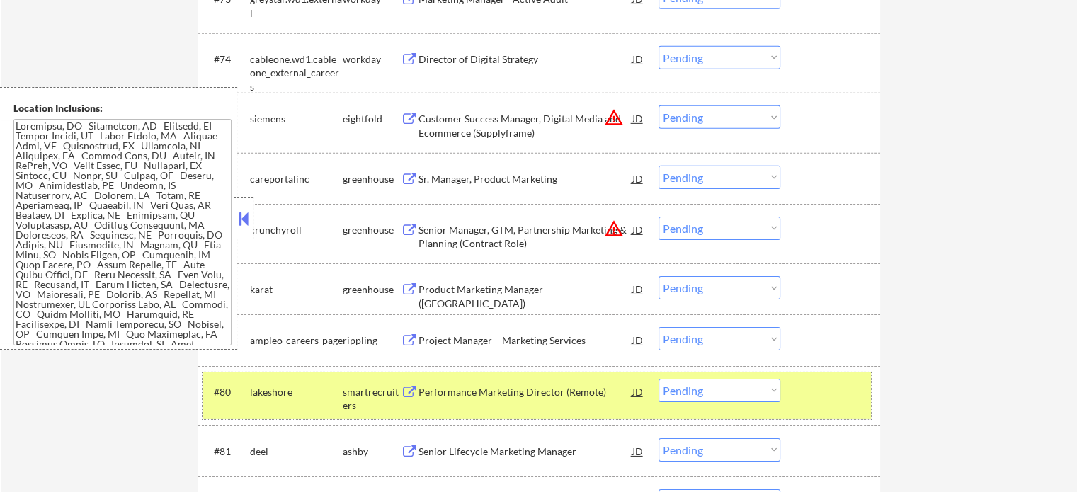
click at [798, 382] on div "#80 lakeshore smartrecruiters Performance Marketing Director (Remote) JD Choose…" at bounding box center [537, 395] width 668 height 47
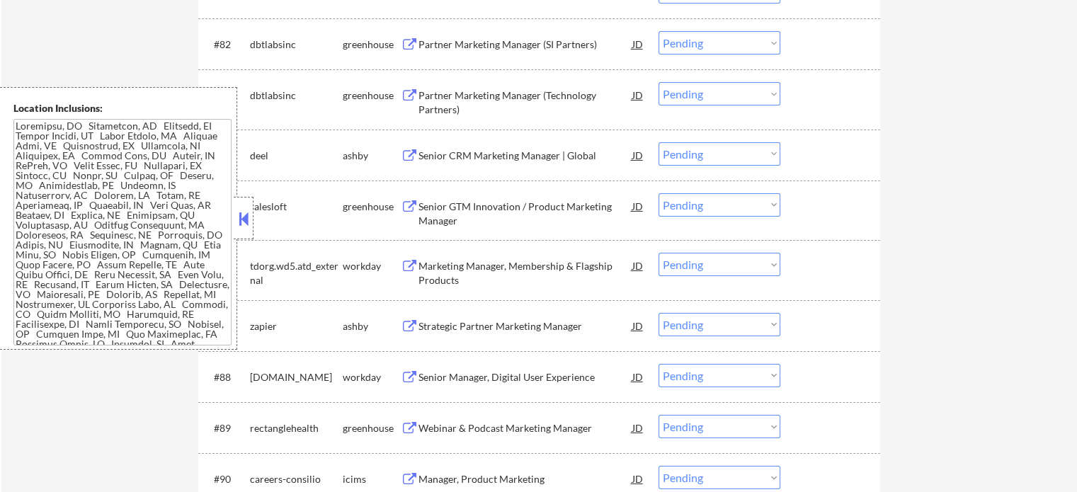
scroll to position [5027, 0]
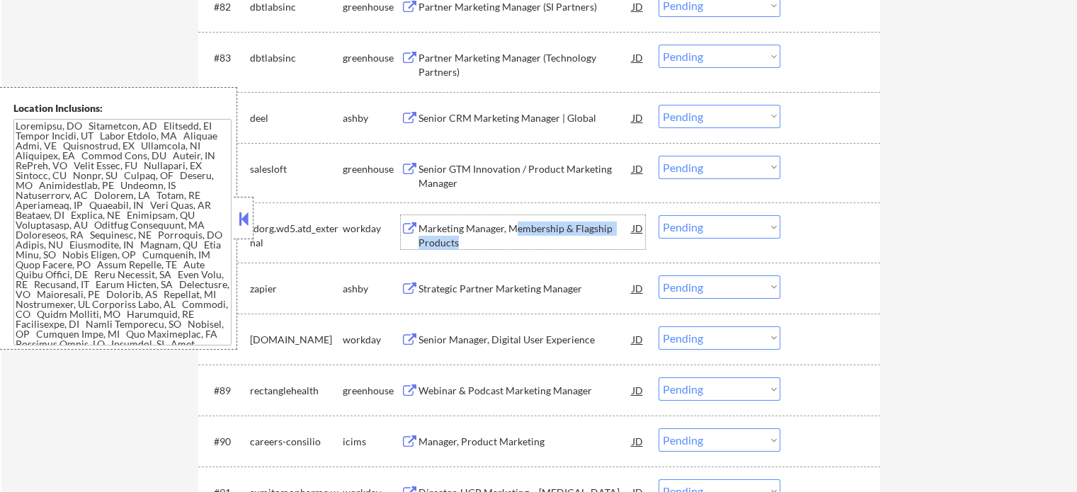
click at [509, 238] on div "Marketing Manager, Membership & Flagship Products" at bounding box center [525, 236] width 214 height 28
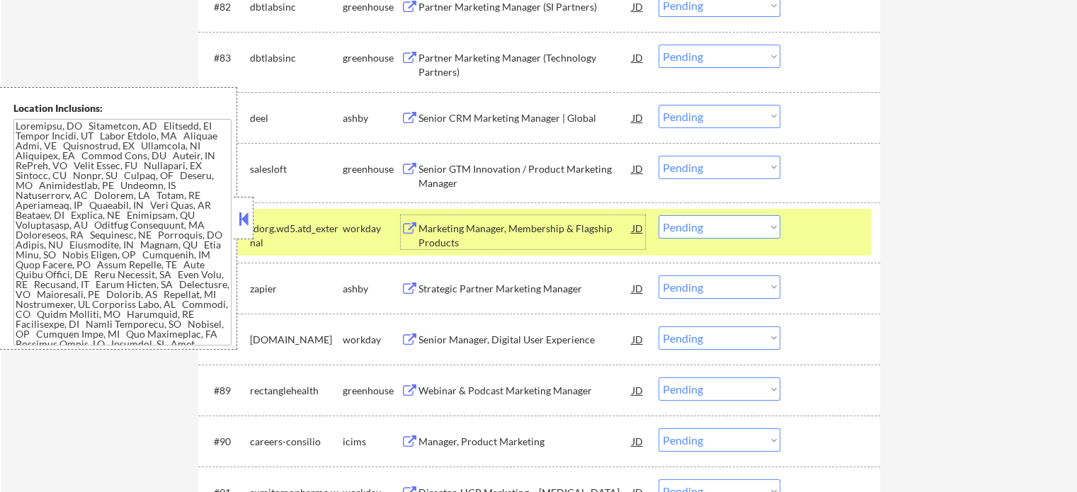
click at [834, 251] on div "#86 tdorg.wd5.atd_external workday Marketing Manager, Membership & Flagship Pro…" at bounding box center [537, 232] width 668 height 47
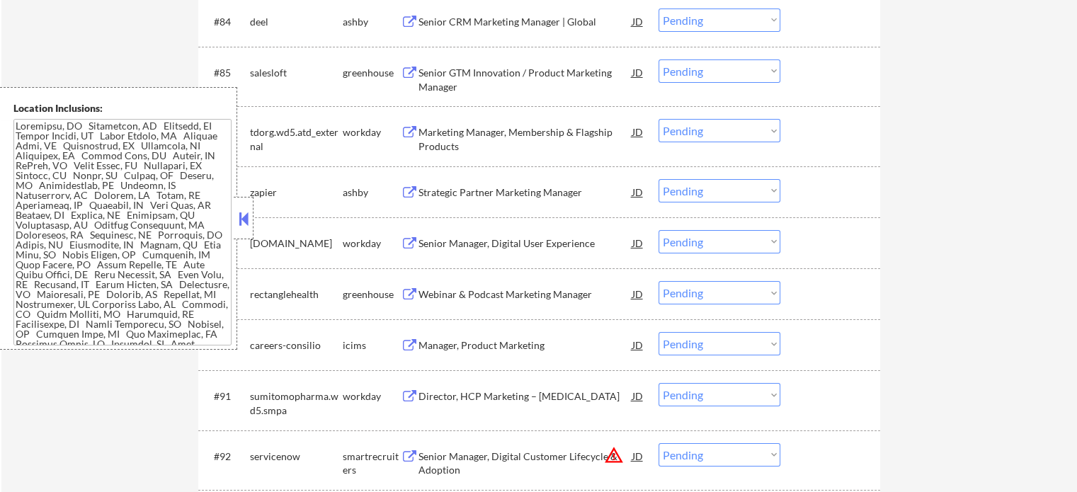
scroll to position [5311, 0]
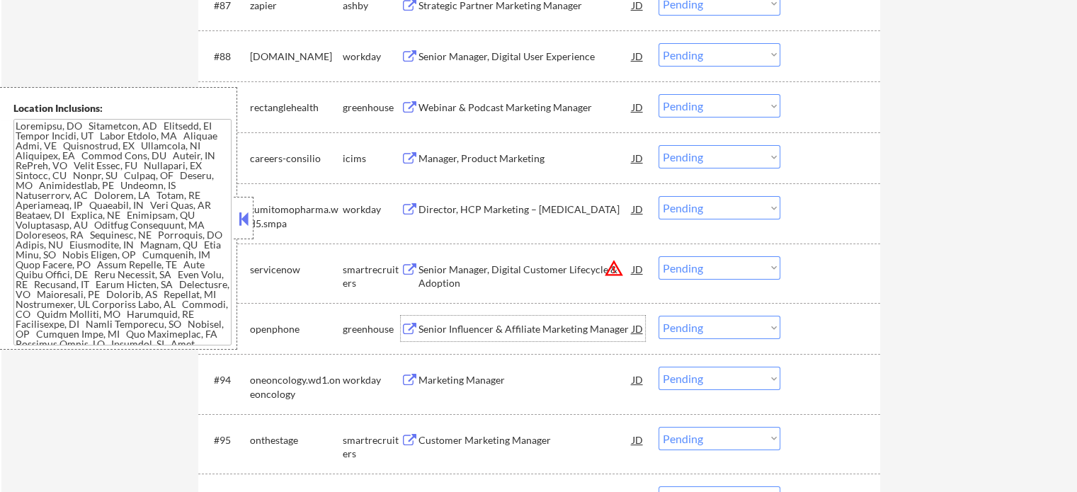
click at [579, 331] on div "Senior Influencer & Affiliate Marketing Manager" at bounding box center [525, 329] width 214 height 14
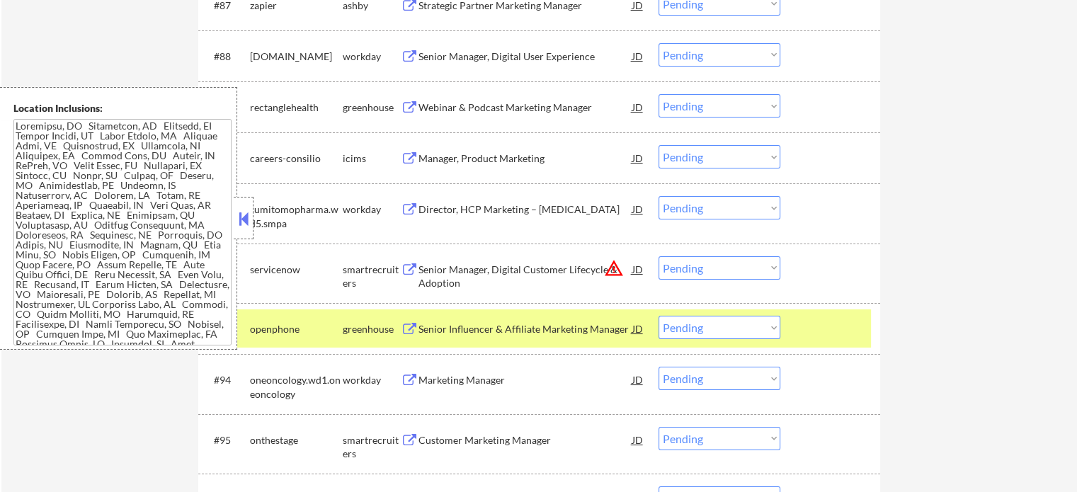
click at [819, 356] on div "#94 oneoncology.wd1.oneoncology workday Marketing Manager [PERSON_NAME] an opti…" at bounding box center [539, 383] width 682 height 59
click at [819, 353] on div "#93 openphone greenhouse Senior Influencer & Affiliate Marketing Manager JD Cho…" at bounding box center [539, 328] width 682 height 51
click at [819, 334] on div at bounding box center [832, 328] width 62 height 25
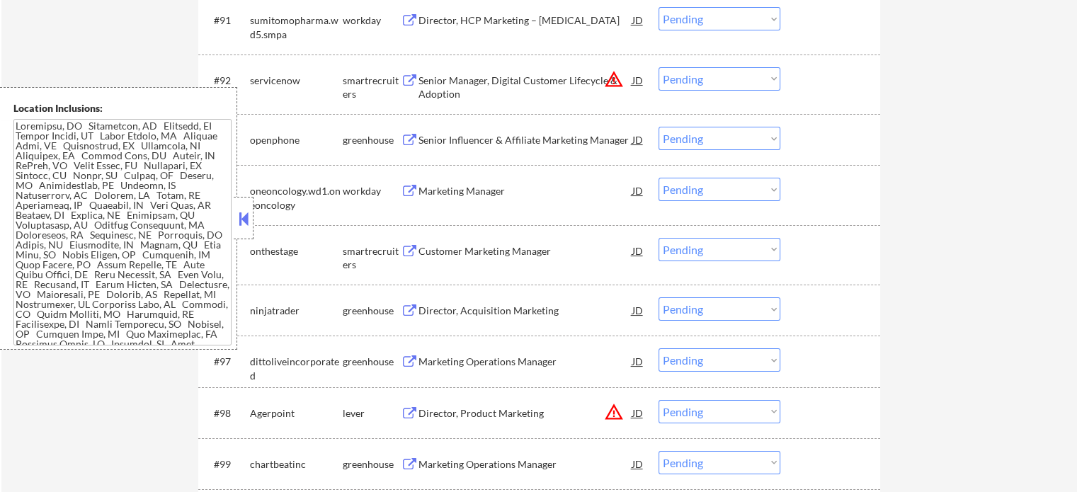
scroll to position [5594, 0]
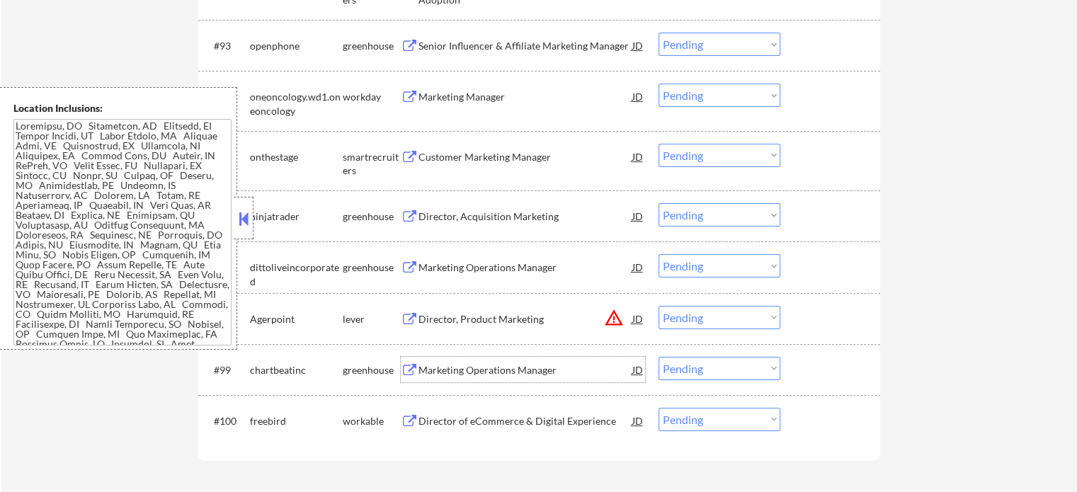
click at [513, 376] on div "Marketing Operations Manager" at bounding box center [525, 370] width 214 height 14
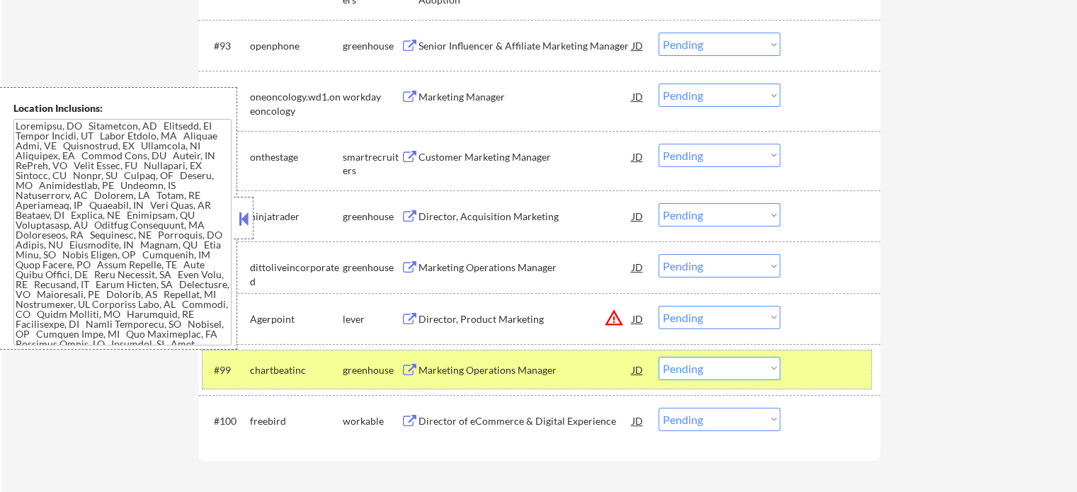
click at [811, 365] on div at bounding box center [832, 369] width 62 height 25
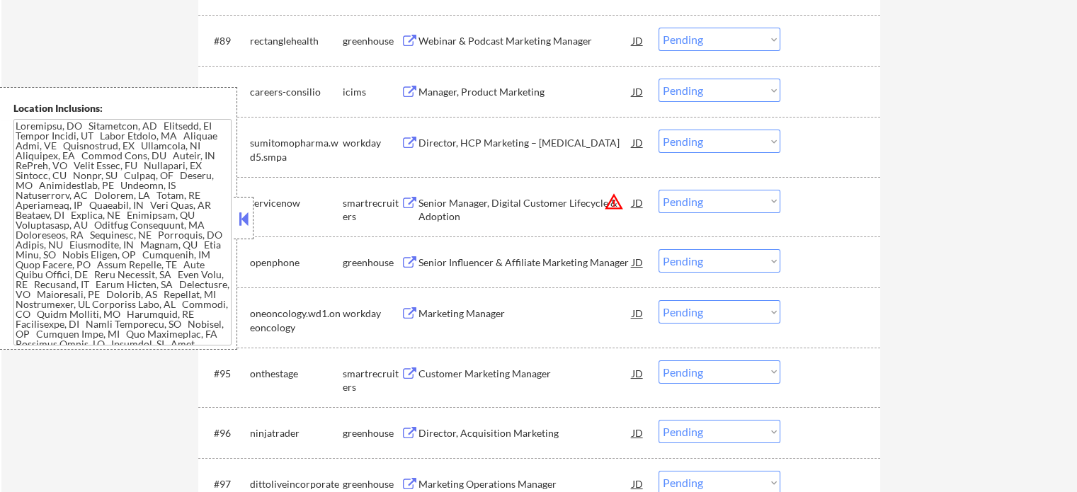
scroll to position [5311, 0]
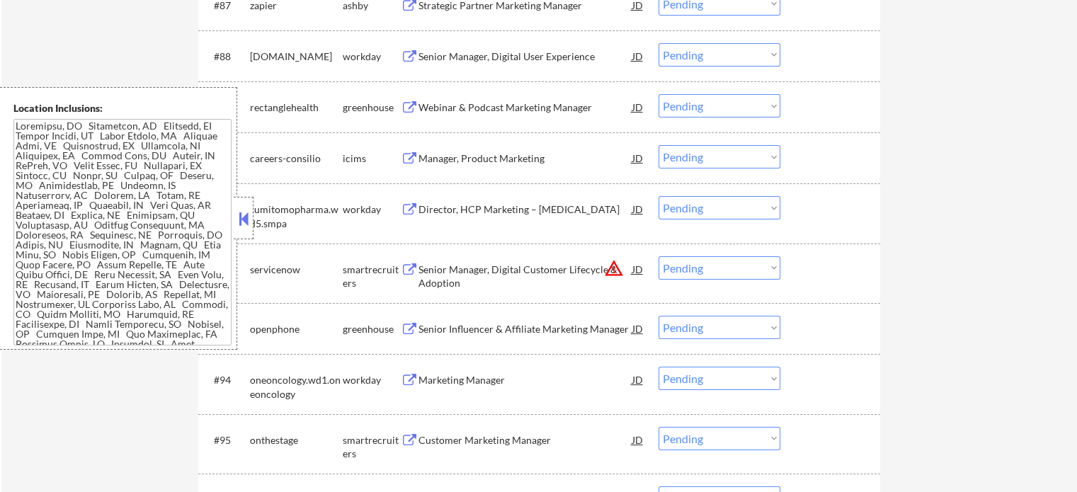
click at [501, 215] on div "Director, HCP Marketing – [MEDICAL_DATA]" at bounding box center [525, 210] width 214 height 14
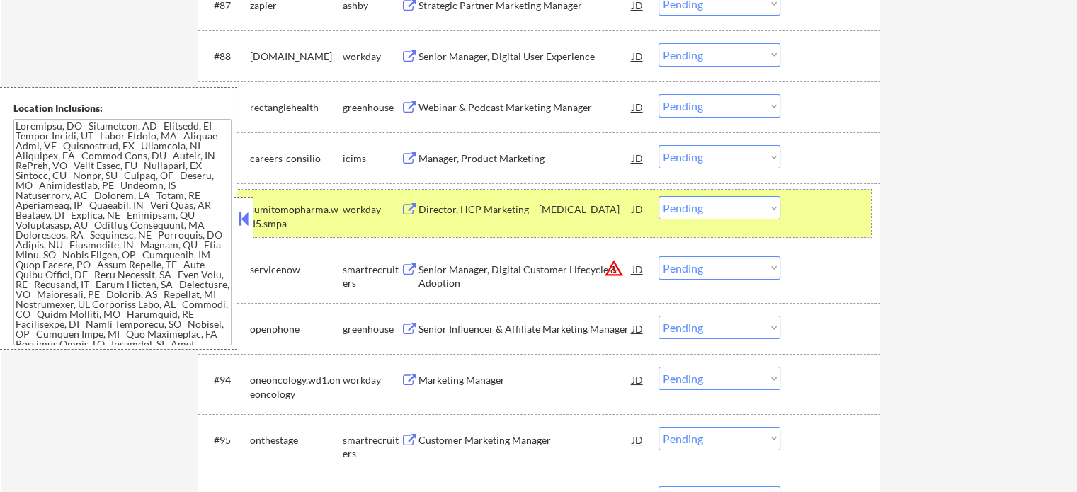
click at [851, 224] on div "#91 sumitomopharma.wd5.smpa workday Director, HCP Marketing – [MEDICAL_DATA] JD…" at bounding box center [537, 213] width 668 height 47
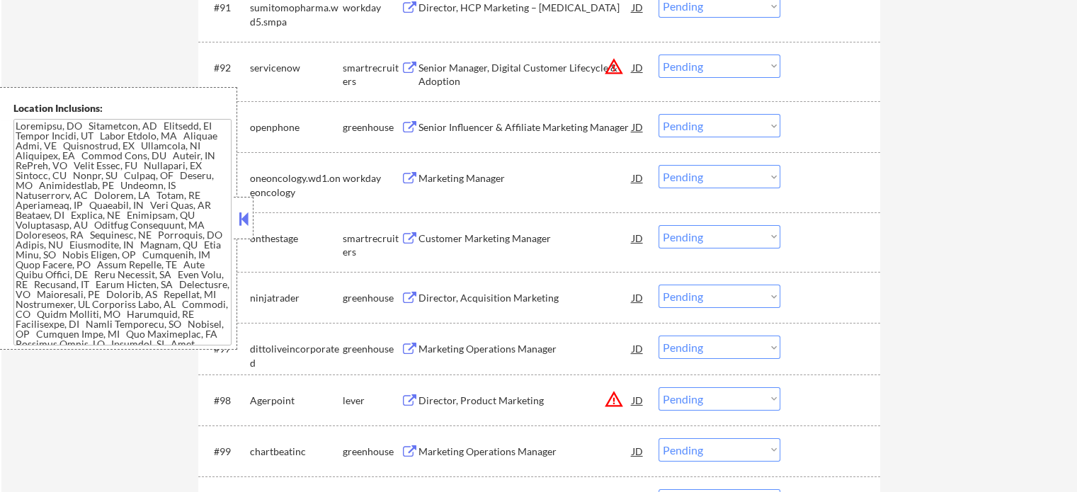
scroll to position [5594, 0]
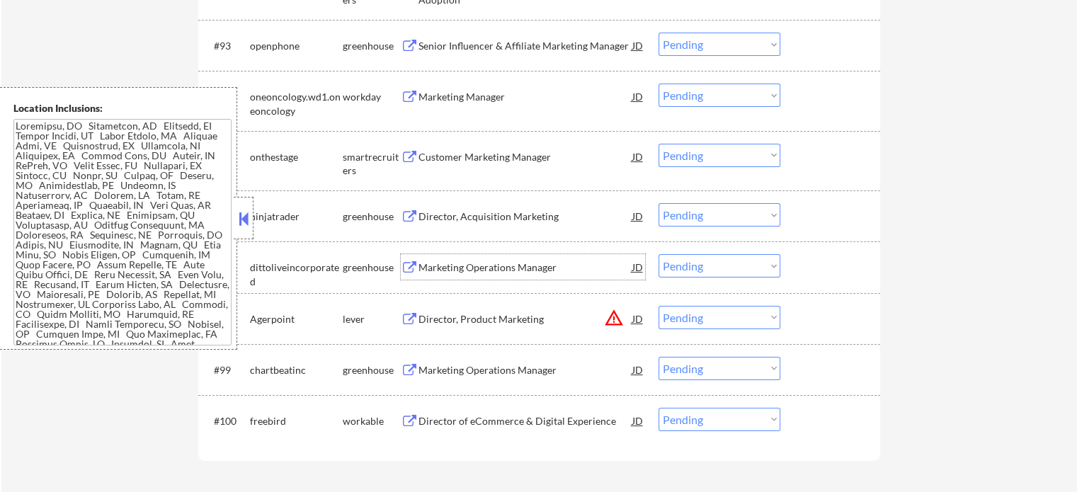
click at [518, 276] on div "Marketing Operations Manager" at bounding box center [525, 266] width 214 height 25
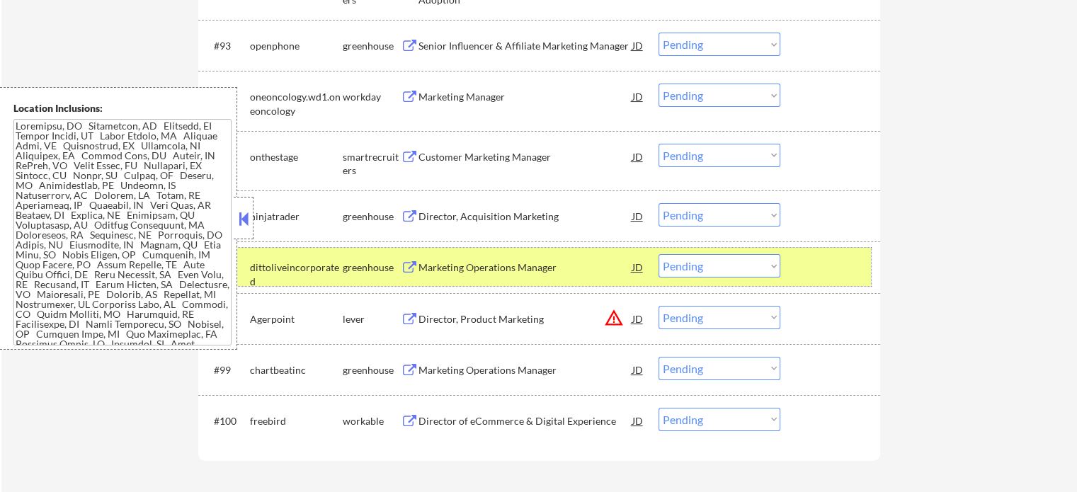
drag, startPoint x: 841, startPoint y: 251, endPoint x: 846, endPoint y: 258, distance: 8.1
click at [846, 258] on div "#97 dittoliveincorporated greenhouse Marketing Operations Manager JD Choose an …" at bounding box center [537, 267] width 668 height 38
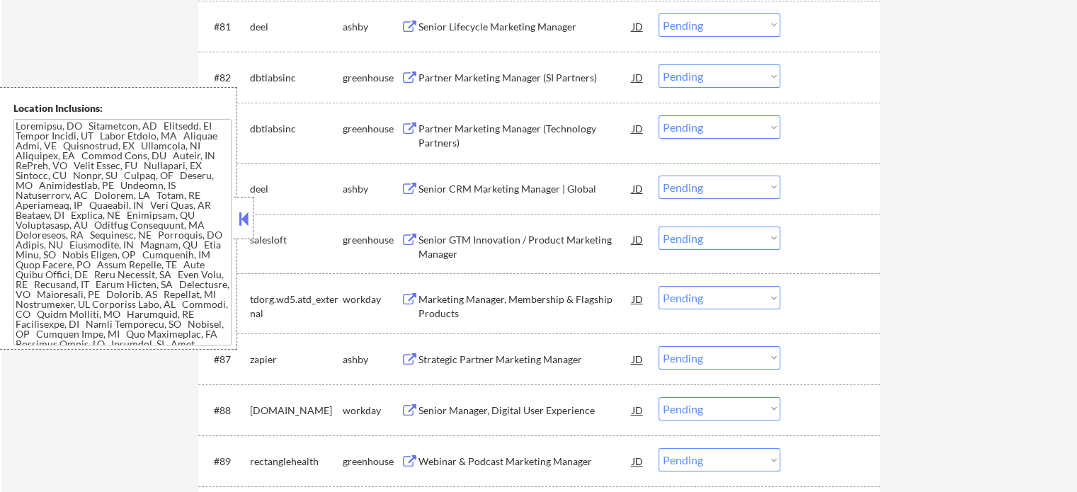
scroll to position [4815, 0]
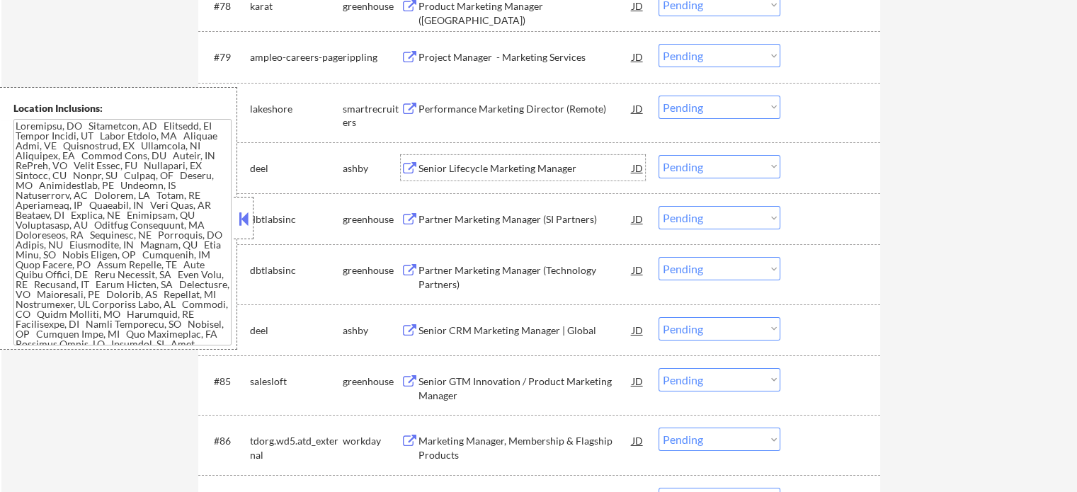
click at [558, 175] on div "Senior Lifecycle Marketing Manager" at bounding box center [525, 168] width 214 height 14
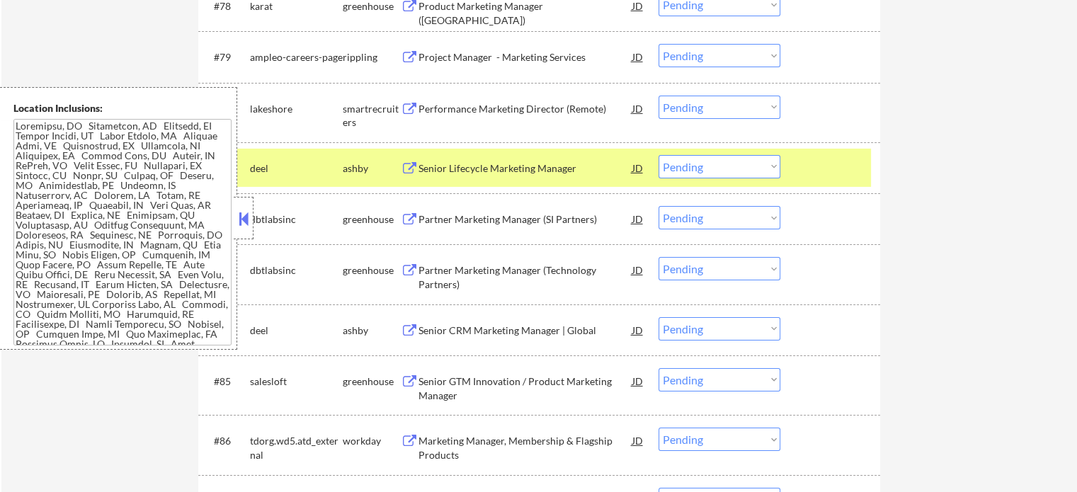
click at [795, 192] on div "#81 [PERSON_NAME] Senior Lifecycle Marketing Manager JD Choose an option... Pen…" at bounding box center [539, 167] width 682 height 51
click at [787, 156] on div "#81 [PERSON_NAME] Senior Lifecycle Marketing Manager JD Choose an option... Pen…" at bounding box center [537, 168] width 668 height 38
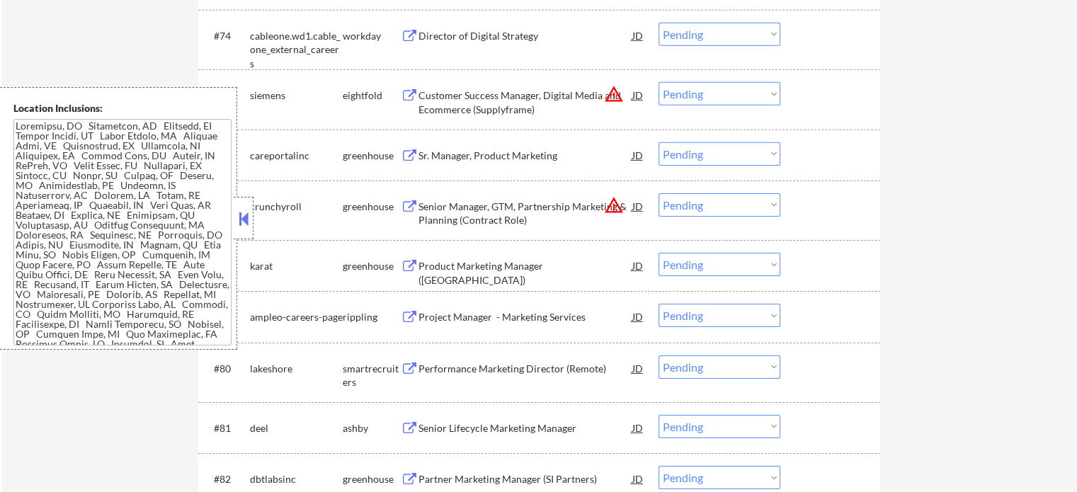
scroll to position [4532, 0]
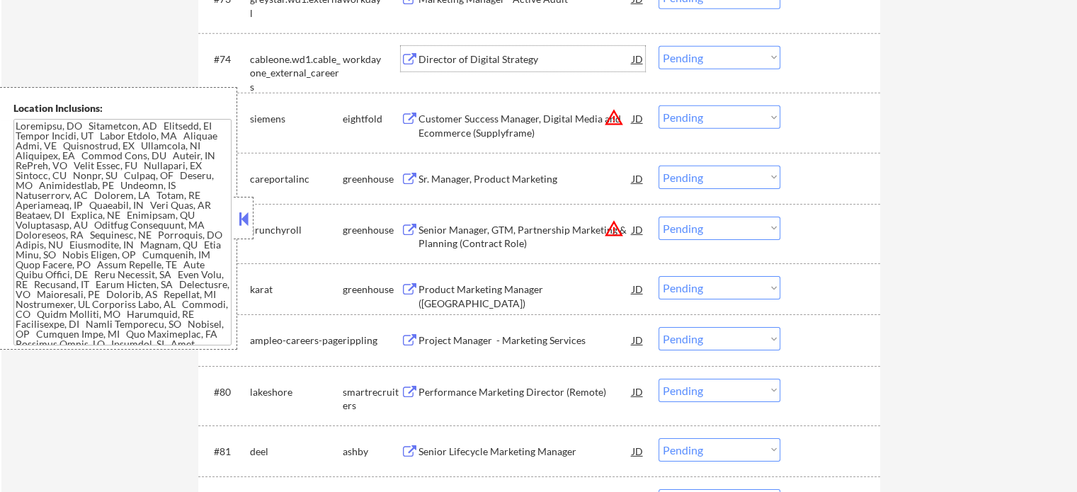
click at [537, 70] on div "Director of Digital Strategy" at bounding box center [525, 58] width 214 height 25
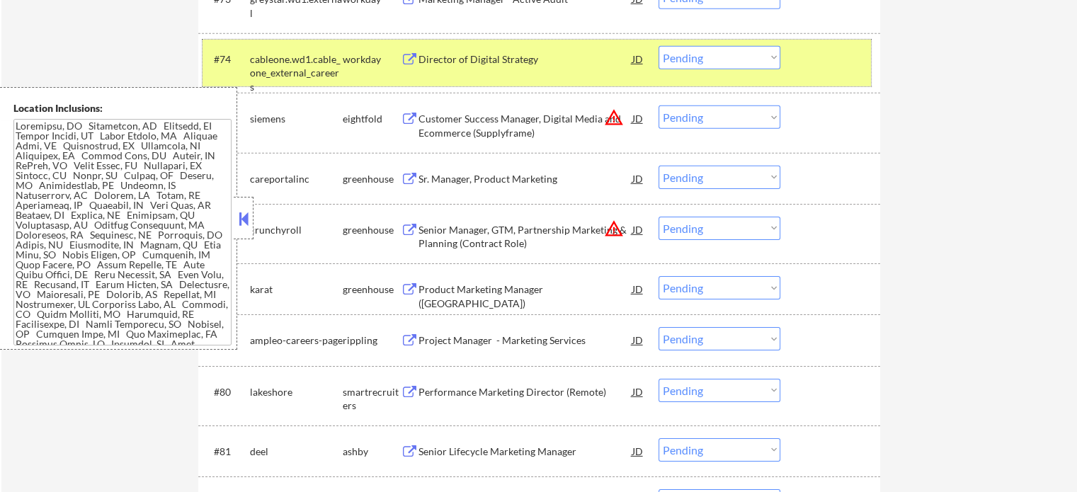
click at [813, 72] on div "#74 cableone.wd1.cable_one_external_careers workday Director of Digital Strateg…" at bounding box center [537, 63] width 668 height 47
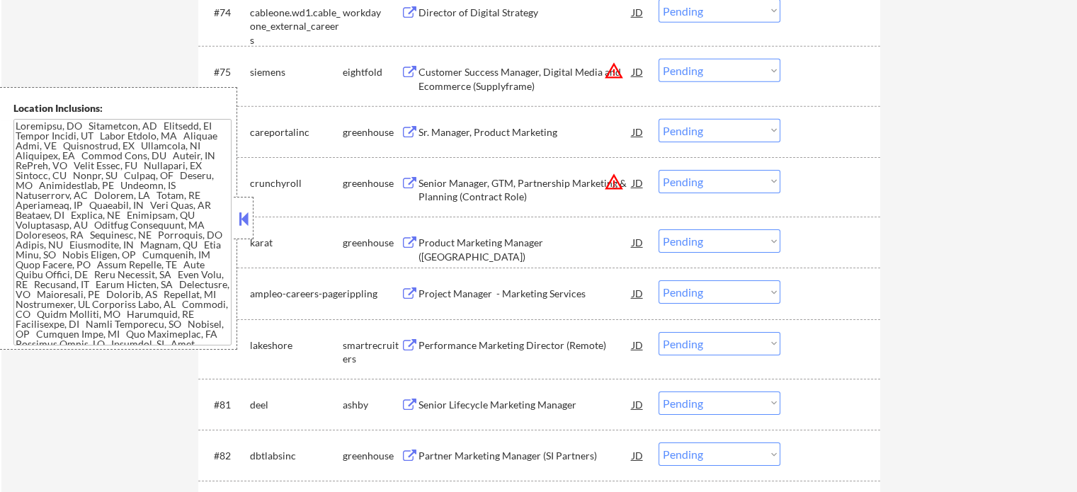
scroll to position [4602, 0]
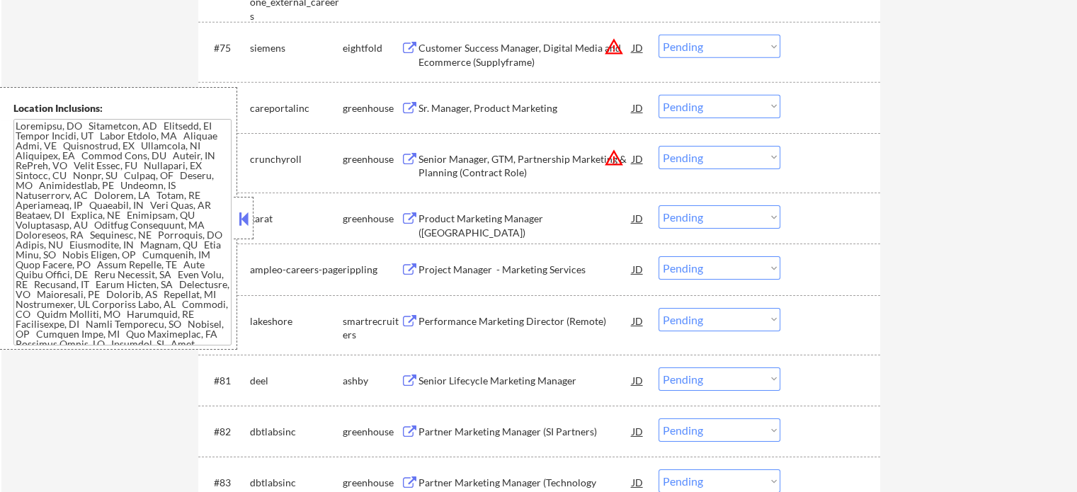
click at [571, 273] on div "Project Manager - Marketing Services" at bounding box center [525, 270] width 214 height 14
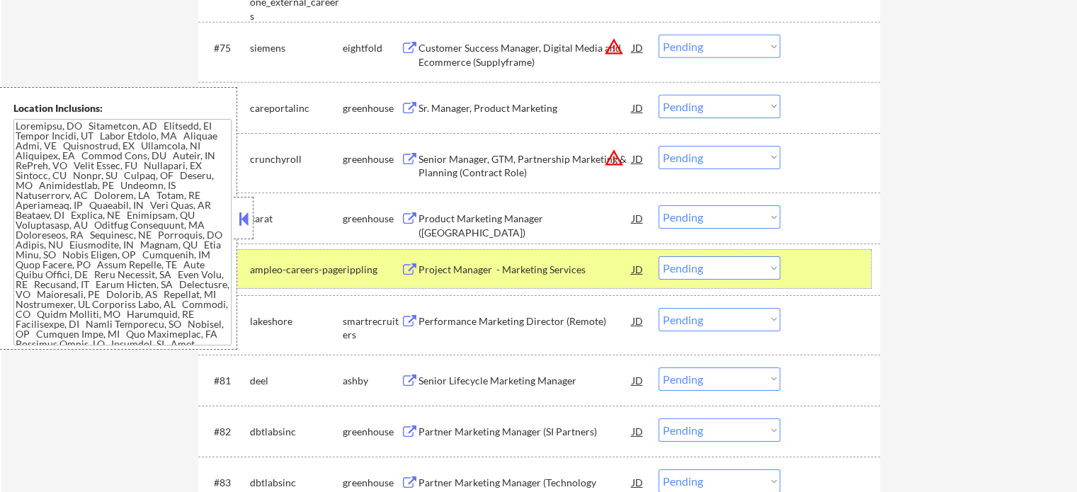
click at [787, 271] on div "#79 ampleo-careers-page rippling Project Manager - Marketing Services JD Choose…" at bounding box center [537, 269] width 668 height 38
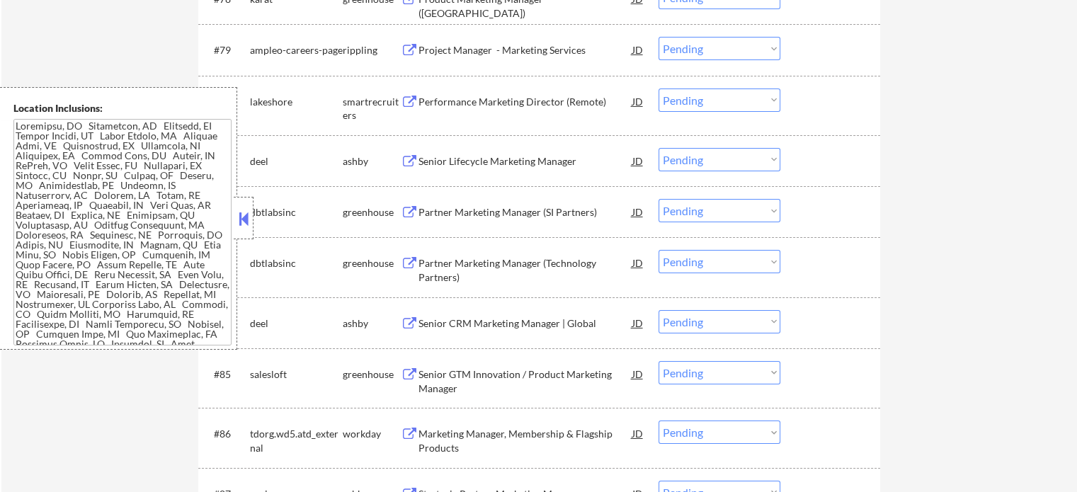
scroll to position [4886, 0]
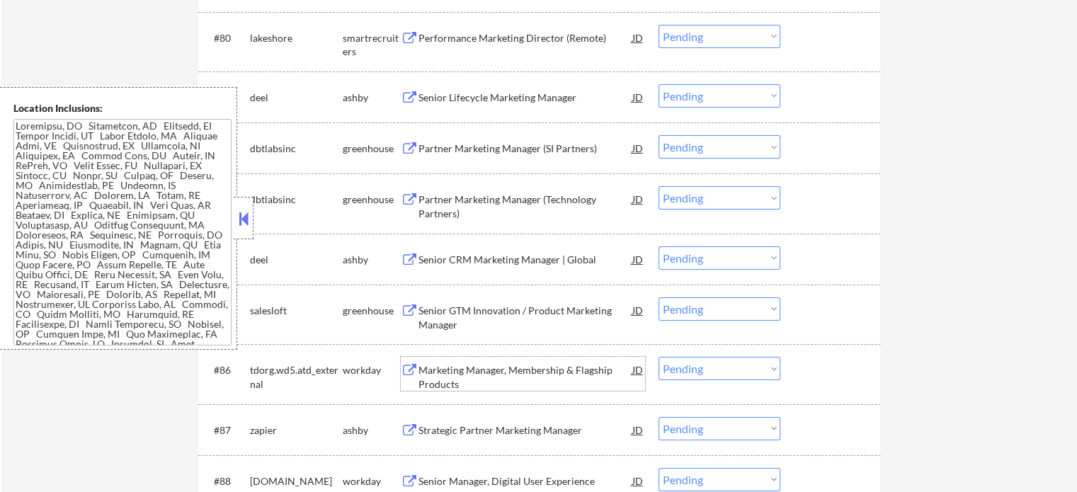
click at [525, 367] on div "Marketing Manager, Membership & Flagship Products" at bounding box center [525, 377] width 214 height 28
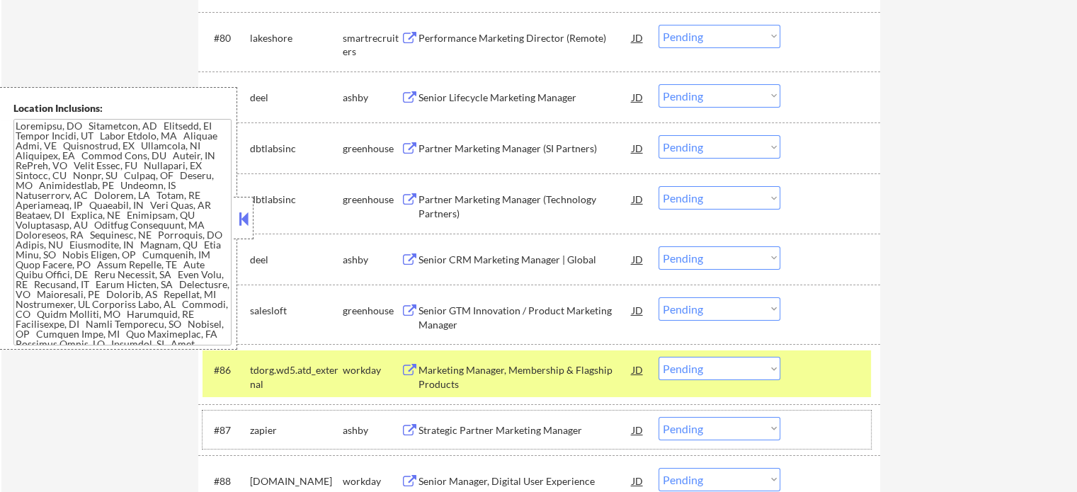
drag, startPoint x: 824, startPoint y: 416, endPoint x: 824, endPoint y: 399, distance: 16.3
click at [825, 412] on div "#87 zapier [PERSON_NAME] Strategic Partner Marketing Manager JD Choose an optio…" at bounding box center [537, 430] width 668 height 38
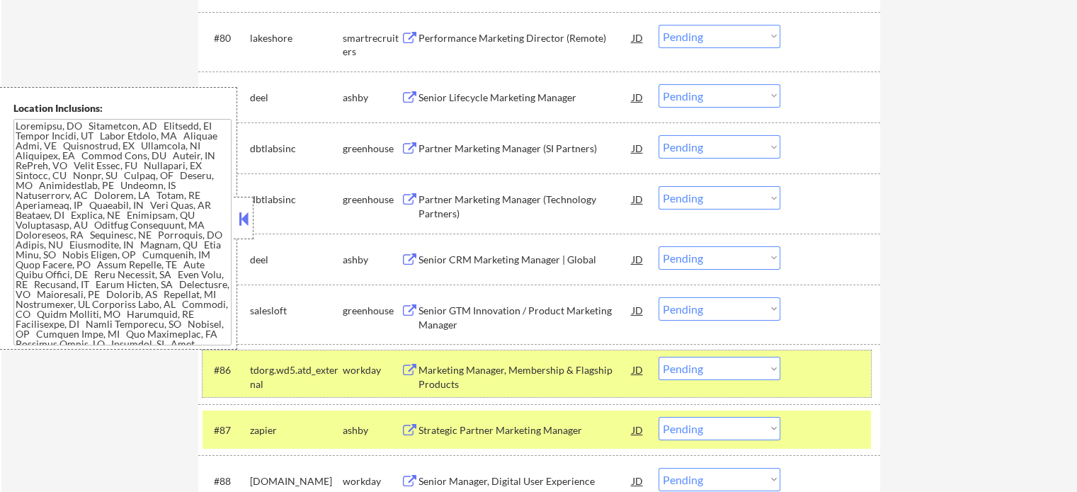
click at [824, 396] on div "#86 tdorg.wd5.atd_external workday Marketing Manager, Membership & Flagship Pro…" at bounding box center [537, 373] width 668 height 47
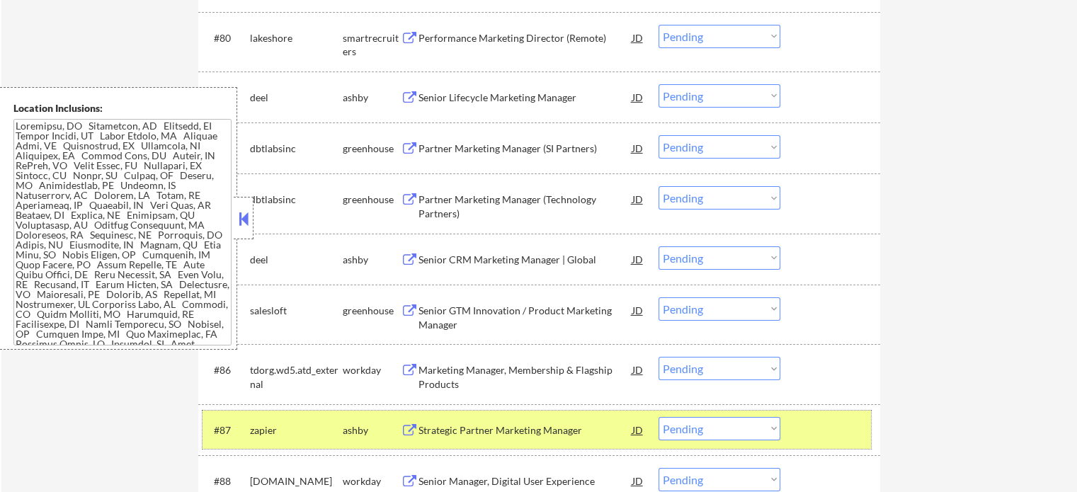
click at [816, 435] on div at bounding box center [832, 429] width 62 height 25
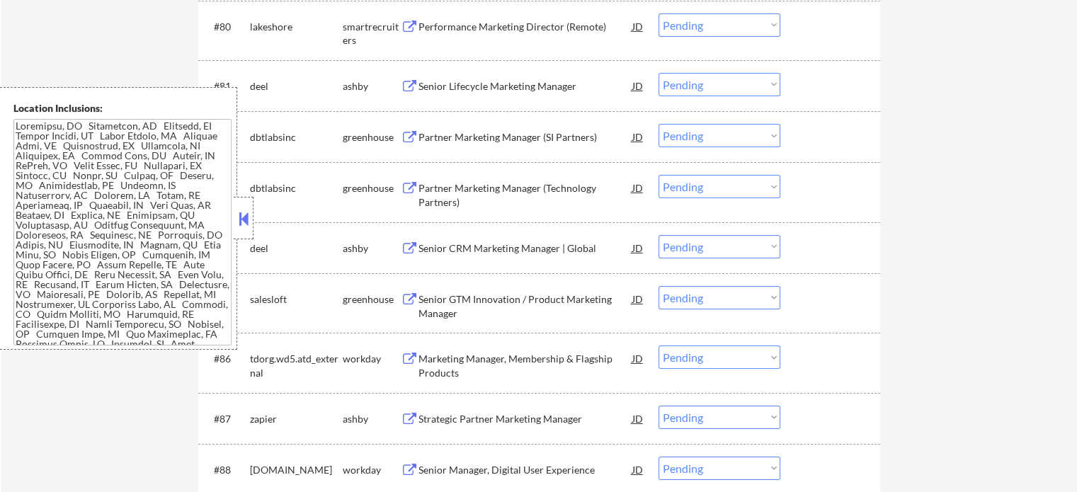
scroll to position [5169, 0]
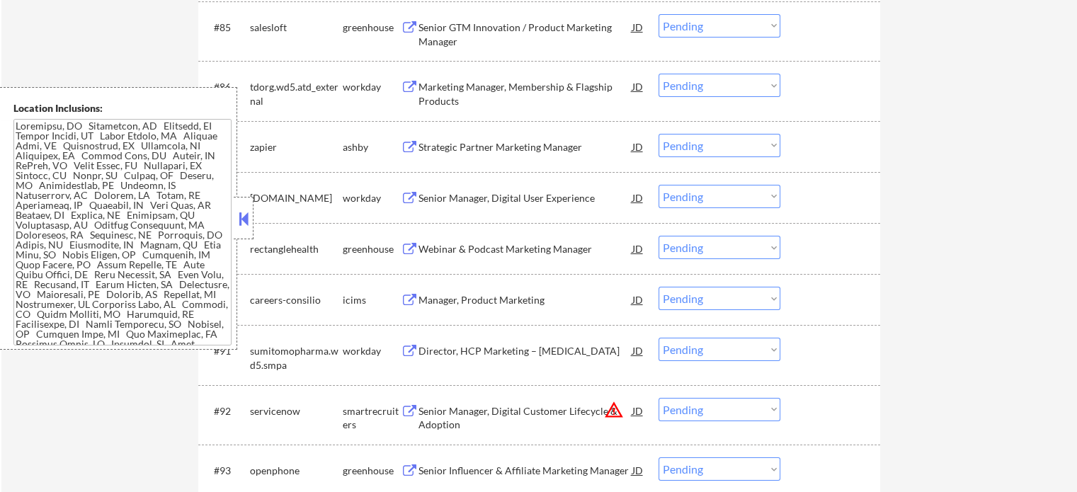
click at [534, 362] on div "Director, HCP Marketing – [MEDICAL_DATA]" at bounding box center [525, 350] width 214 height 25
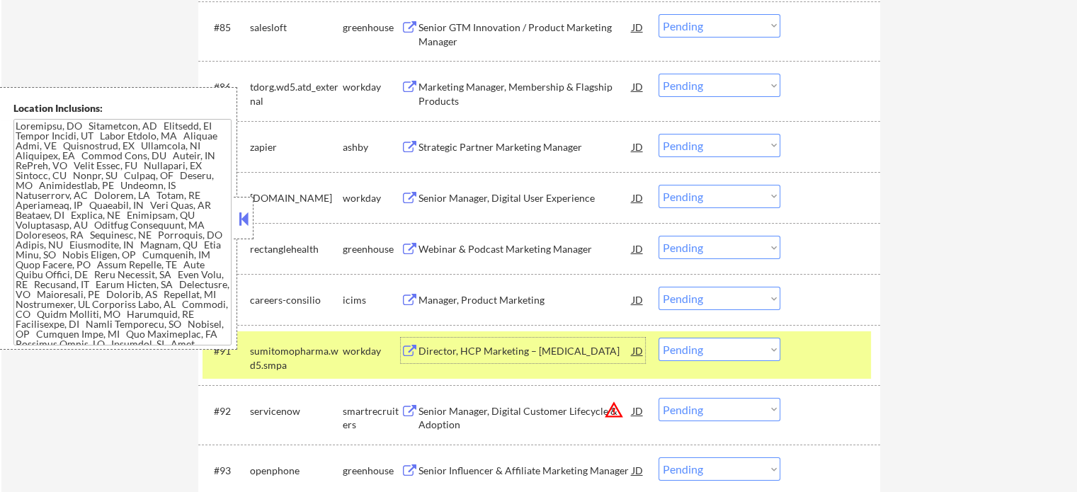
click at [850, 373] on div "#91 sumitomopharma.wd5.smpa workday Director, HCP Marketing – [MEDICAL_DATA] JD…" at bounding box center [537, 354] width 668 height 47
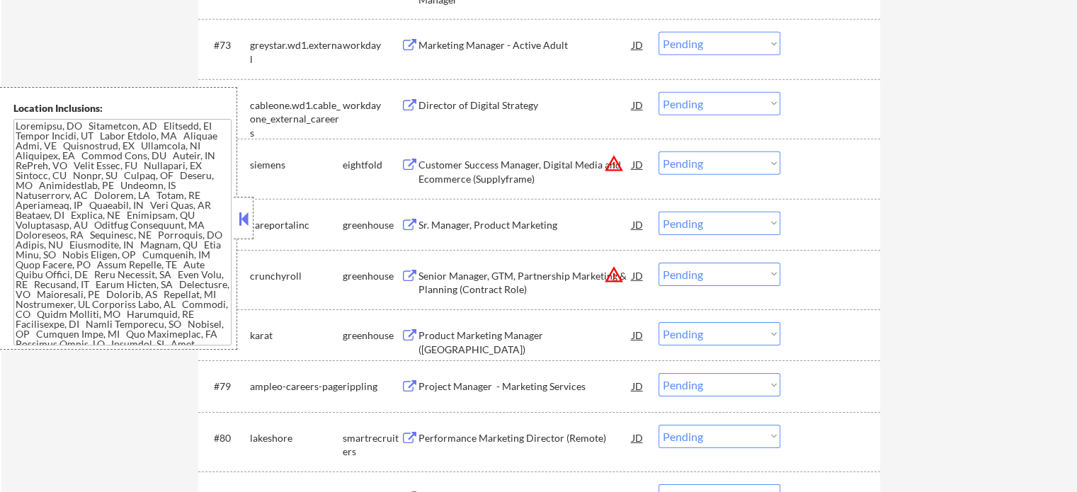
scroll to position [4390, 0]
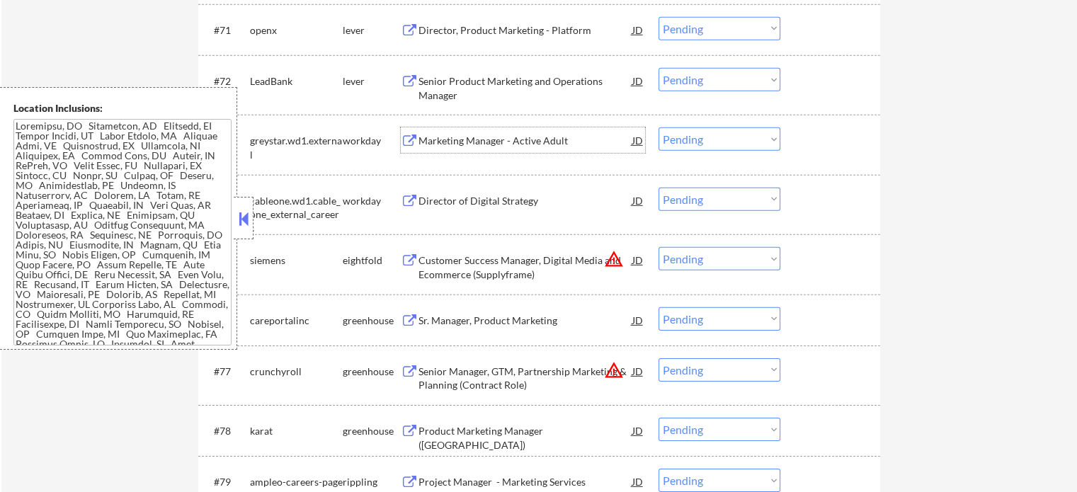
click at [557, 134] on div "Marketing Manager - Active Adult" at bounding box center [525, 139] width 214 height 25
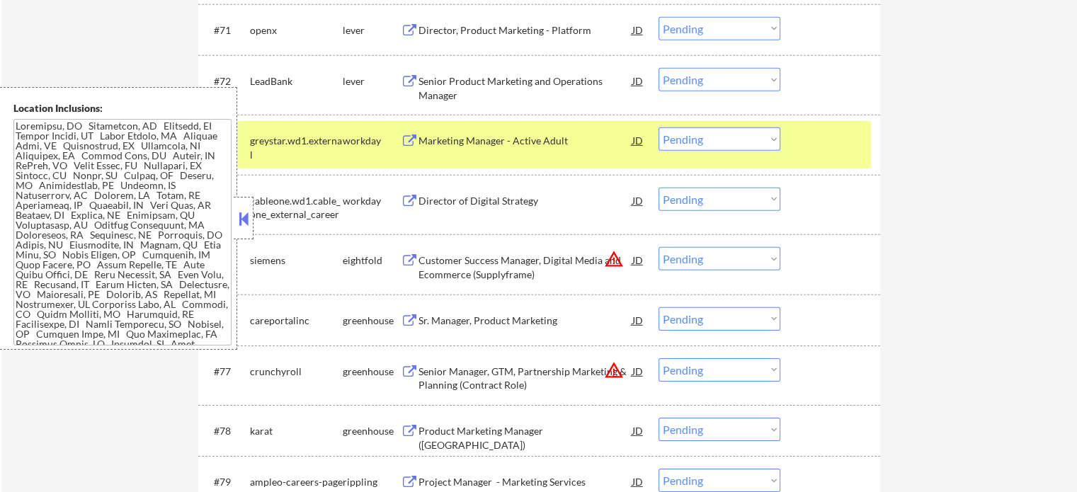
click at [797, 169] on div "#73 greystar.wd1.external workday Marketing Manager - Active Adult JD Choose an…" at bounding box center [539, 144] width 682 height 59
click at [819, 153] on div at bounding box center [832, 139] width 62 height 25
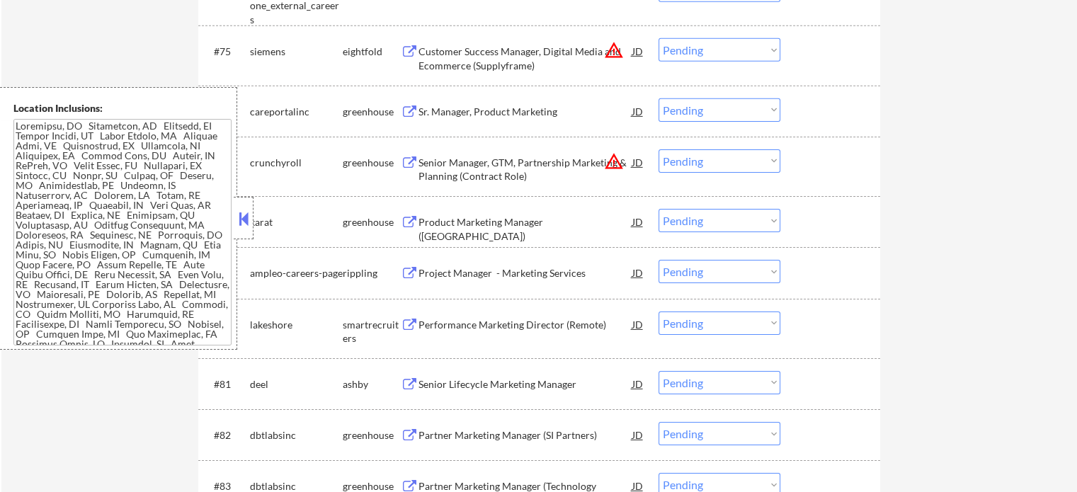
scroll to position [4602, 0]
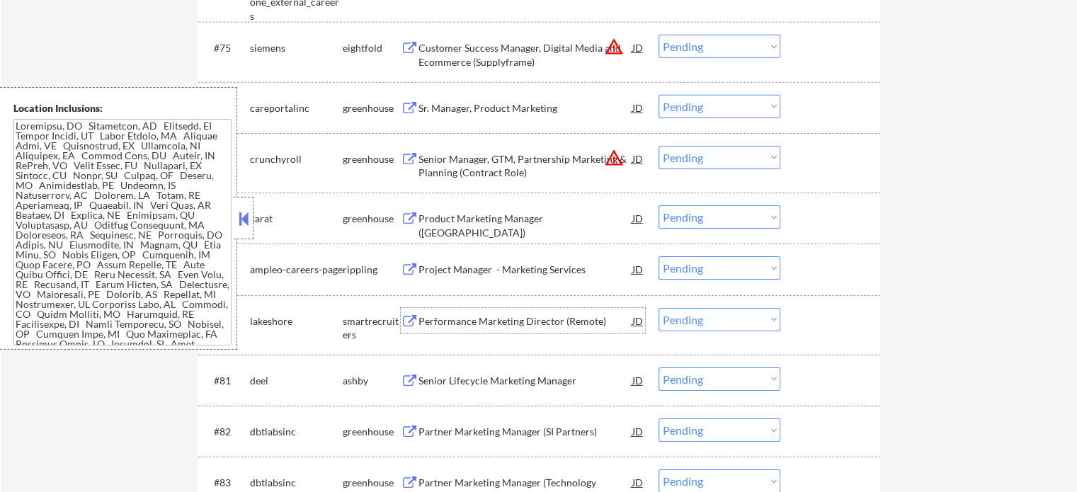
click at [581, 321] on div "Performance Marketing Director (Remote)" at bounding box center [525, 321] width 214 height 14
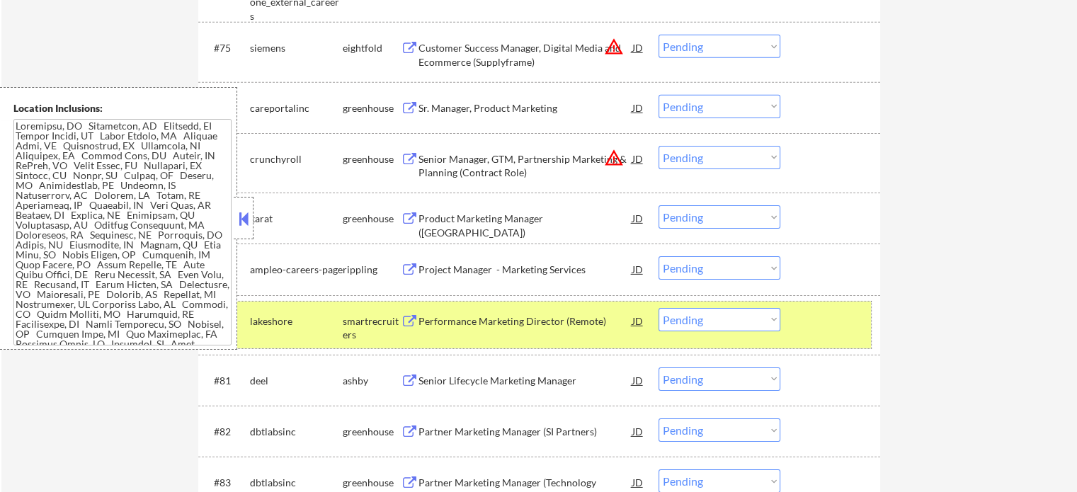
click at [845, 314] on div at bounding box center [832, 320] width 62 height 25
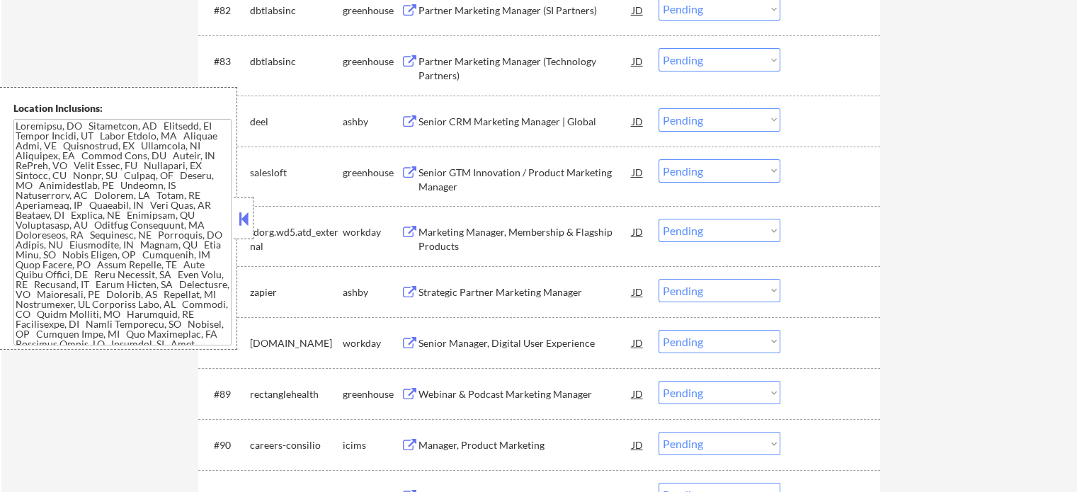
scroll to position [5027, 0]
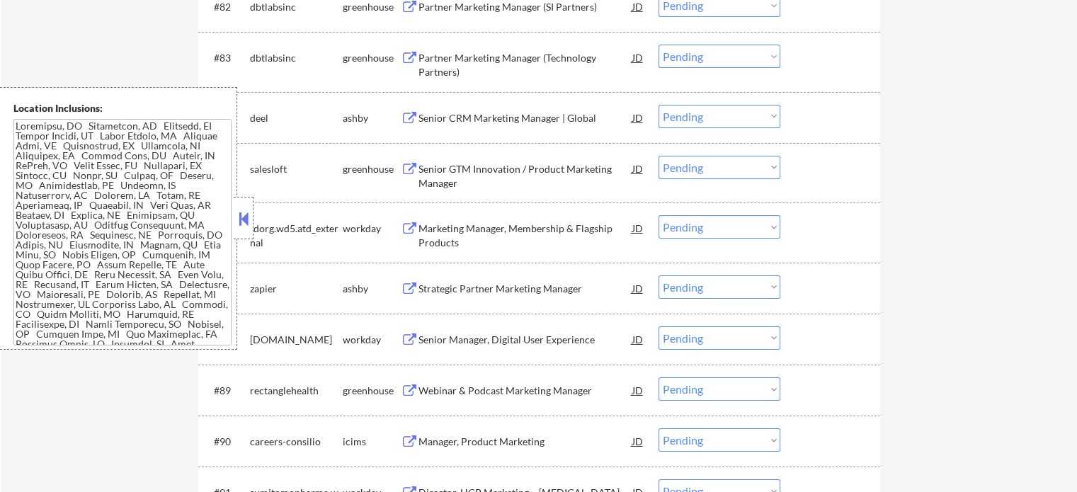
click at [523, 337] on div "Senior Manager, Digital User Experience" at bounding box center [525, 340] width 214 height 14
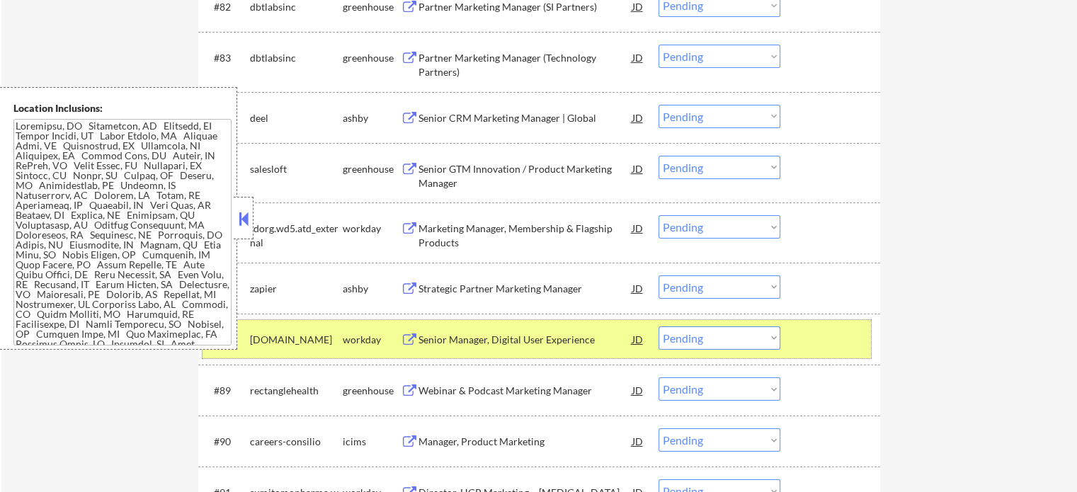
click at [804, 331] on div at bounding box center [832, 338] width 62 height 25
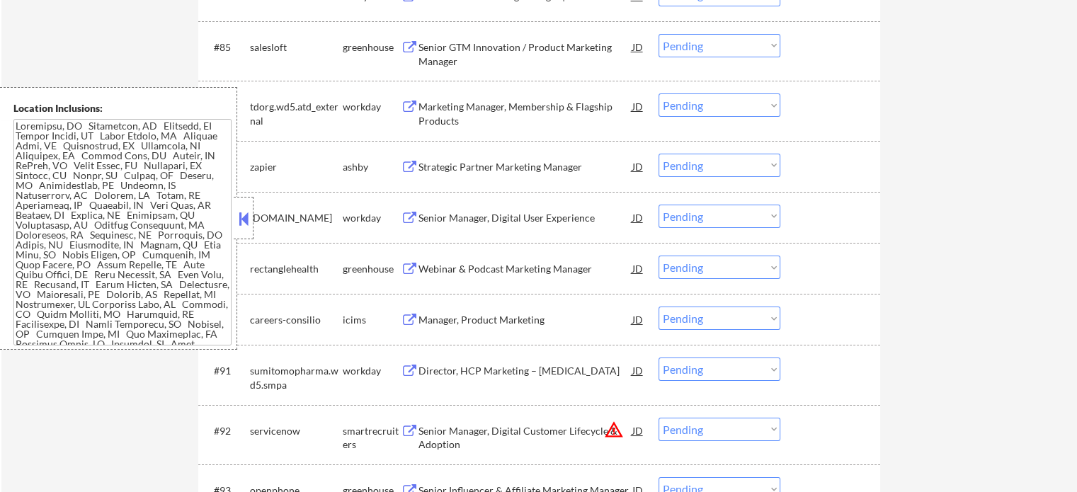
scroll to position [5240, 0]
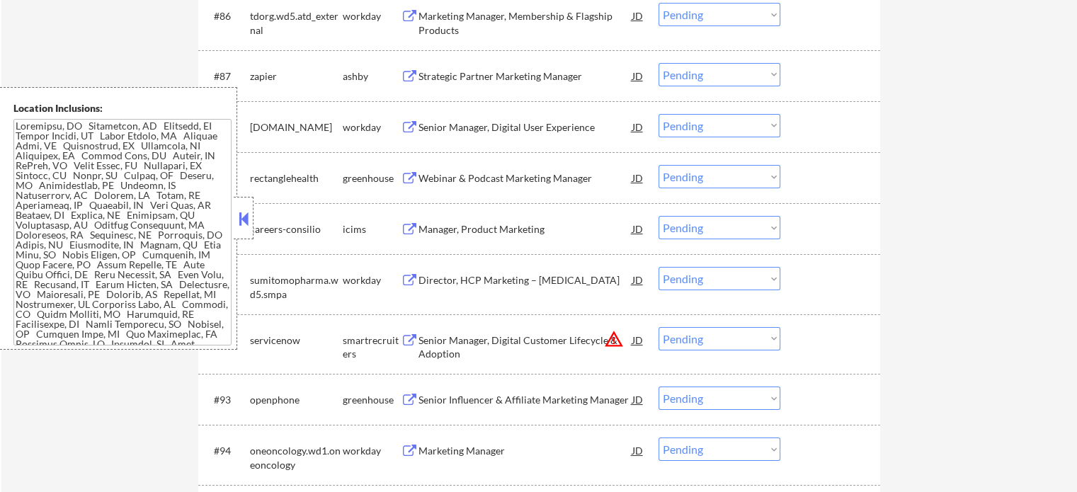
click at [452, 286] on div "Director, HCP Marketing – [MEDICAL_DATA]" at bounding box center [525, 280] width 214 height 14
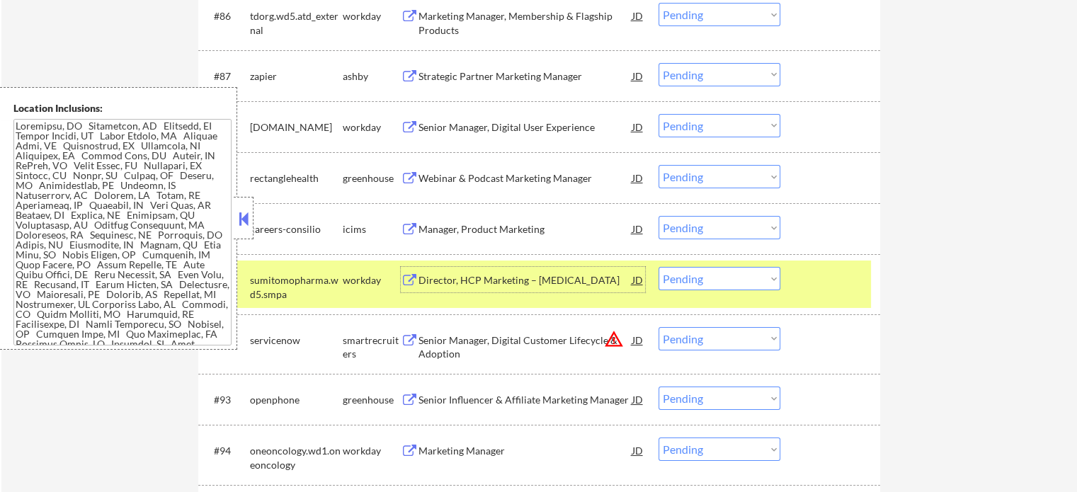
click at [848, 279] on div at bounding box center [832, 279] width 62 height 25
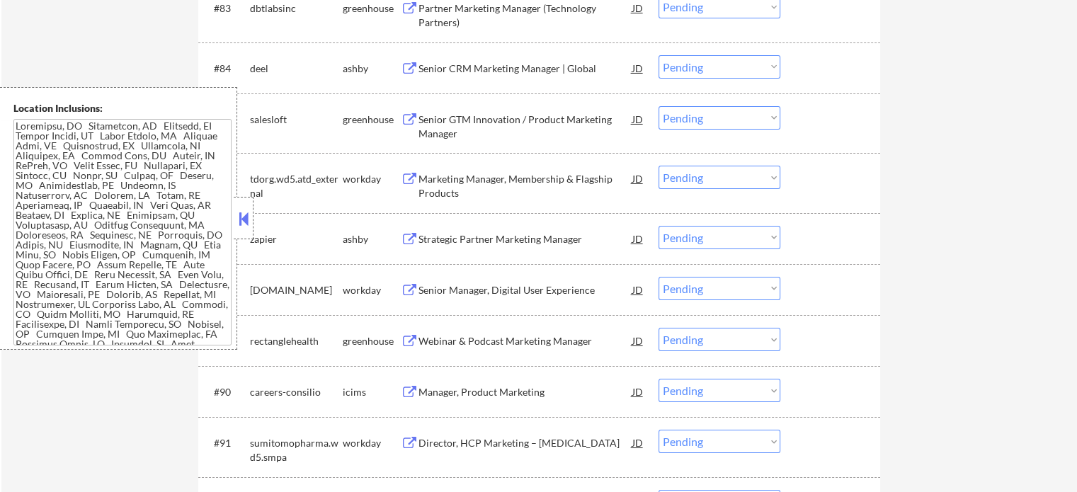
scroll to position [4815, 0]
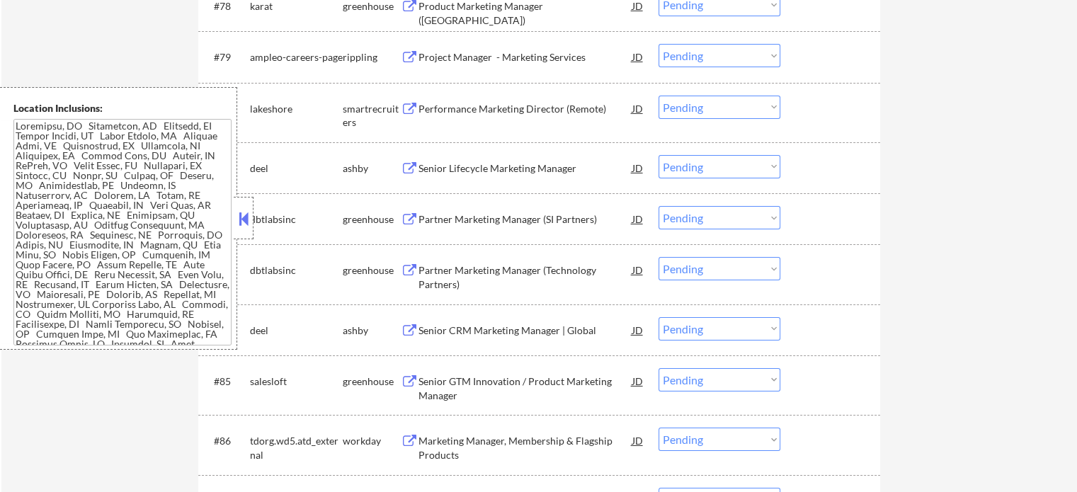
click at [535, 49] on div "Project Manager - Marketing Services" at bounding box center [525, 56] width 214 height 25
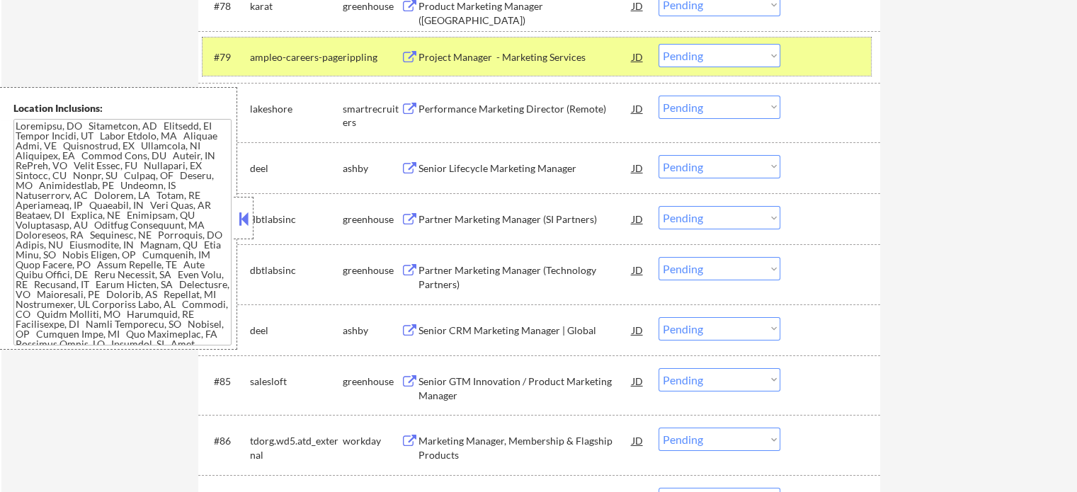
click at [849, 67] on div at bounding box center [832, 56] width 62 height 25
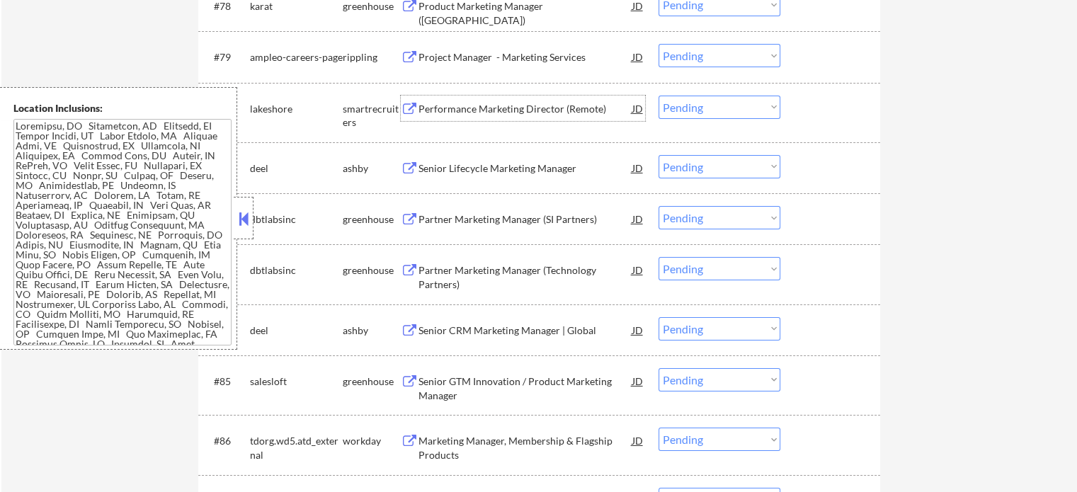
click at [481, 120] on div "Performance Marketing Director (Remote)" at bounding box center [525, 108] width 214 height 25
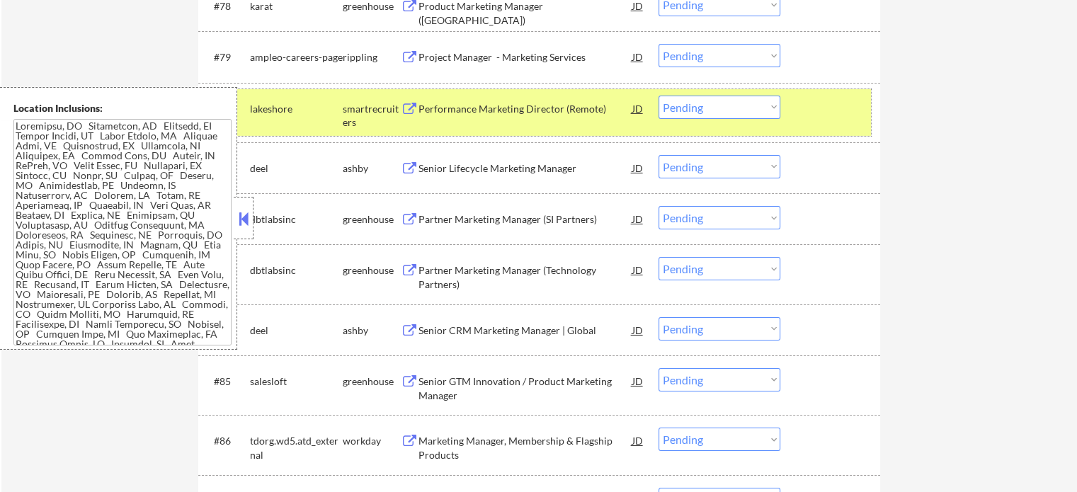
drag, startPoint x: 804, startPoint y: 127, endPoint x: 524, endPoint y: 181, distance: 284.8
click at [789, 128] on div "#80 lakeshore smartrecruiters Performance Marketing Director (Remote) JD Choose…" at bounding box center [537, 112] width 668 height 47
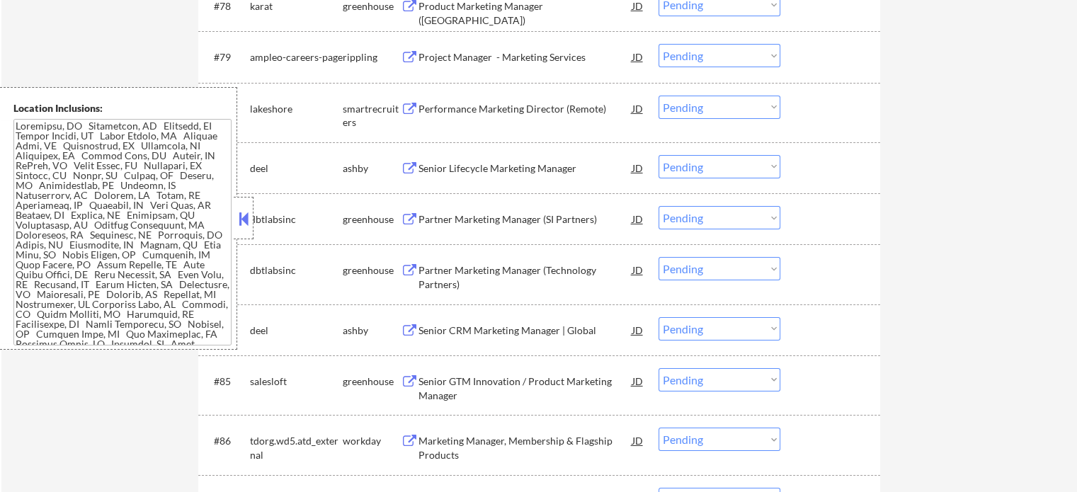
click at [496, 167] on div "Senior Lifecycle Marketing Manager" at bounding box center [525, 168] width 214 height 14
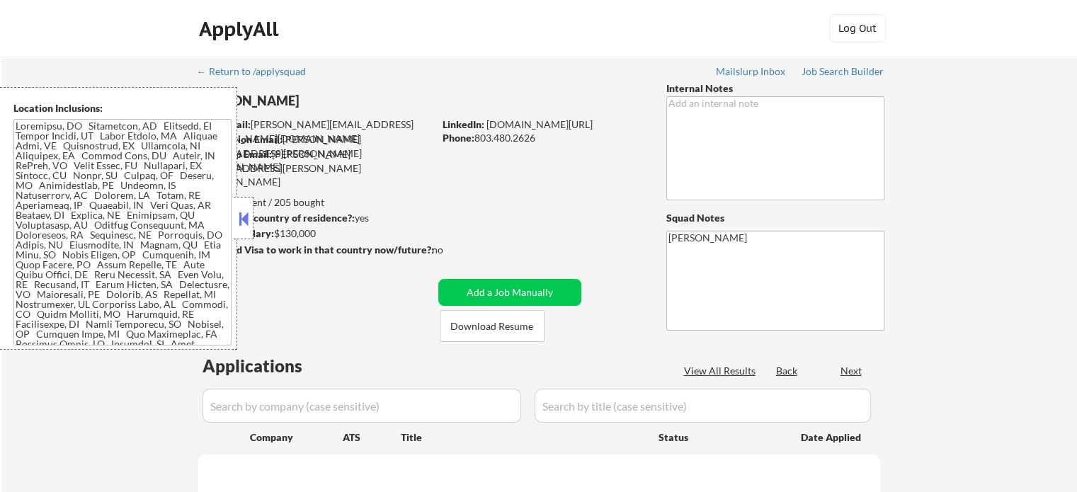
scroll to position [1531, 0]
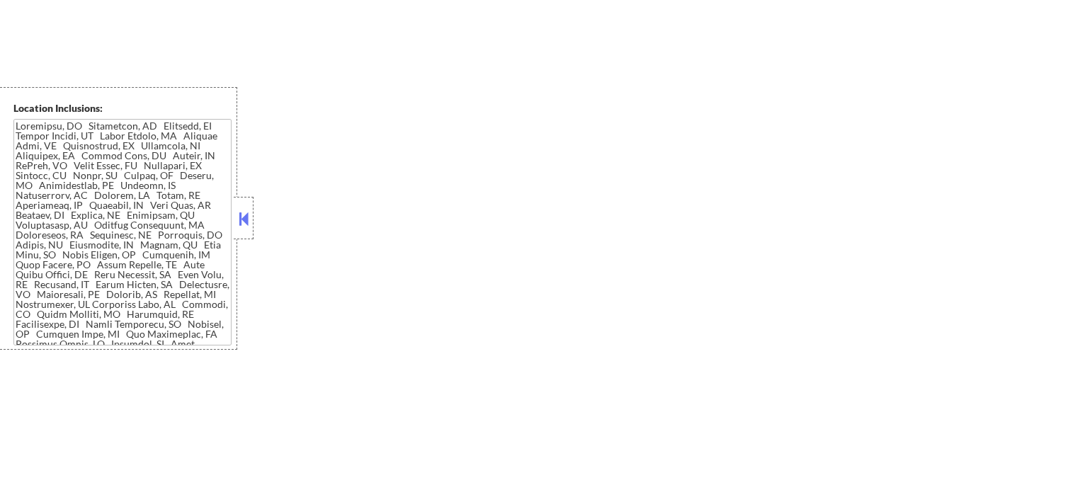
select select ""pending""
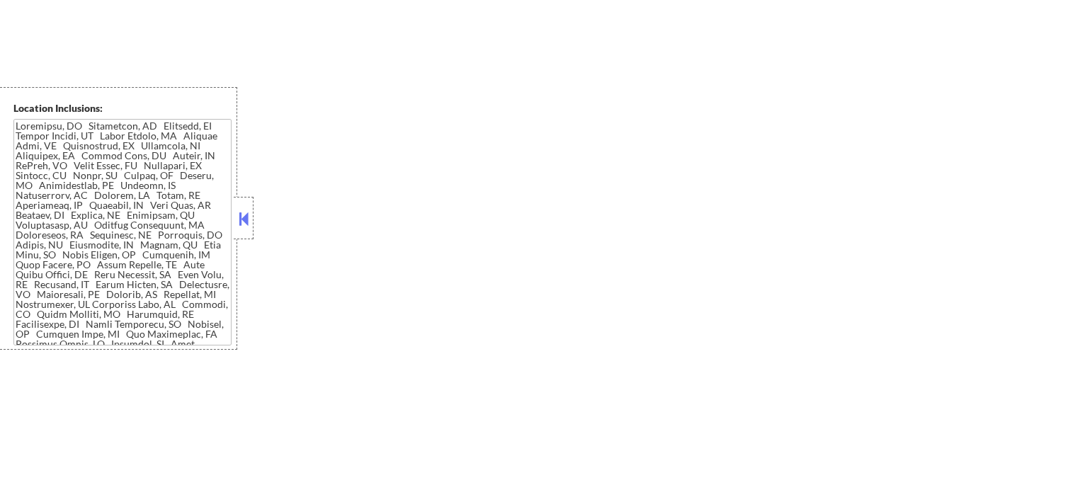
select select ""pending""
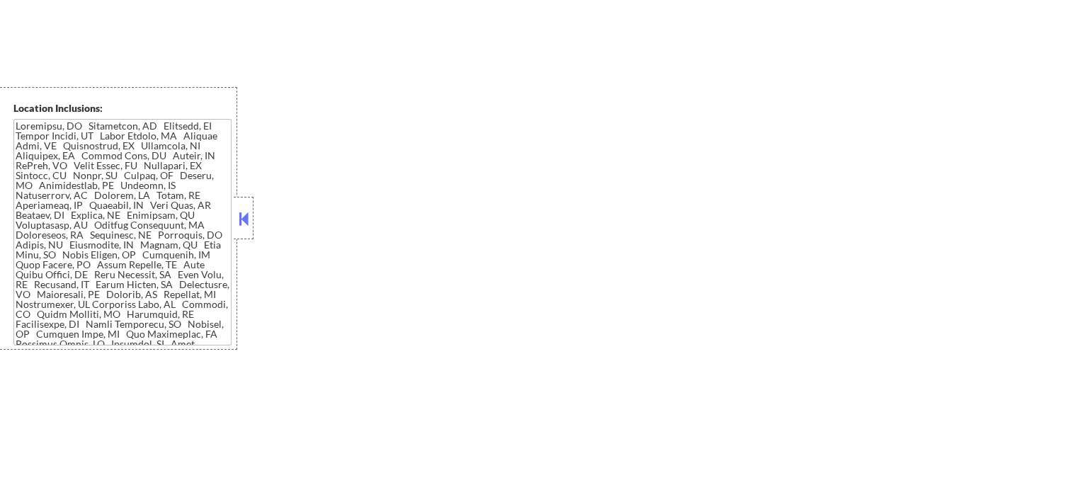
select select ""pending""
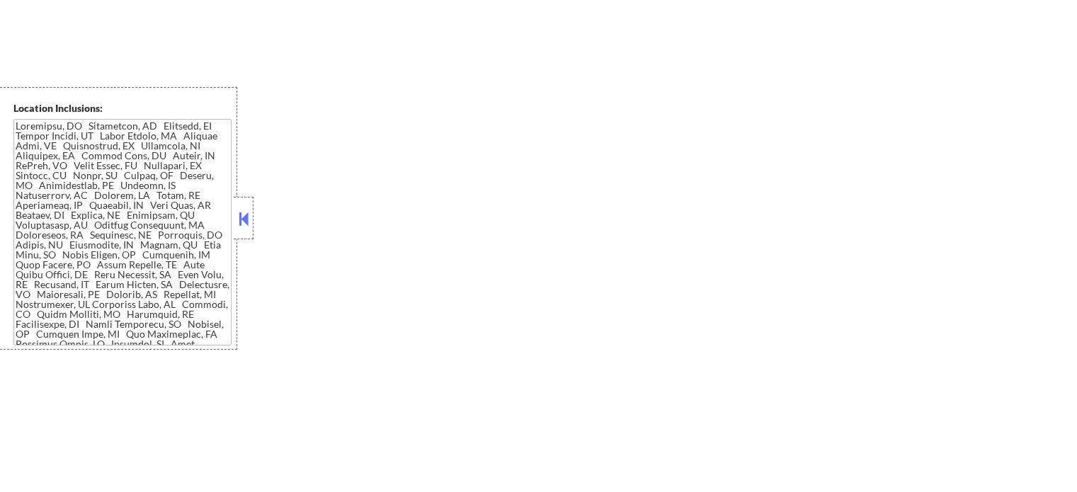
select select ""pending""
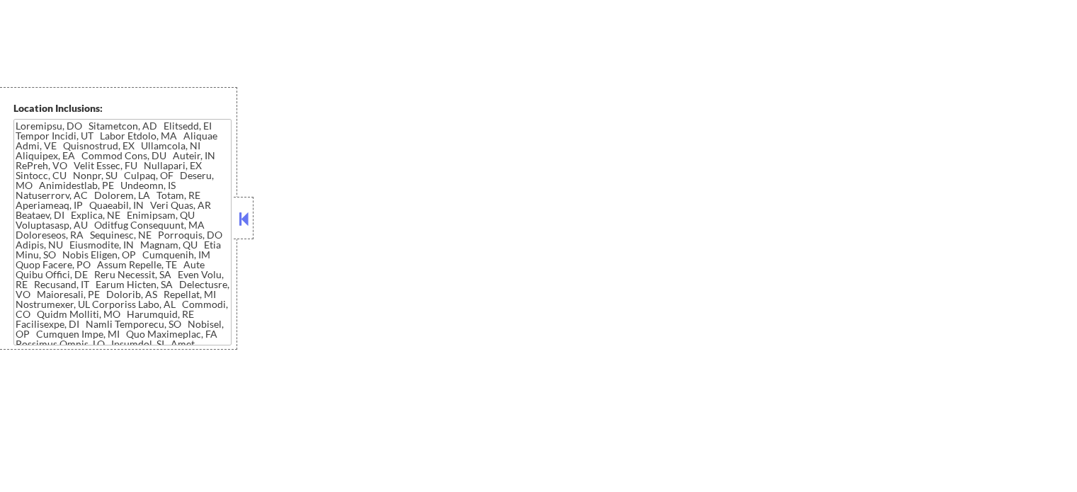
select select ""pending""
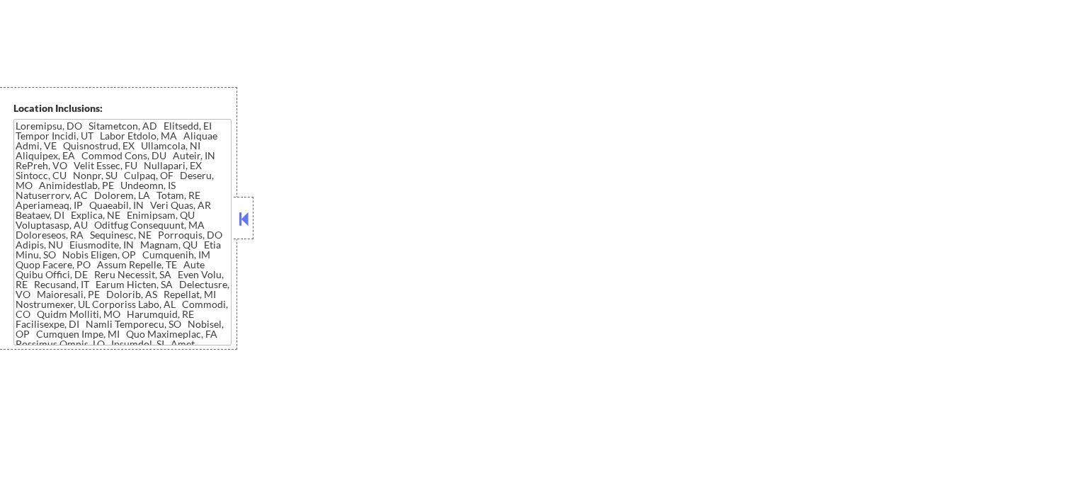
select select ""pending""
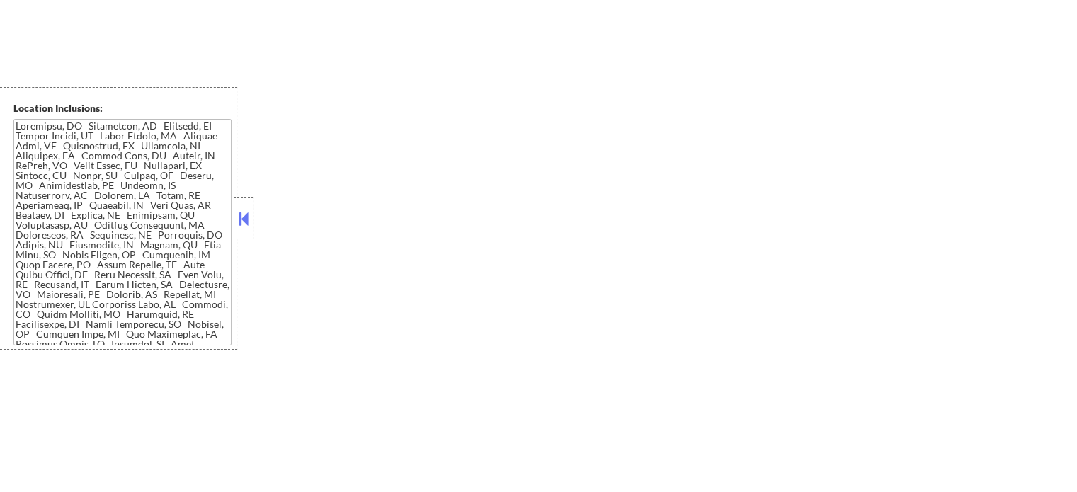
select select ""pending""
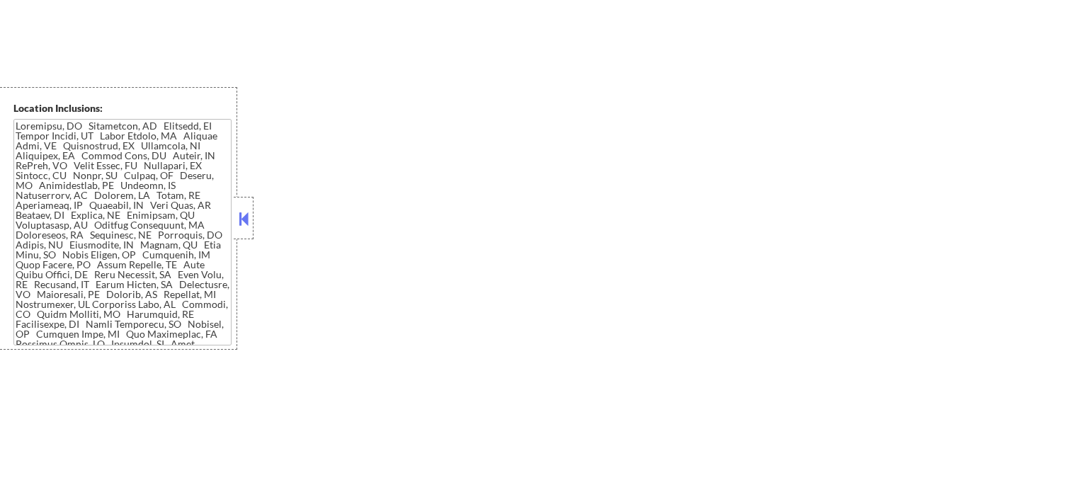
select select ""pending""
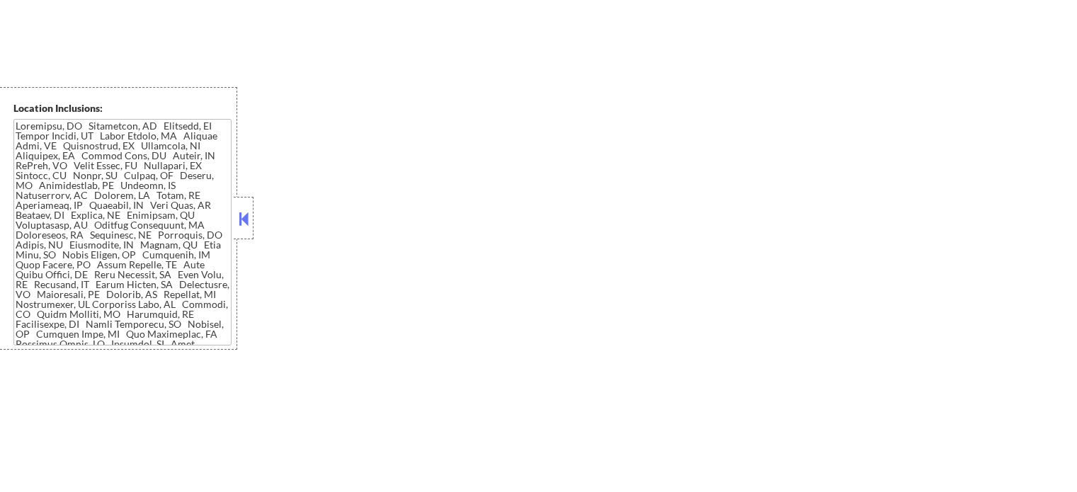
select select ""pending""
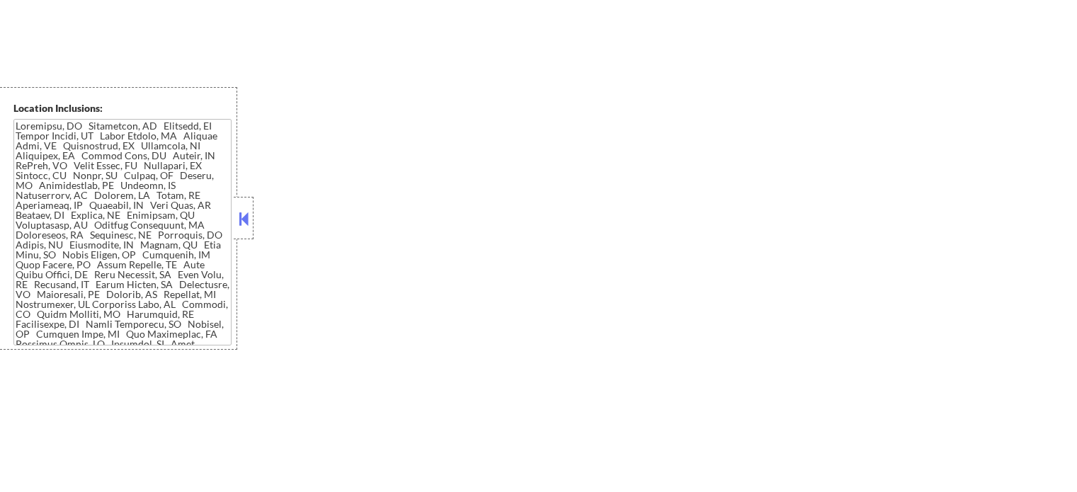
select select ""pending""
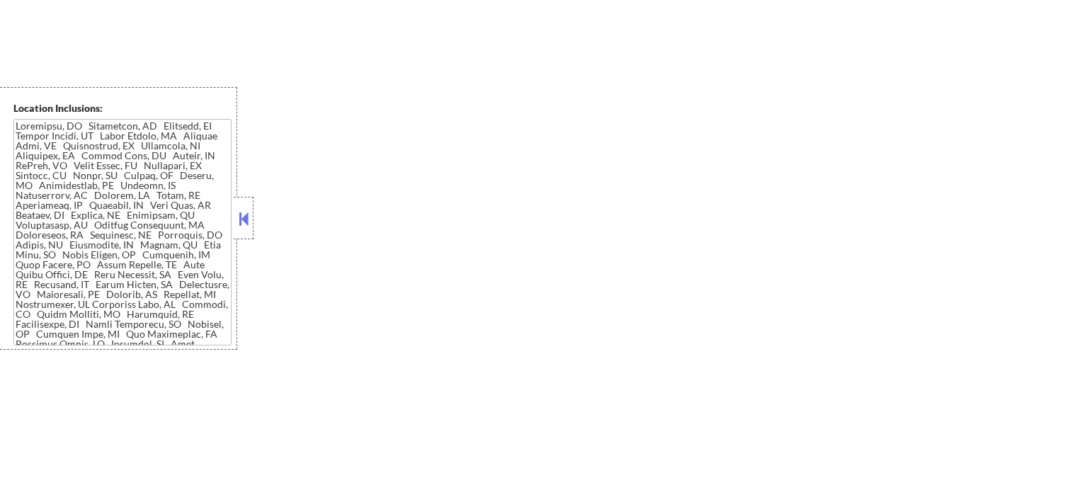
select select ""pending""
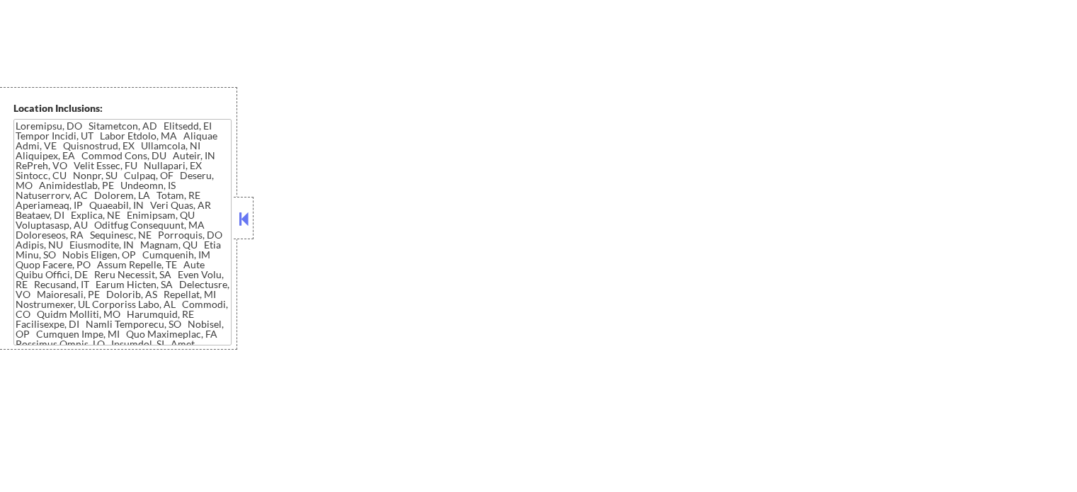
select select ""pending""
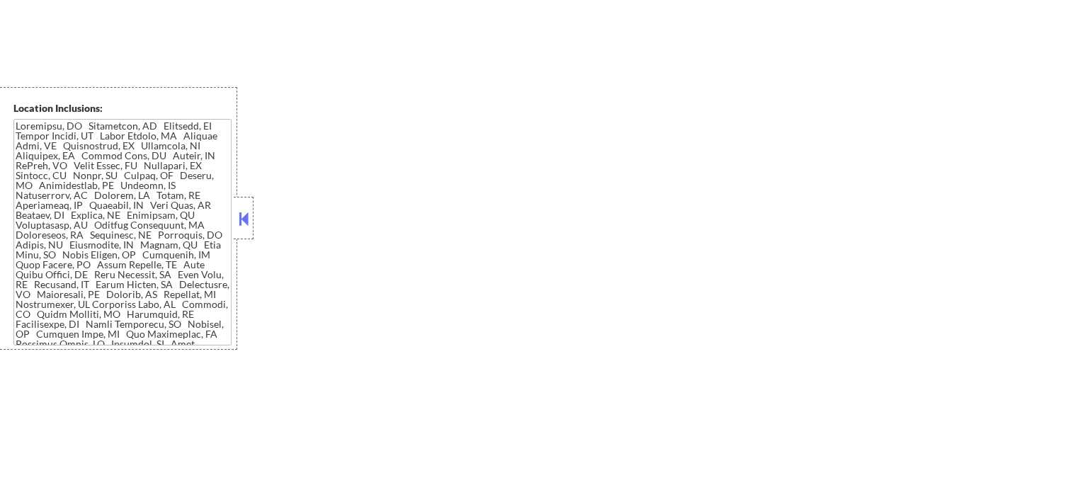
select select ""pending""
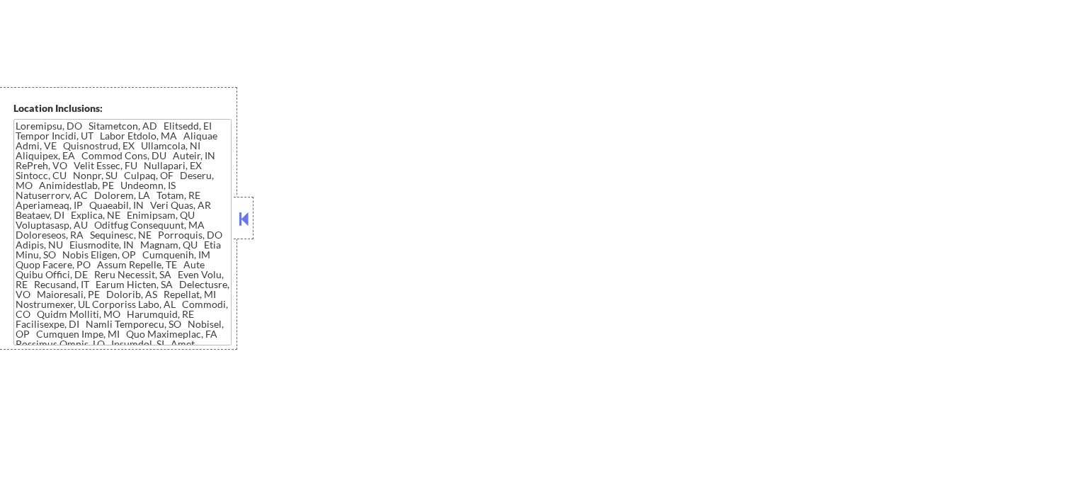
select select ""pending""
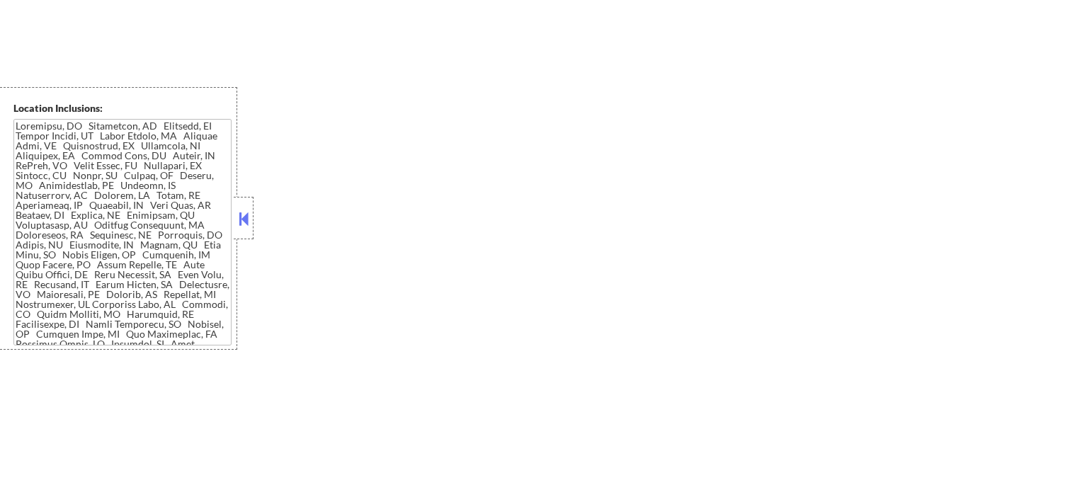
select select ""pending""
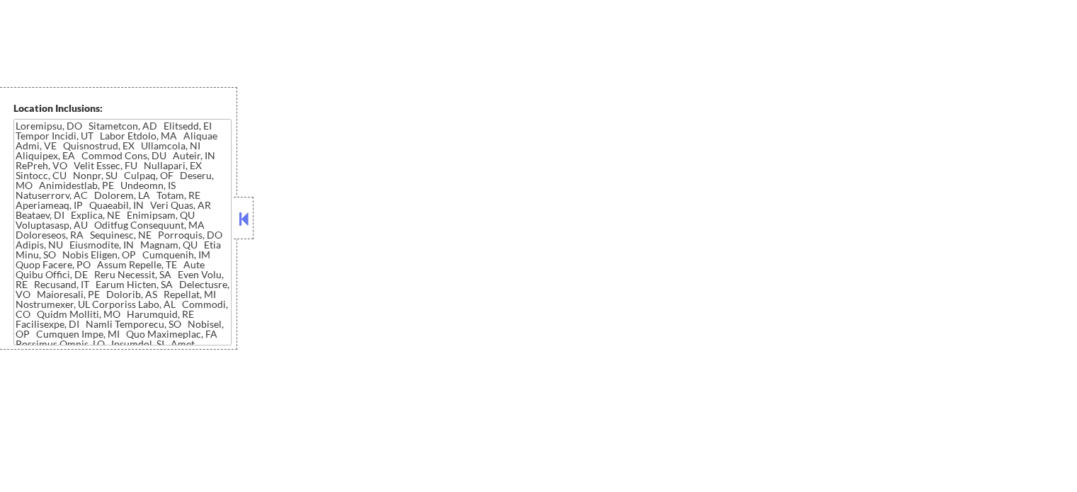
select select ""pending""
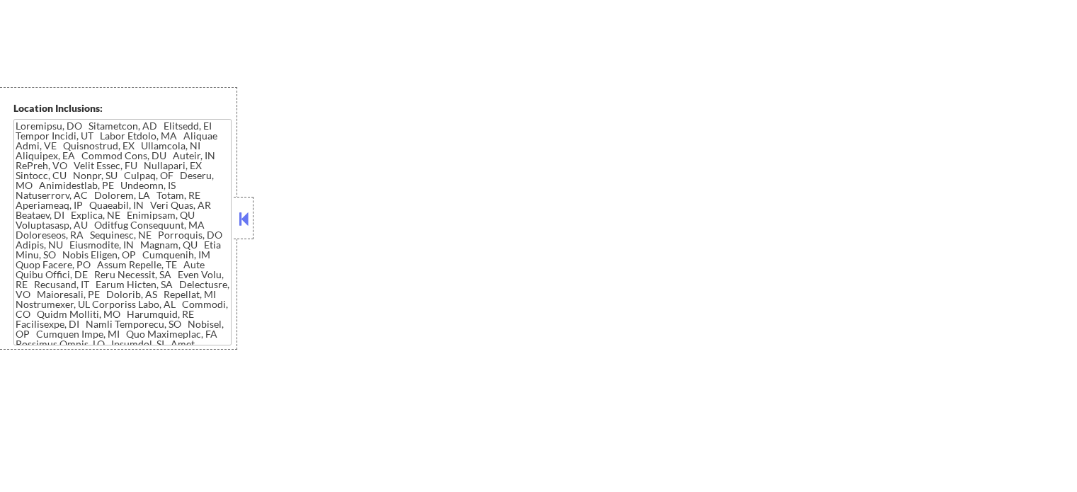
select select ""pending""
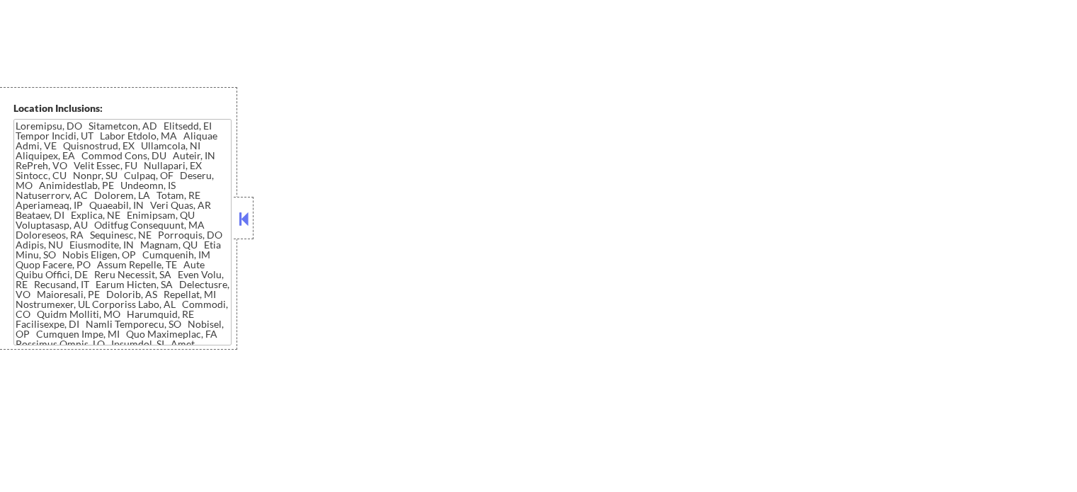
select select ""pending""
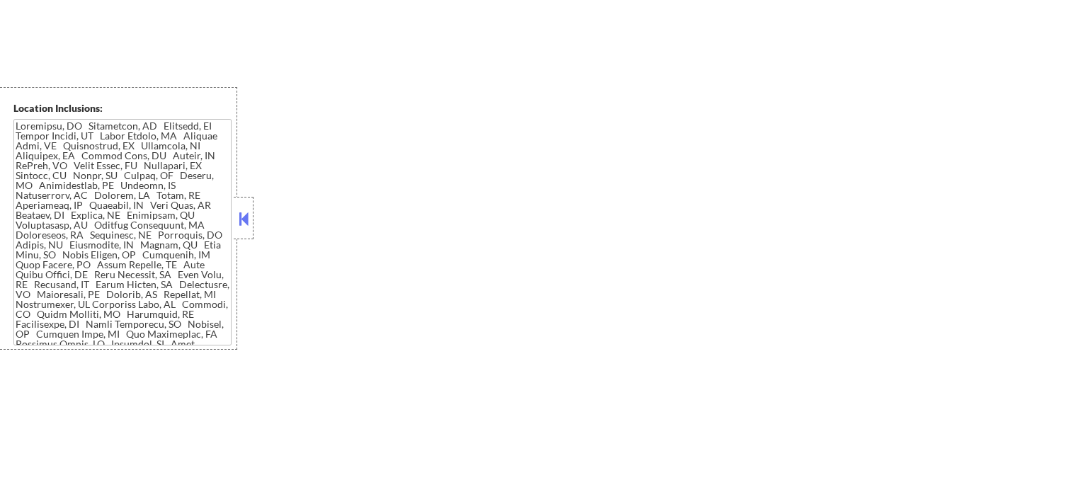
select select ""pending""
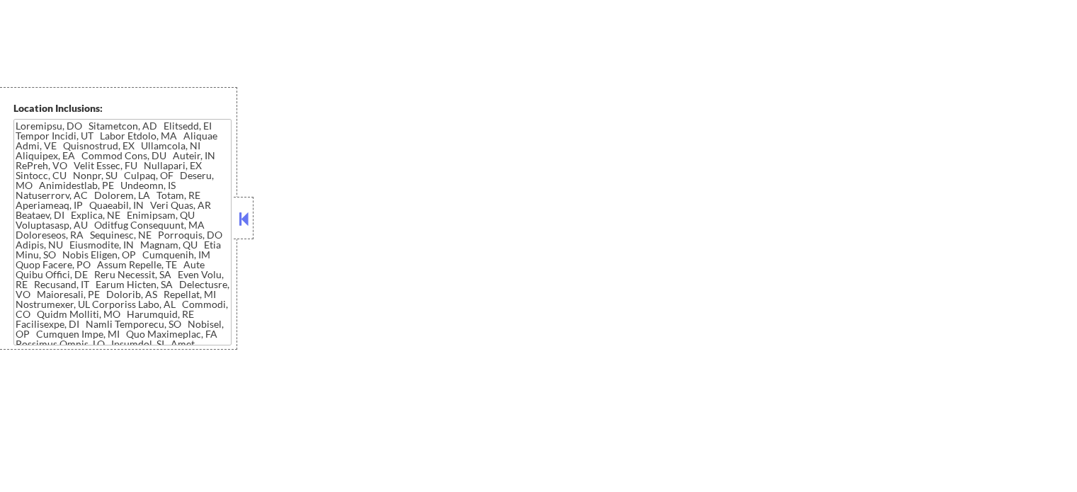
select select ""pending""
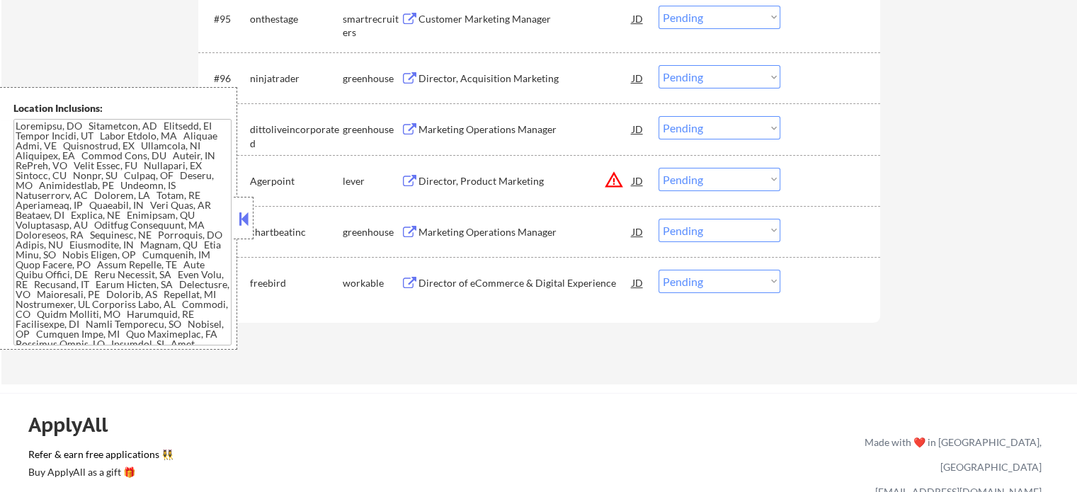
scroll to position [5724, 0]
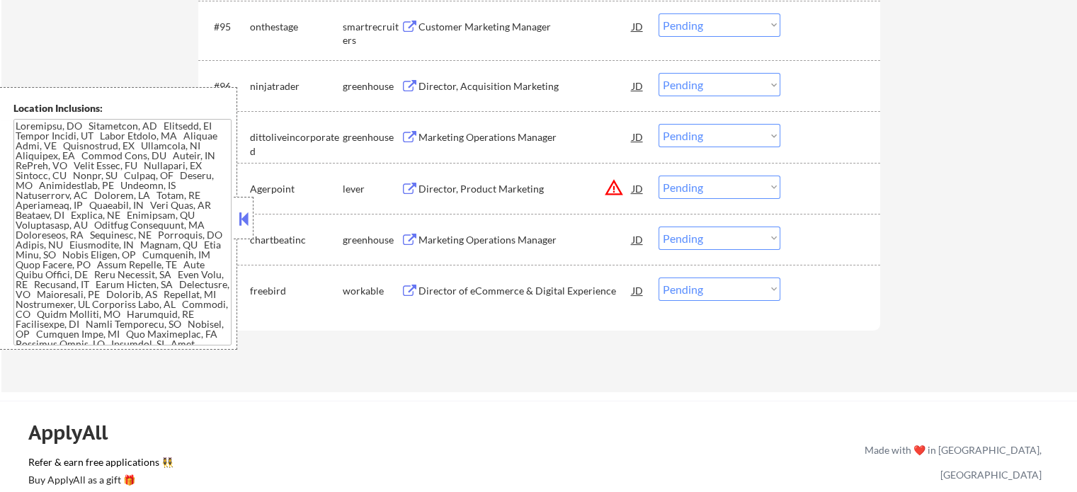
click at [574, 290] on div "Director of eCommerce & Digital Experience" at bounding box center [525, 291] width 214 height 14
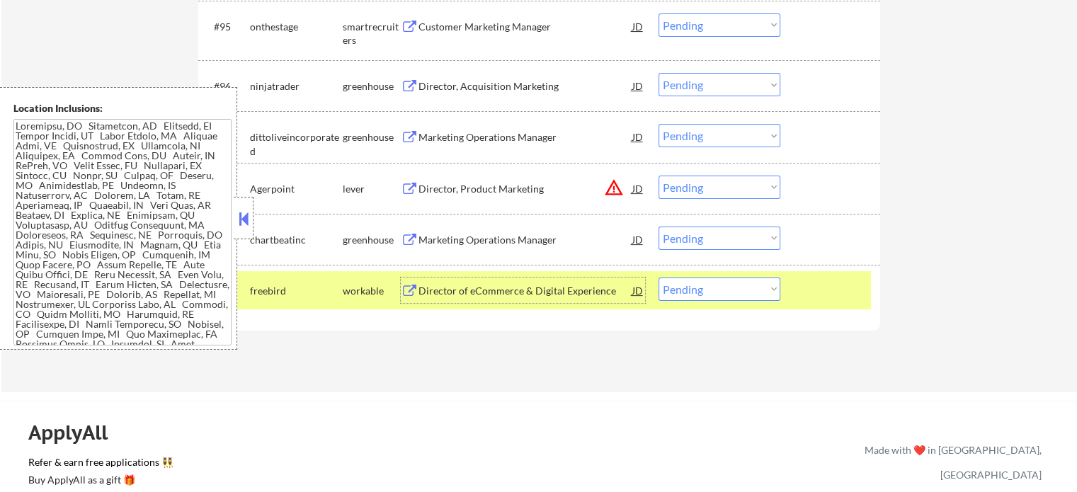
drag, startPoint x: 839, startPoint y: 296, endPoint x: 826, endPoint y: 296, distance: 12.7
click at [833, 296] on div at bounding box center [832, 290] width 62 height 25
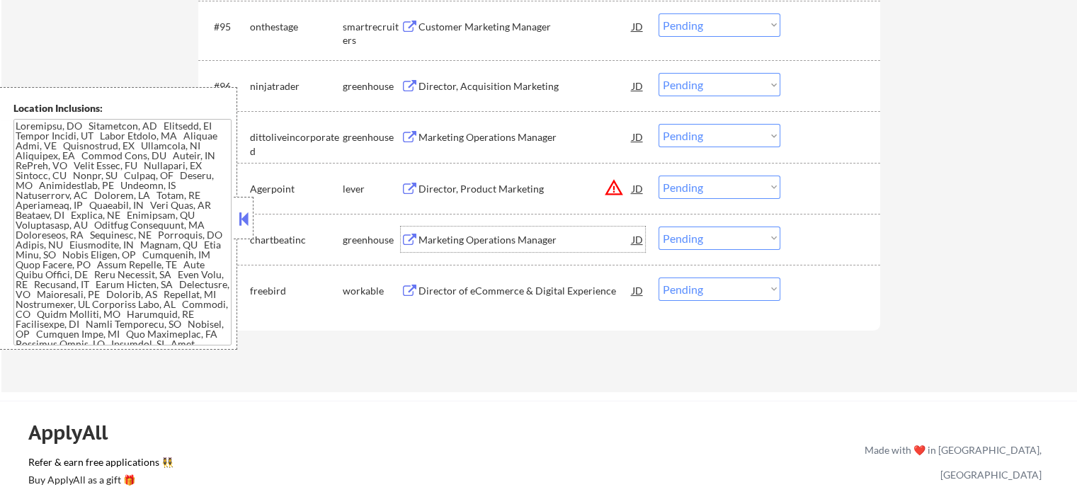
click at [529, 239] on div "Marketing Operations Manager" at bounding box center [525, 240] width 214 height 14
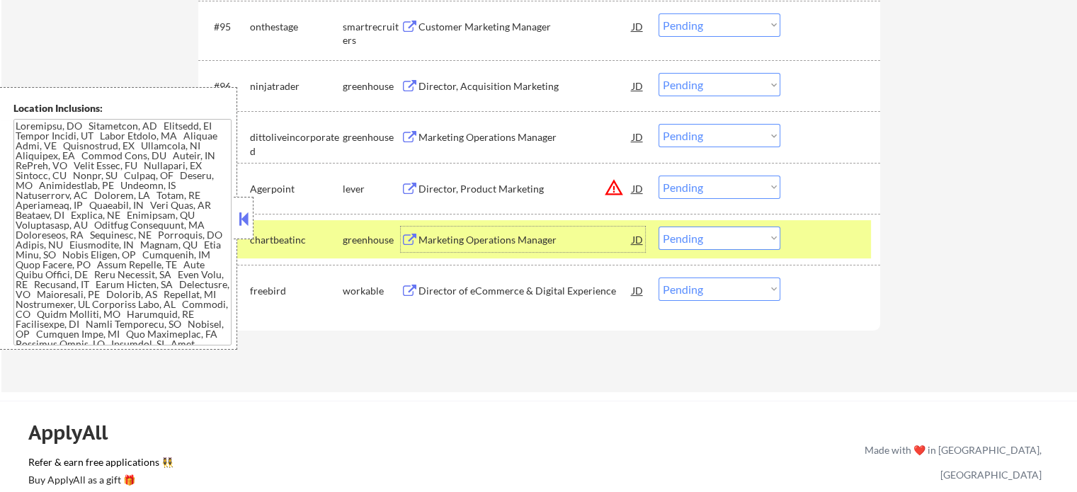
drag, startPoint x: 830, startPoint y: 251, endPoint x: 609, endPoint y: 205, distance: 225.7
click at [816, 249] on div at bounding box center [832, 239] width 62 height 25
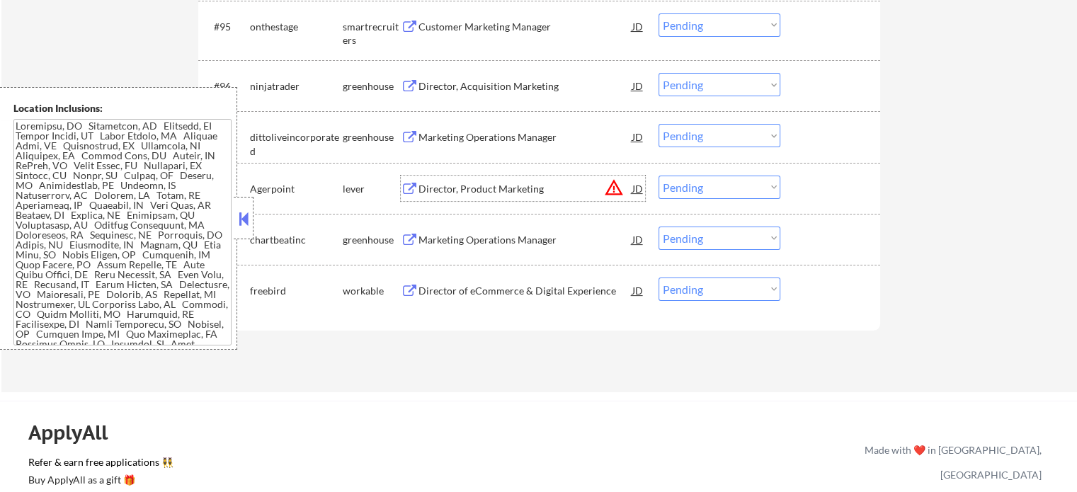
click at [494, 188] on div "Director, Product Marketing" at bounding box center [525, 189] width 214 height 14
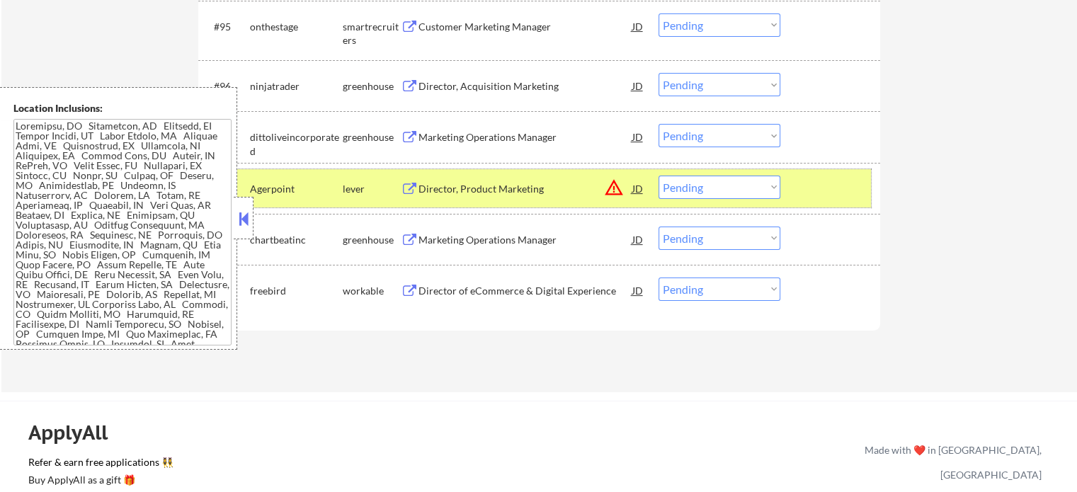
drag, startPoint x: 824, startPoint y: 195, endPoint x: 615, endPoint y: 144, distance: 215.2
click at [812, 194] on div at bounding box center [832, 188] width 62 height 25
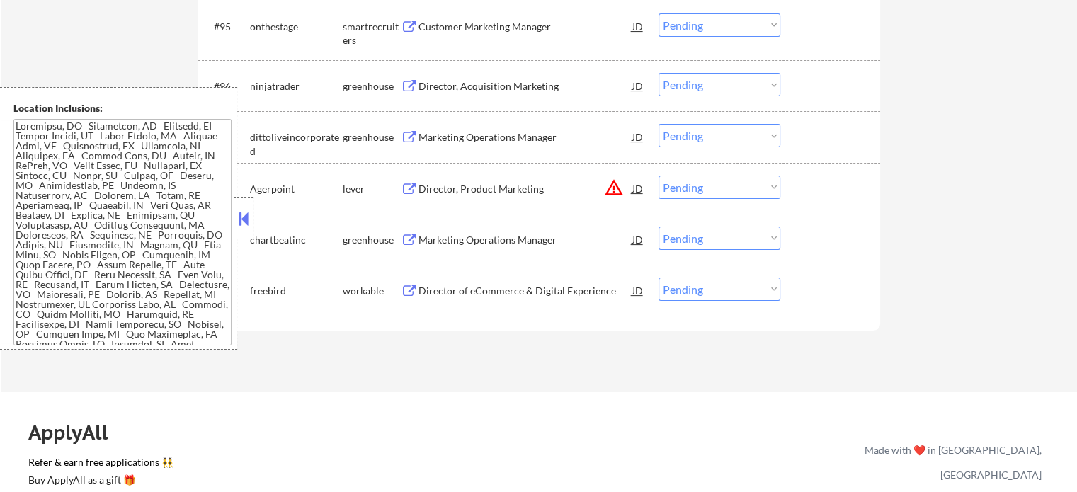
click at [489, 133] on div "Marketing Operations Manager" at bounding box center [525, 137] width 214 height 14
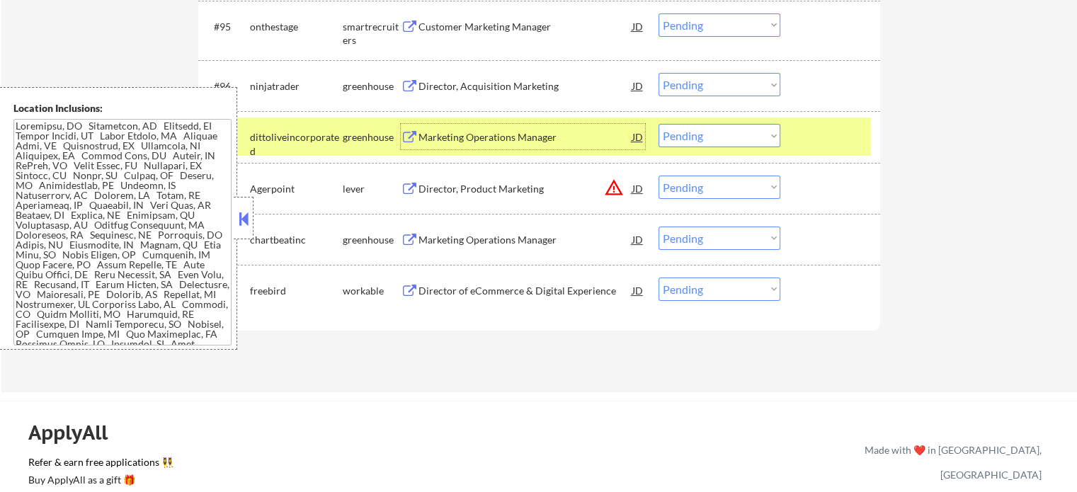
scroll to position [5653, 0]
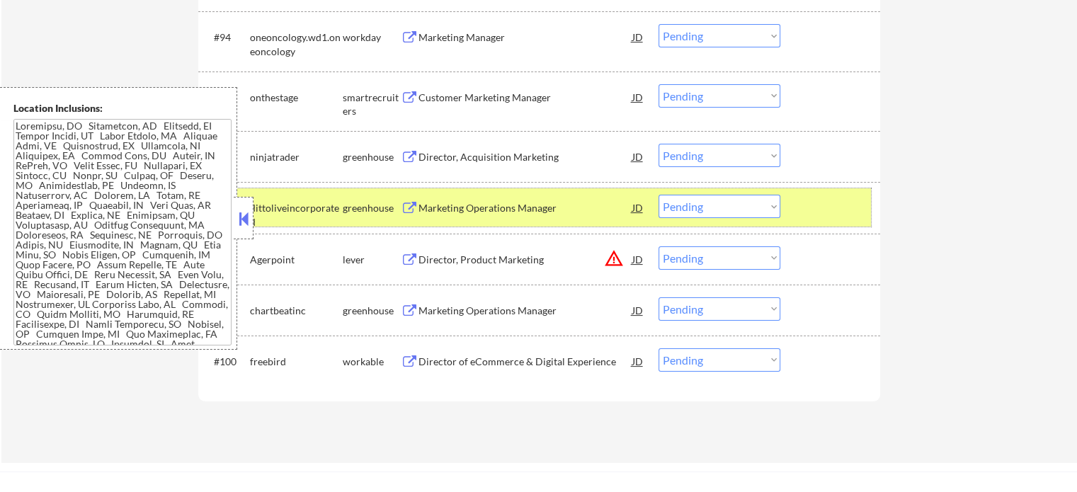
click at [815, 217] on div at bounding box center [832, 207] width 62 height 25
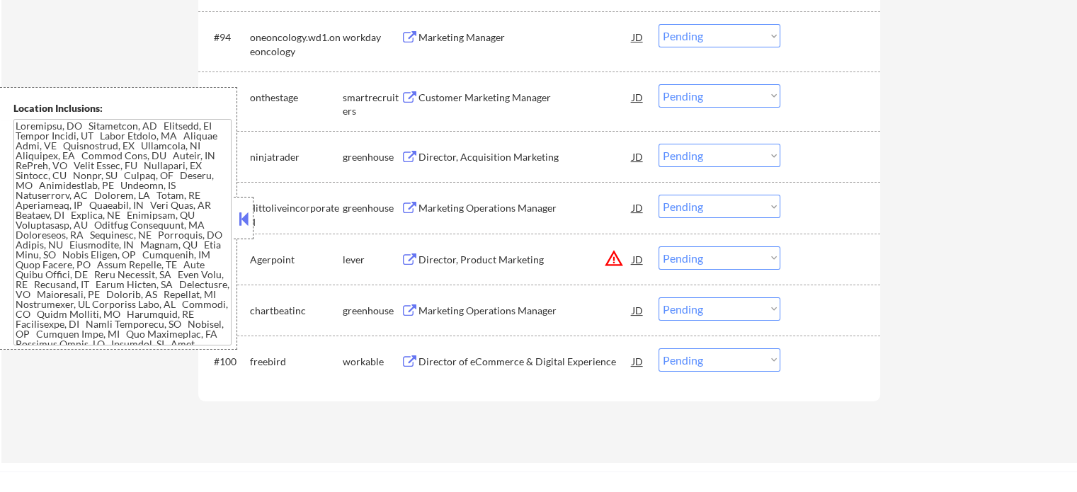
click at [532, 159] on div "Director, Acquisition Marketing" at bounding box center [525, 157] width 214 height 14
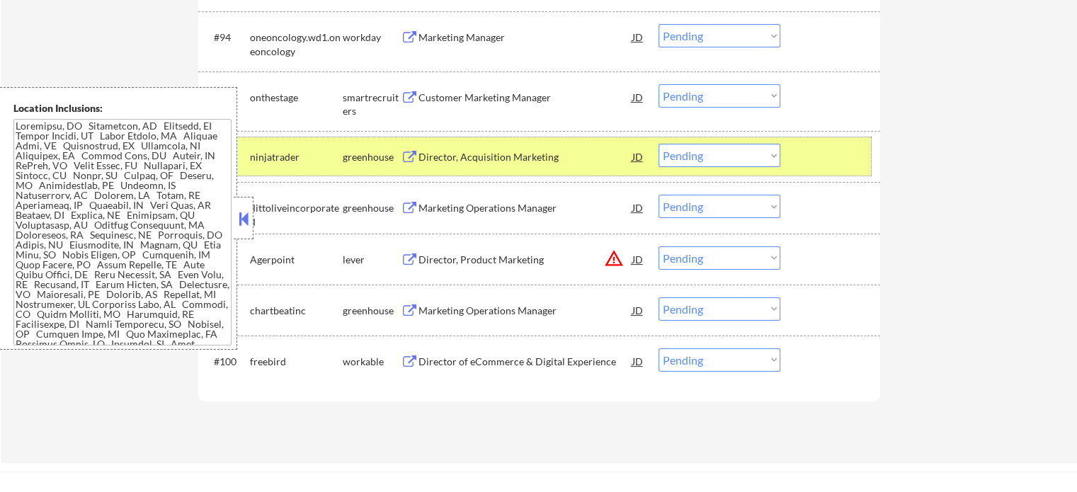
drag, startPoint x: 818, startPoint y: 169, endPoint x: 717, endPoint y: 152, distance: 102.6
click at [810, 166] on div at bounding box center [832, 156] width 62 height 25
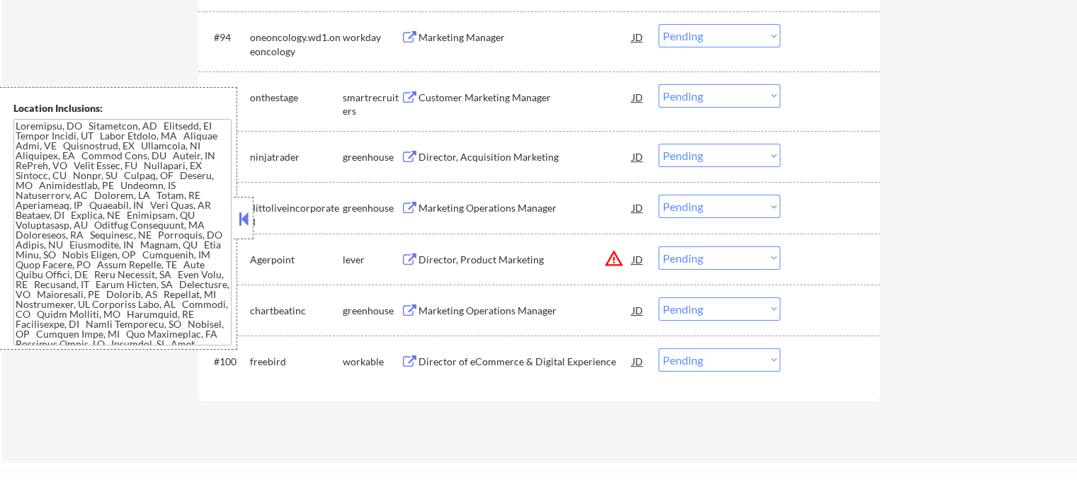
click at [494, 103] on div "Customer Marketing Manager" at bounding box center [525, 98] width 214 height 14
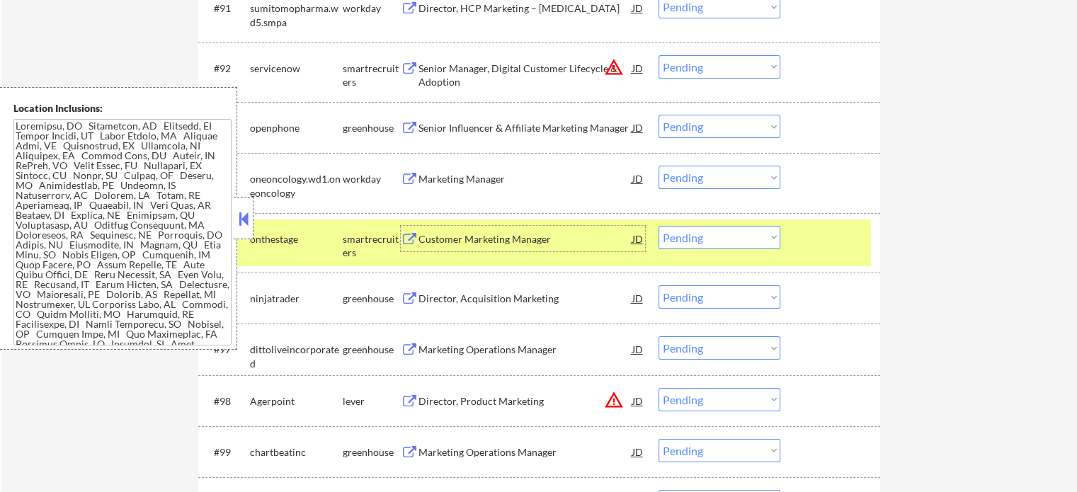
scroll to position [5441, 0]
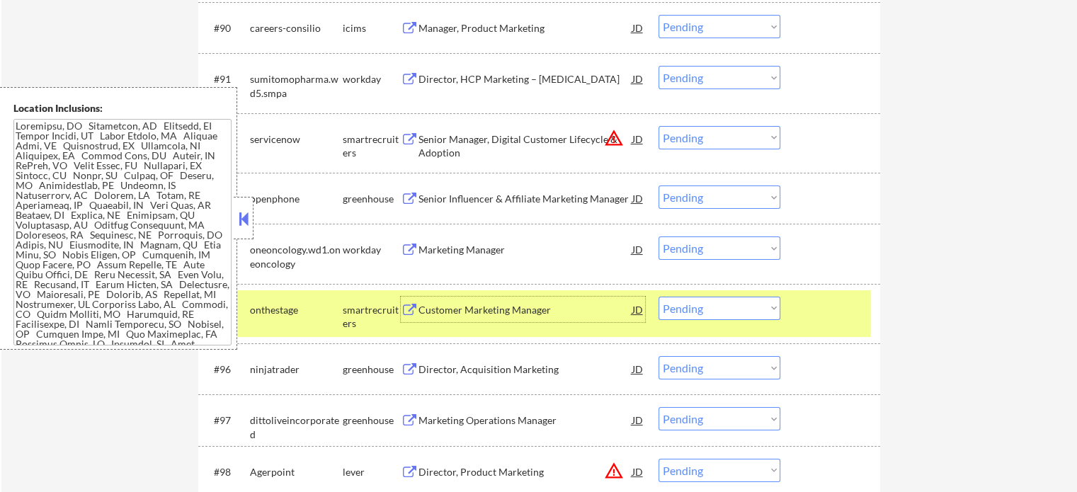
click at [832, 300] on div at bounding box center [832, 309] width 62 height 25
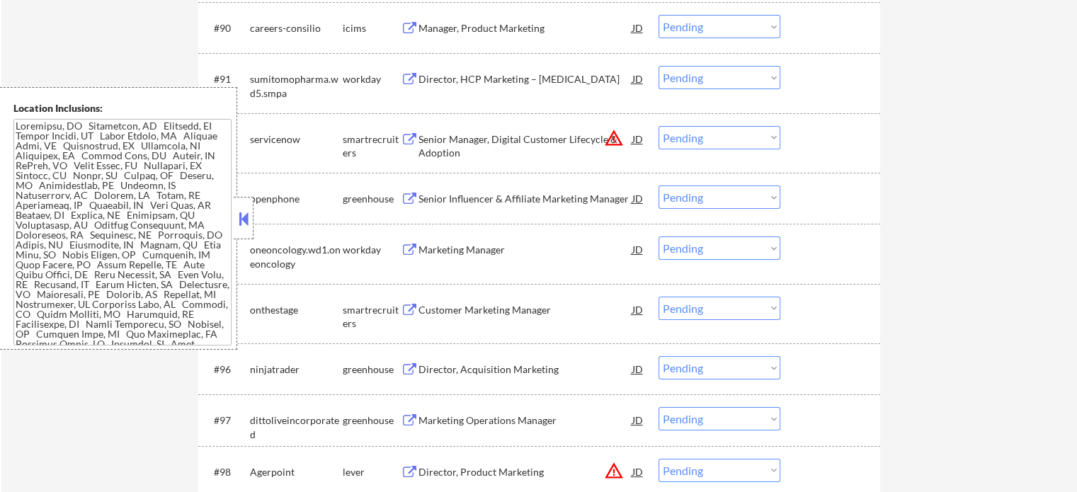
click at [476, 251] on div "Marketing Manager" at bounding box center [525, 250] width 214 height 14
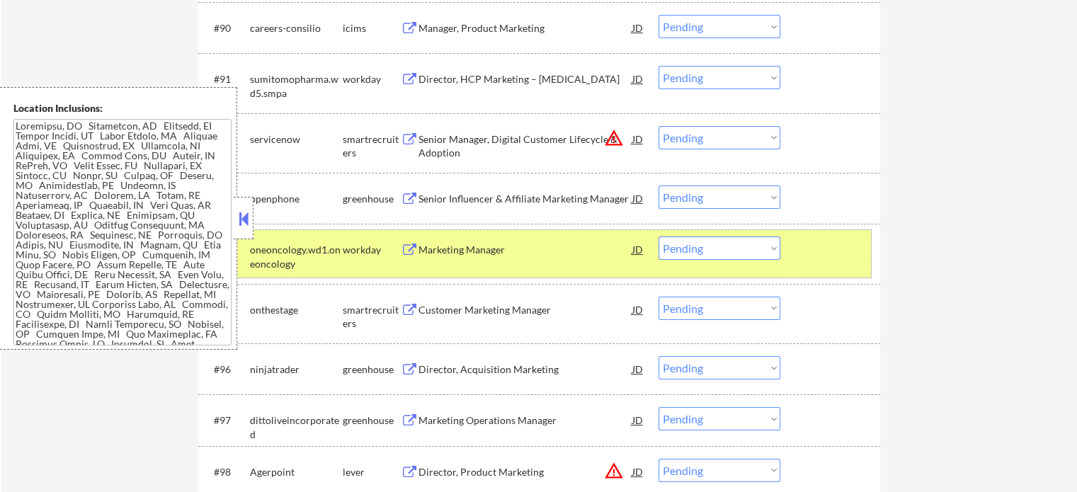
click at [806, 260] on div at bounding box center [832, 248] width 62 height 25
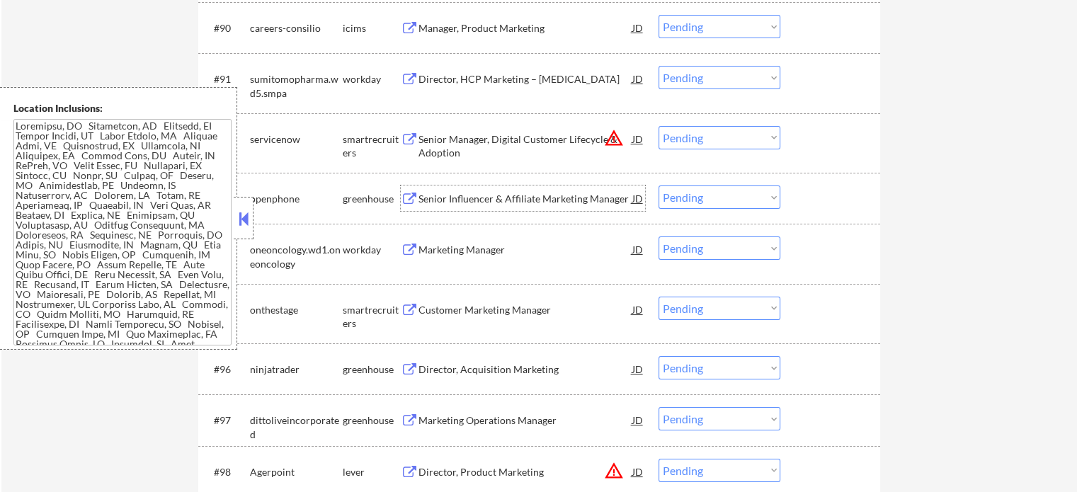
click at [596, 197] on div "Senior Influencer & Affiliate Marketing Manager" at bounding box center [525, 199] width 214 height 14
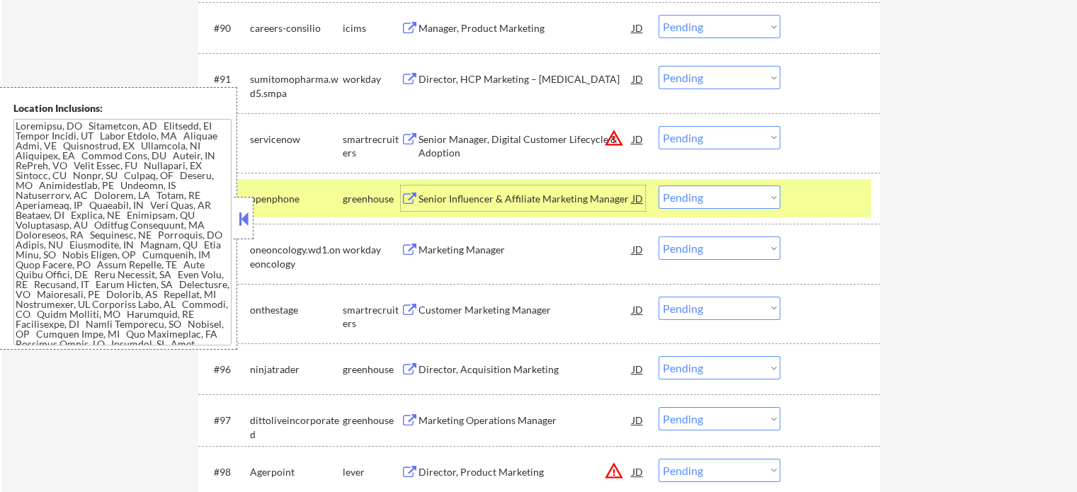
drag, startPoint x: 853, startPoint y: 203, endPoint x: 810, endPoint y: 188, distance: 45.9
click at [849, 200] on div at bounding box center [832, 198] width 62 height 25
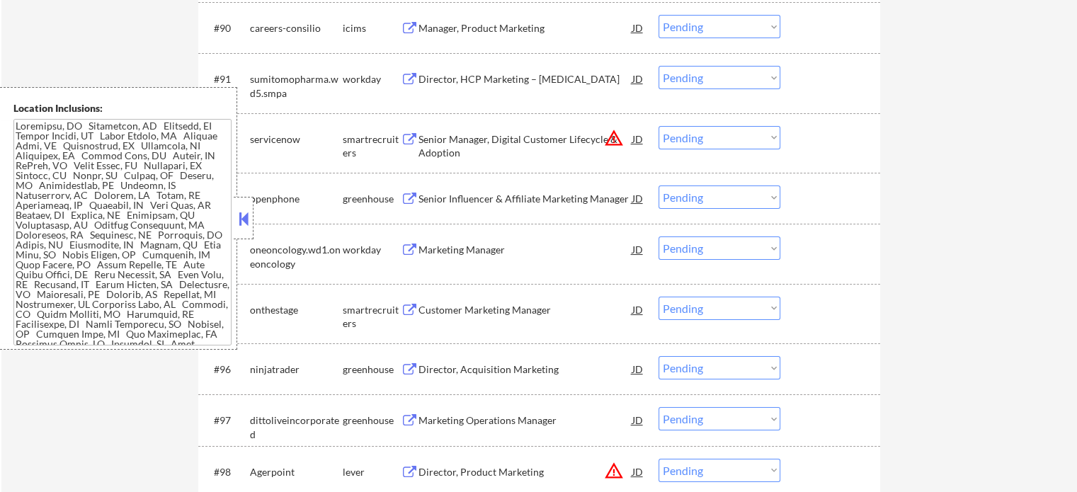
click at [557, 138] on div "Senior Manager, Digital Customer Lifecycle & Adoption" at bounding box center [525, 146] width 214 height 28
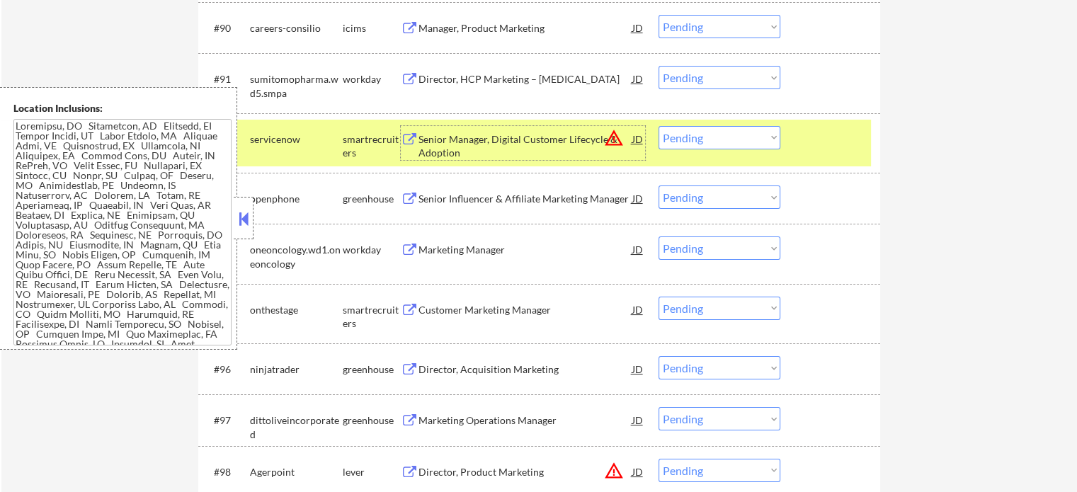
click at [811, 159] on div "#92 servicenow smartrecruiters Senior Manager, Digital Customer Lifecycle & Ado…" at bounding box center [537, 143] width 668 height 47
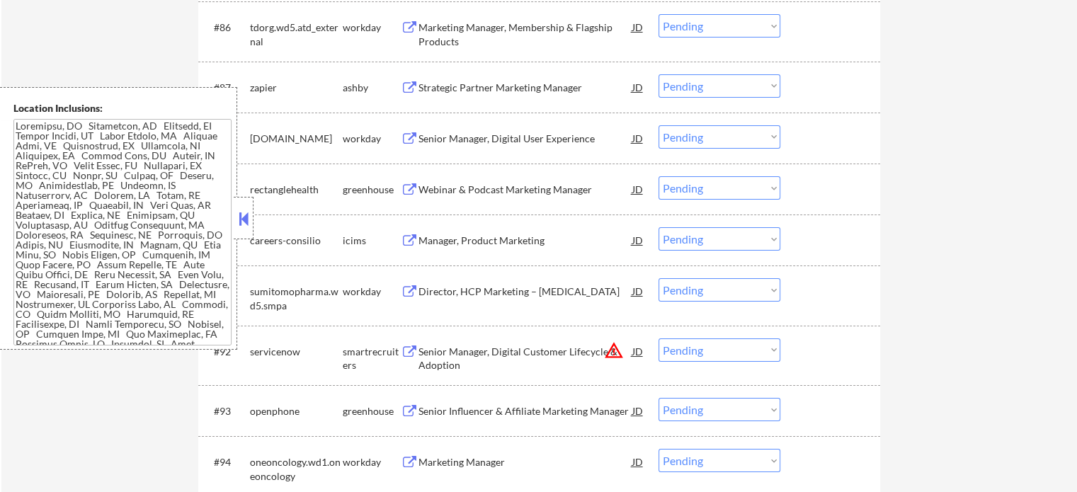
scroll to position [5228, 0]
click at [497, 292] on div "Director, HCP Marketing – [MEDICAL_DATA]" at bounding box center [525, 292] width 214 height 14
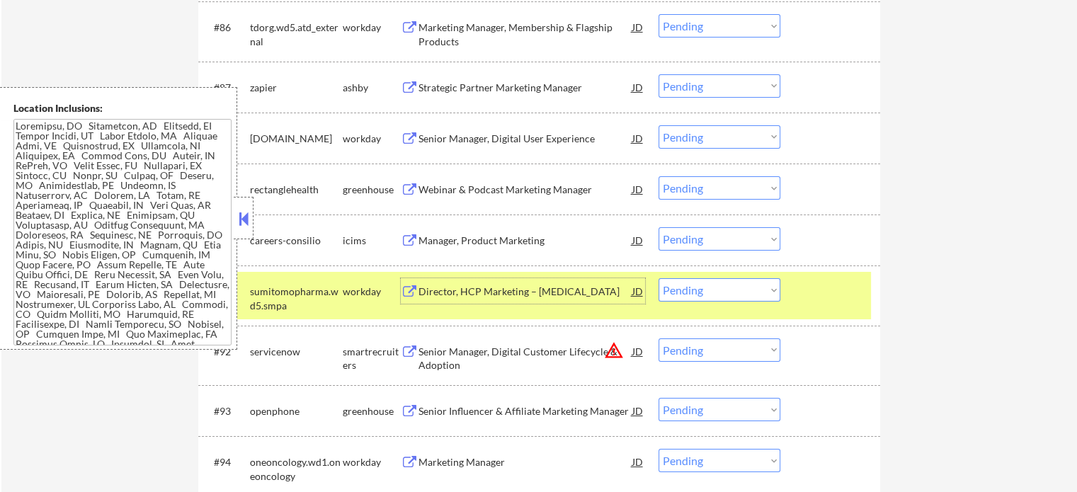
click at [829, 309] on div "#91 sumitomopharma.wd5.smpa workday Director, HCP Marketing – [MEDICAL_DATA] JD…" at bounding box center [537, 295] width 668 height 47
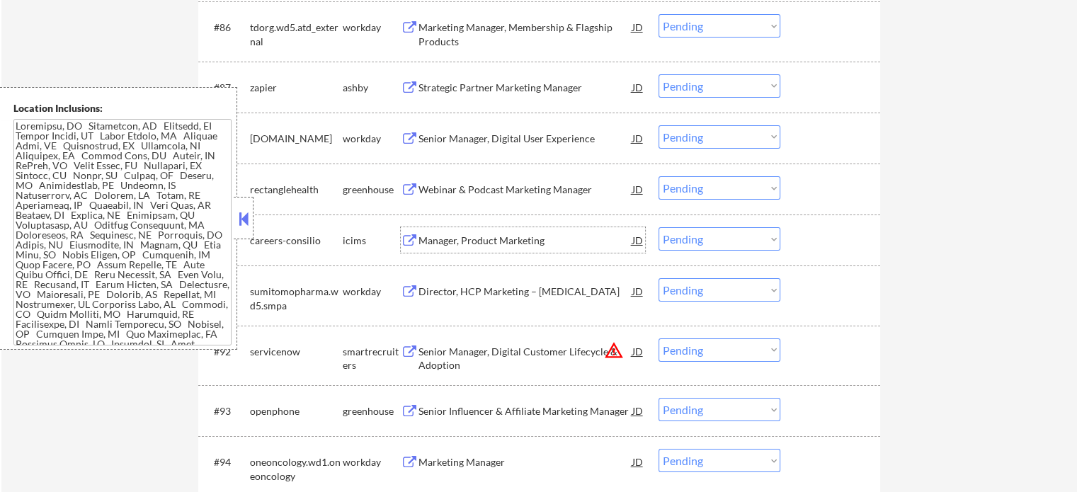
click at [512, 235] on div "Manager, Product Marketing" at bounding box center [525, 241] width 214 height 14
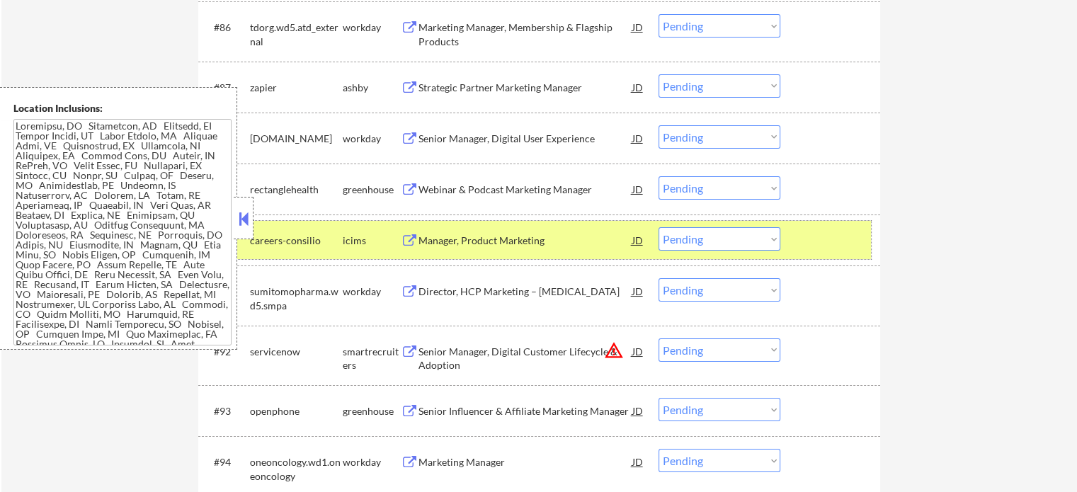
drag, startPoint x: 811, startPoint y: 244, endPoint x: 638, endPoint y: 212, distance: 175.6
click at [810, 243] on div at bounding box center [832, 239] width 62 height 25
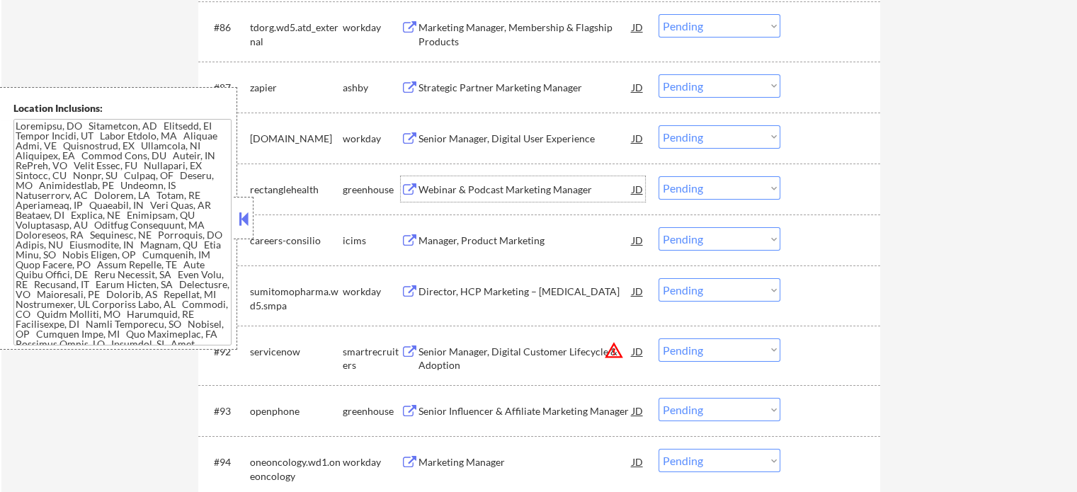
click at [577, 189] on div "Webinar & Podcast Marketing Manager" at bounding box center [525, 190] width 214 height 14
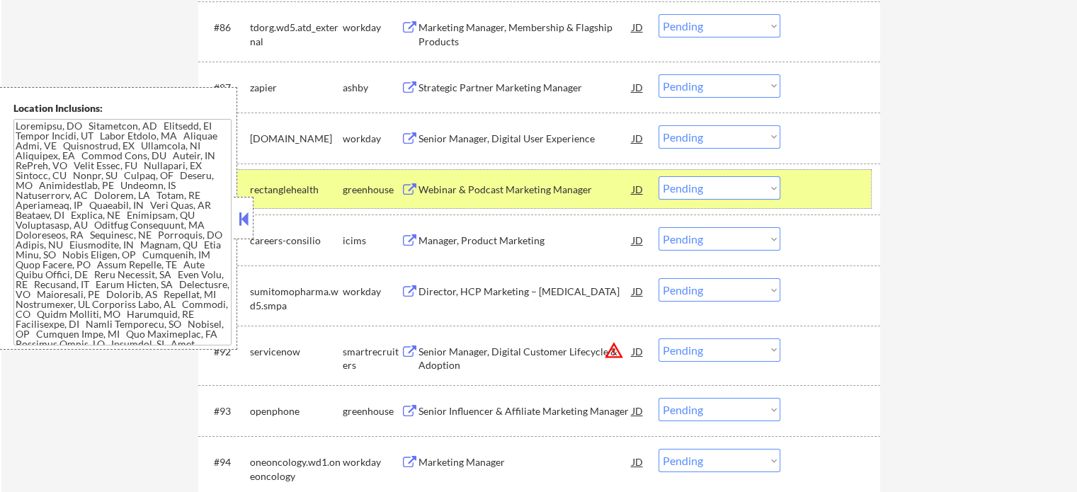
click at [818, 188] on div at bounding box center [832, 188] width 62 height 25
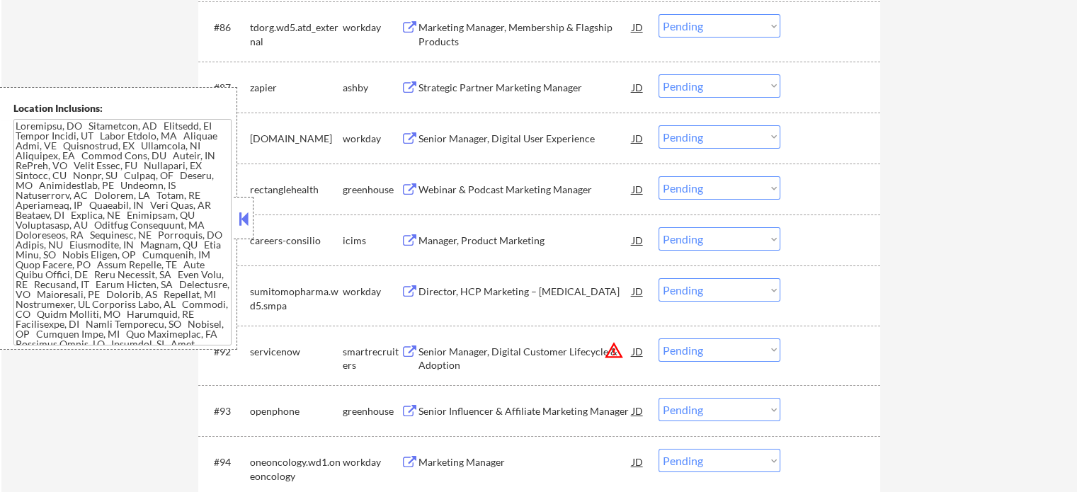
click at [513, 252] on div "Manager, Product Marketing" at bounding box center [525, 239] width 214 height 25
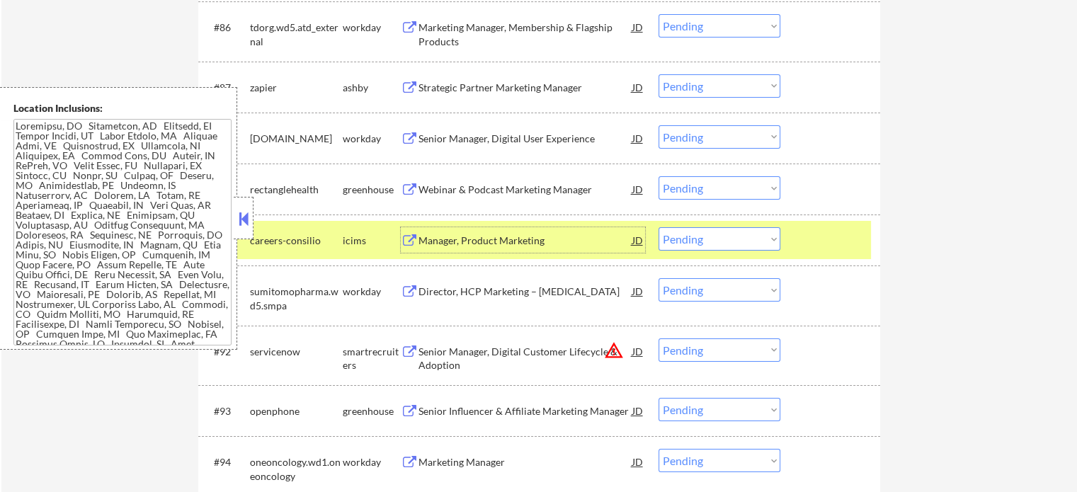
click at [830, 238] on div at bounding box center [832, 239] width 62 height 25
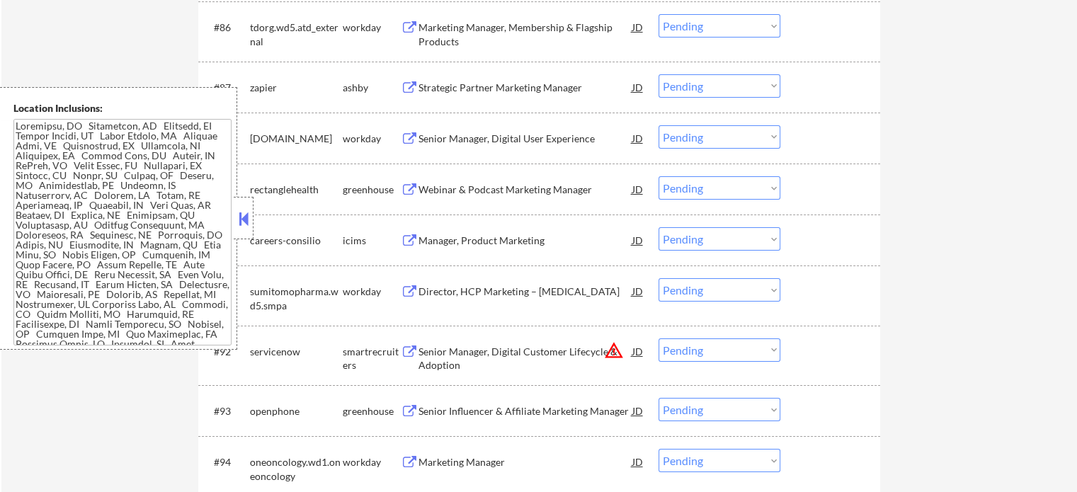
click at [509, 135] on div "Senior Manager, Digital User Experience" at bounding box center [525, 139] width 214 height 14
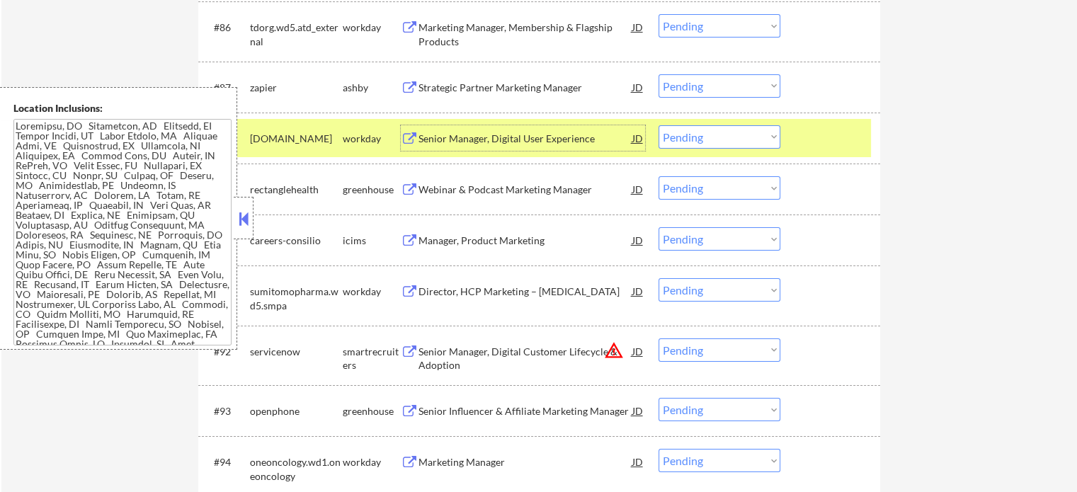
drag, startPoint x: 821, startPoint y: 135, endPoint x: 761, endPoint y: 120, distance: 61.8
click at [819, 135] on div at bounding box center [832, 137] width 62 height 25
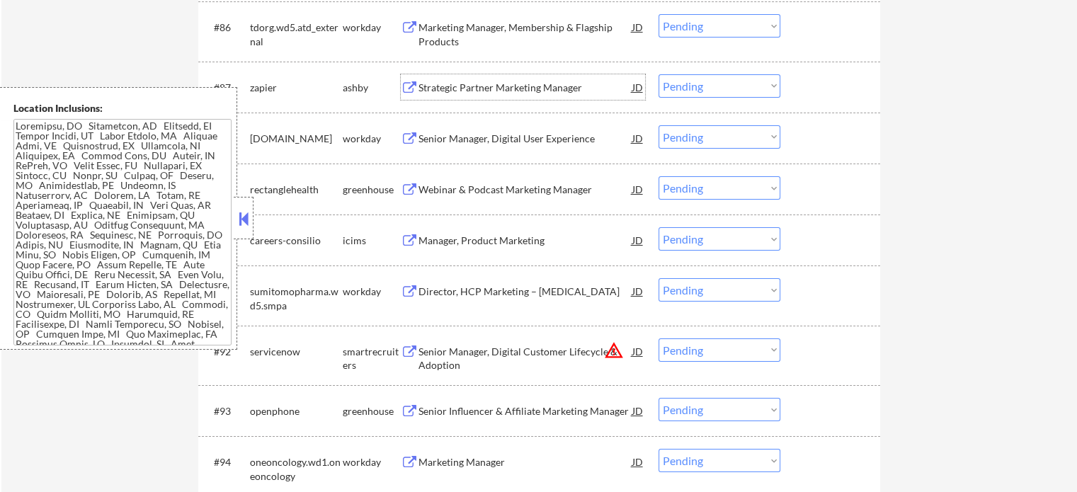
click at [539, 93] on div "Strategic Partner Marketing Manager" at bounding box center [525, 88] width 214 height 14
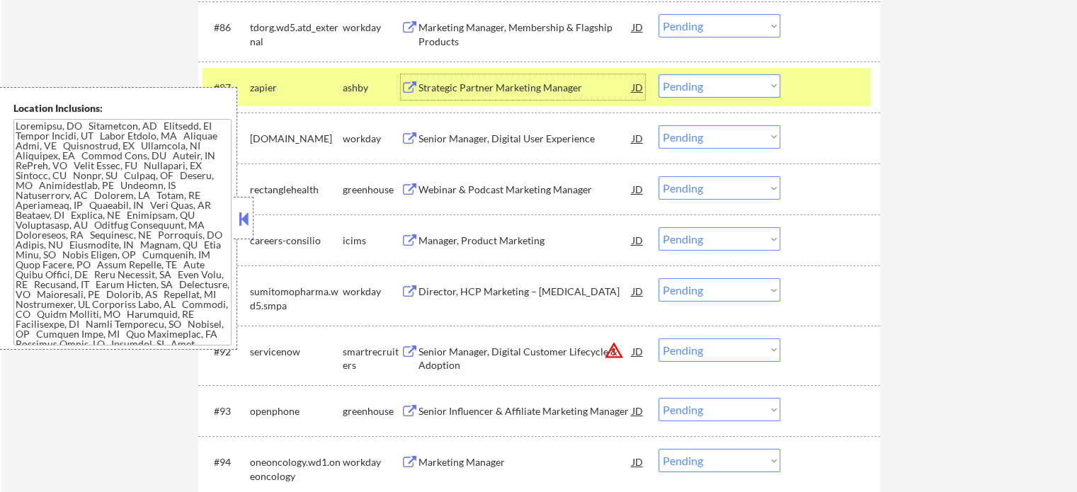
click at [831, 81] on div at bounding box center [832, 86] width 62 height 25
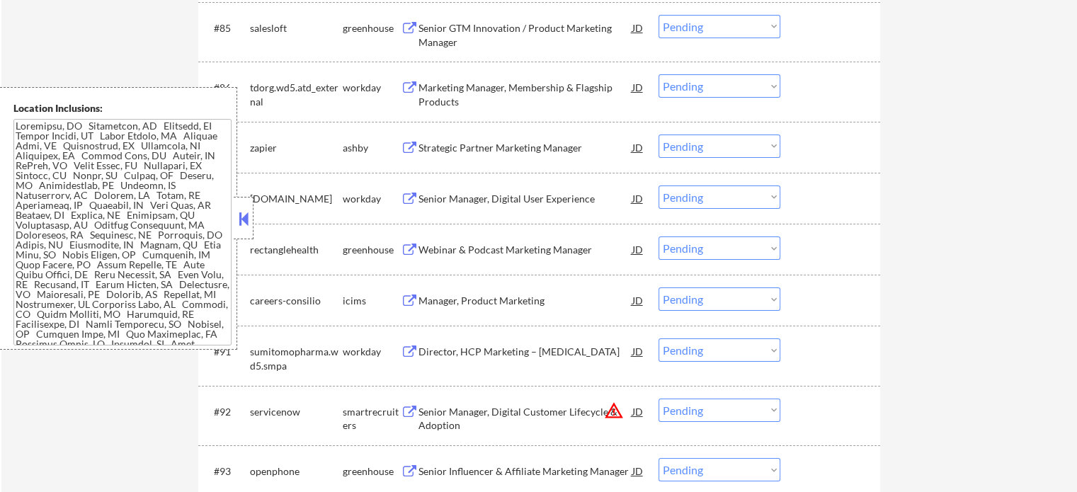
scroll to position [5087, 0]
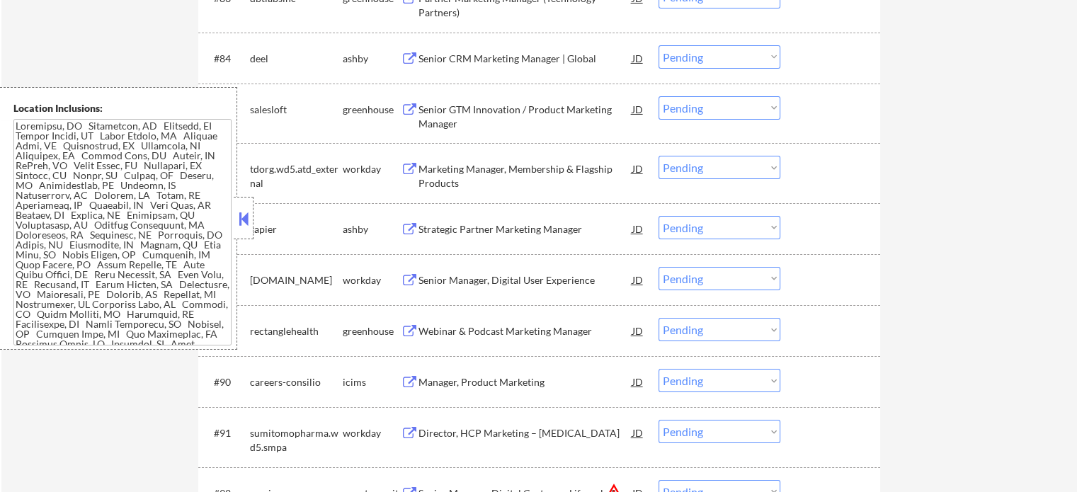
click at [462, 169] on div "Marketing Manager, Membership & Flagship Products" at bounding box center [525, 176] width 214 height 28
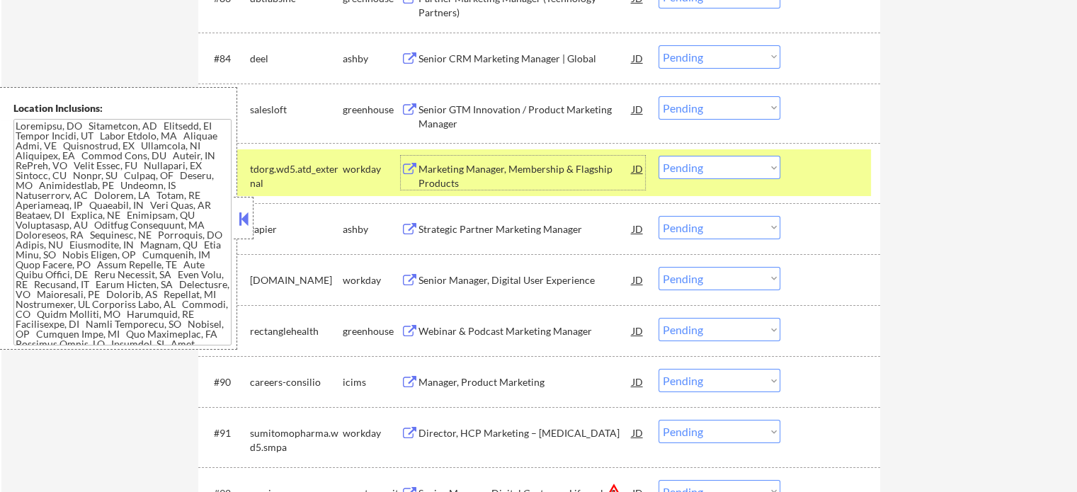
drag, startPoint x: 826, startPoint y: 170, endPoint x: 697, endPoint y: 158, distance: 130.1
click at [825, 169] on div at bounding box center [832, 168] width 62 height 25
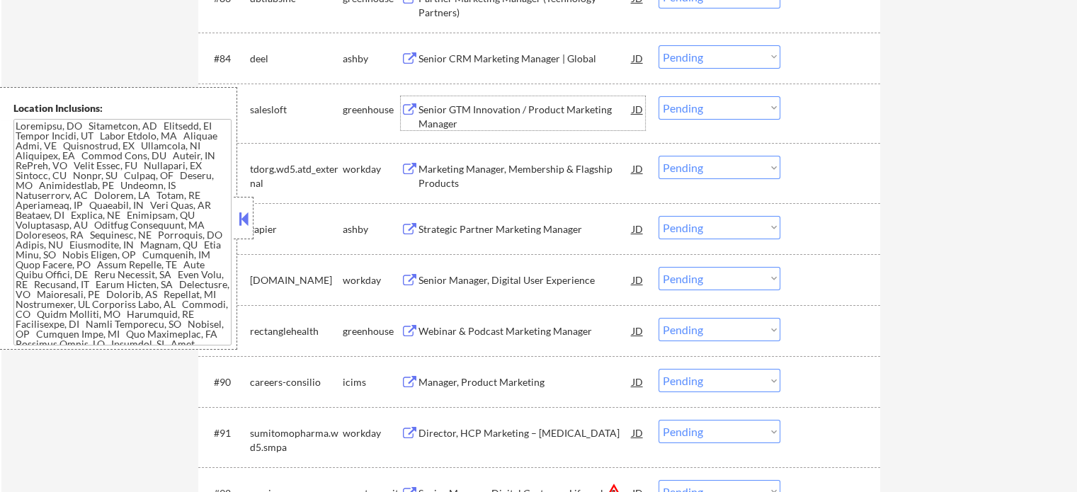
click at [552, 110] on div "Senior GTM Innovation / Product Marketing Manager" at bounding box center [525, 117] width 214 height 28
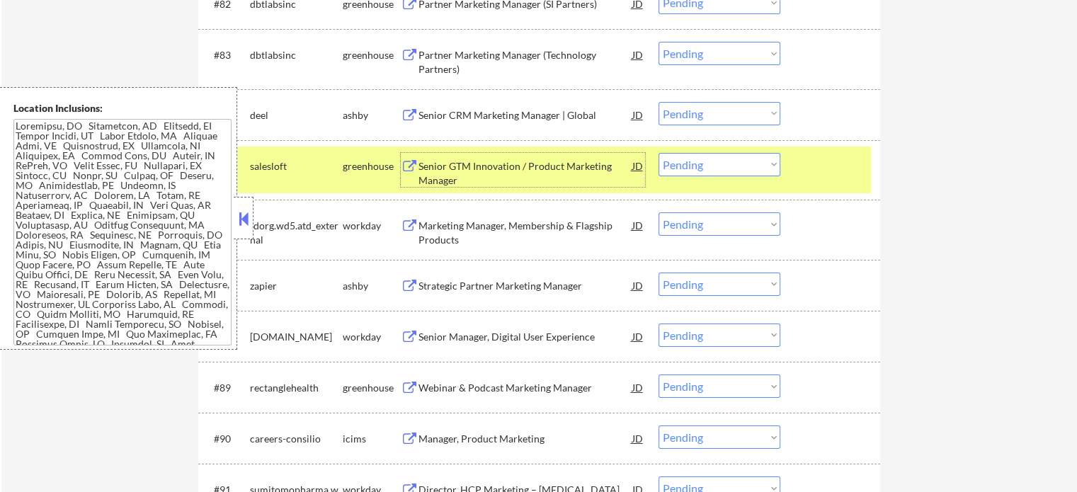
scroll to position [4945, 0]
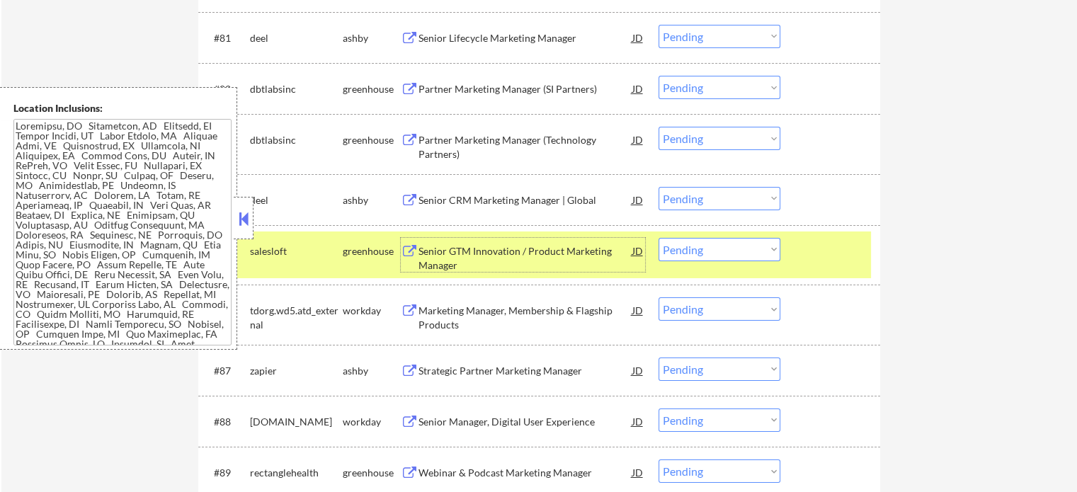
click at [819, 258] on div at bounding box center [832, 250] width 62 height 25
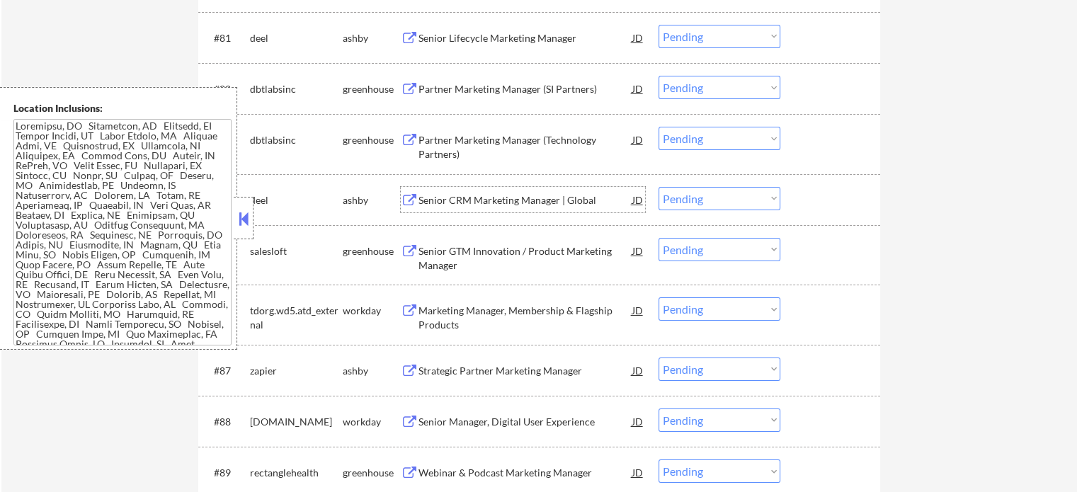
click at [575, 195] on div "Senior CRM Marketing Manager | Global" at bounding box center [525, 200] width 214 height 14
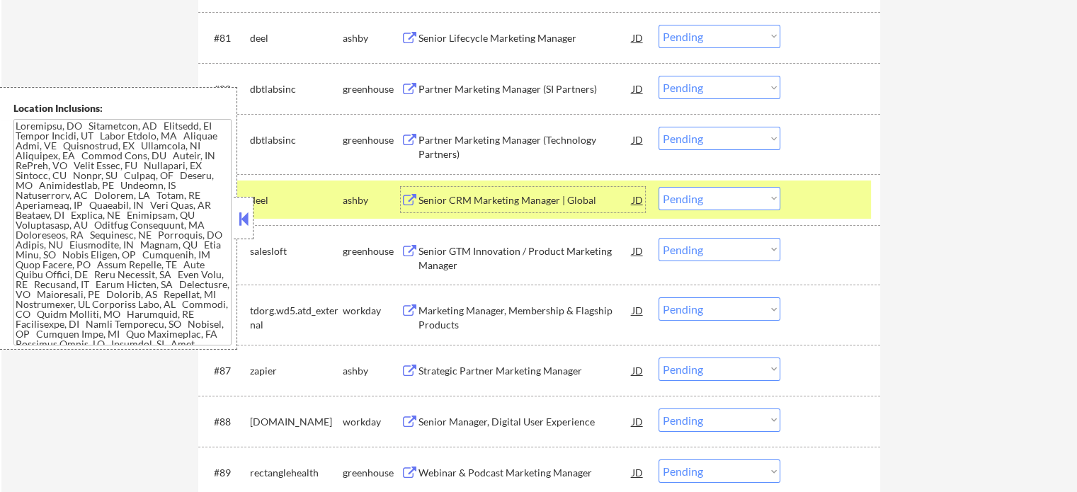
click at [826, 201] on div at bounding box center [832, 199] width 62 height 25
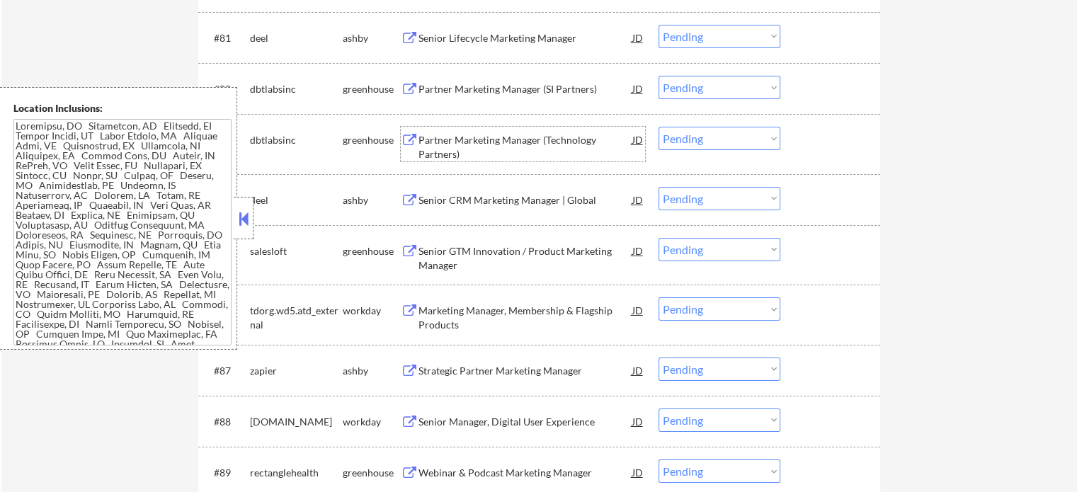
click at [498, 135] on div "Partner Marketing Manager (Technology Partners)" at bounding box center [525, 147] width 214 height 28
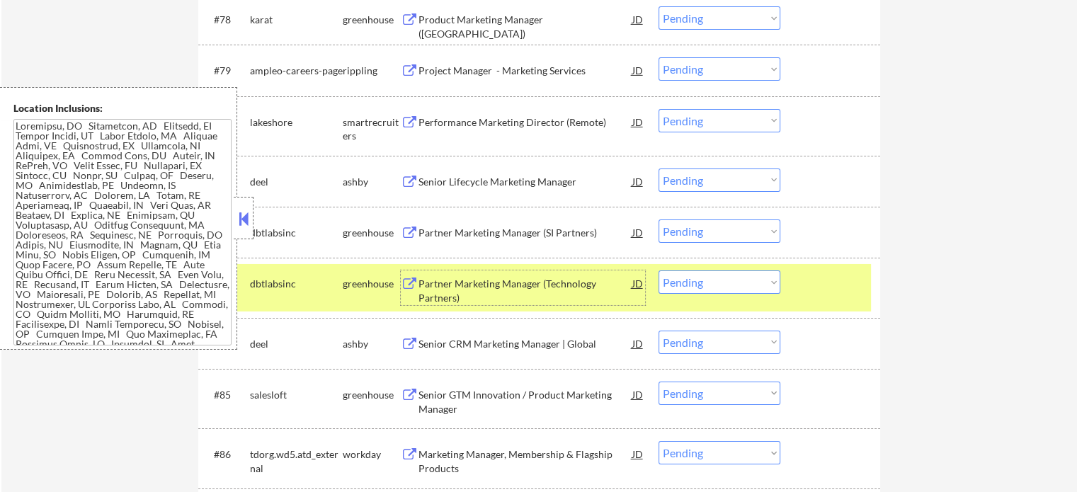
scroll to position [4733, 0]
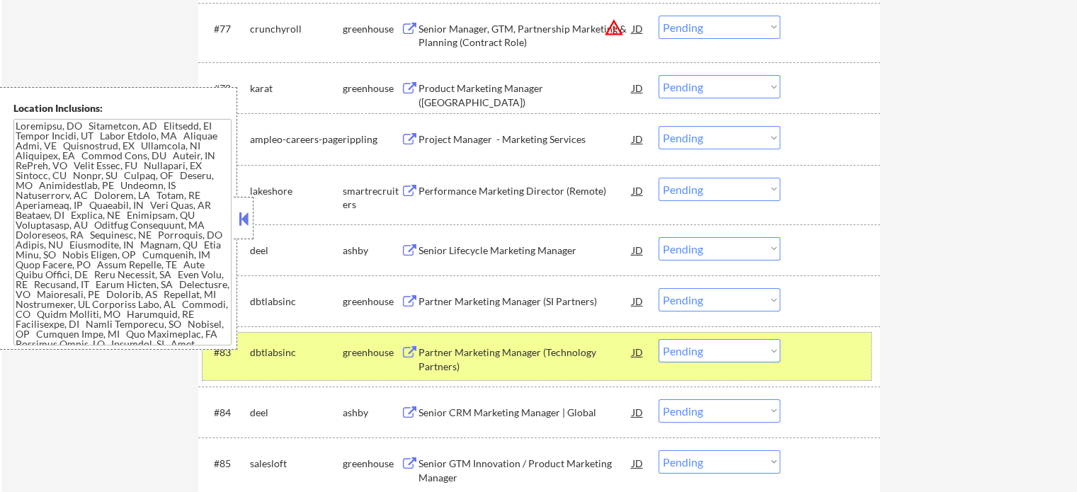
drag, startPoint x: 836, startPoint y: 367, endPoint x: 599, endPoint y: 274, distance: 254.0
click at [826, 362] on div "#83 dbtlabsinc greenhouse Partner Marketing Manager (Technology Partners) JD Ch…" at bounding box center [537, 356] width 668 height 47
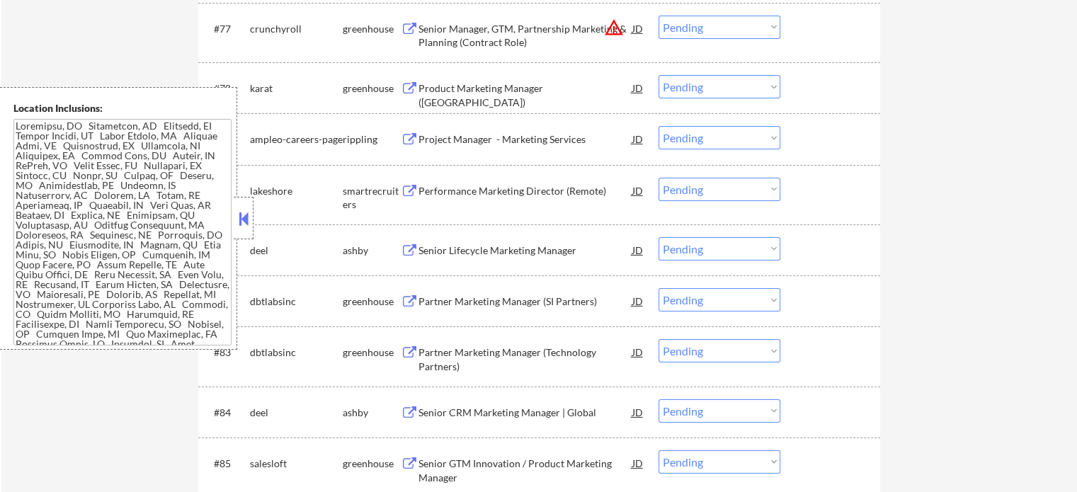
click at [526, 294] on div "Partner Marketing Manager (SI Partners)" at bounding box center [525, 300] width 214 height 25
